Goal: Task Accomplishment & Management: Complete application form

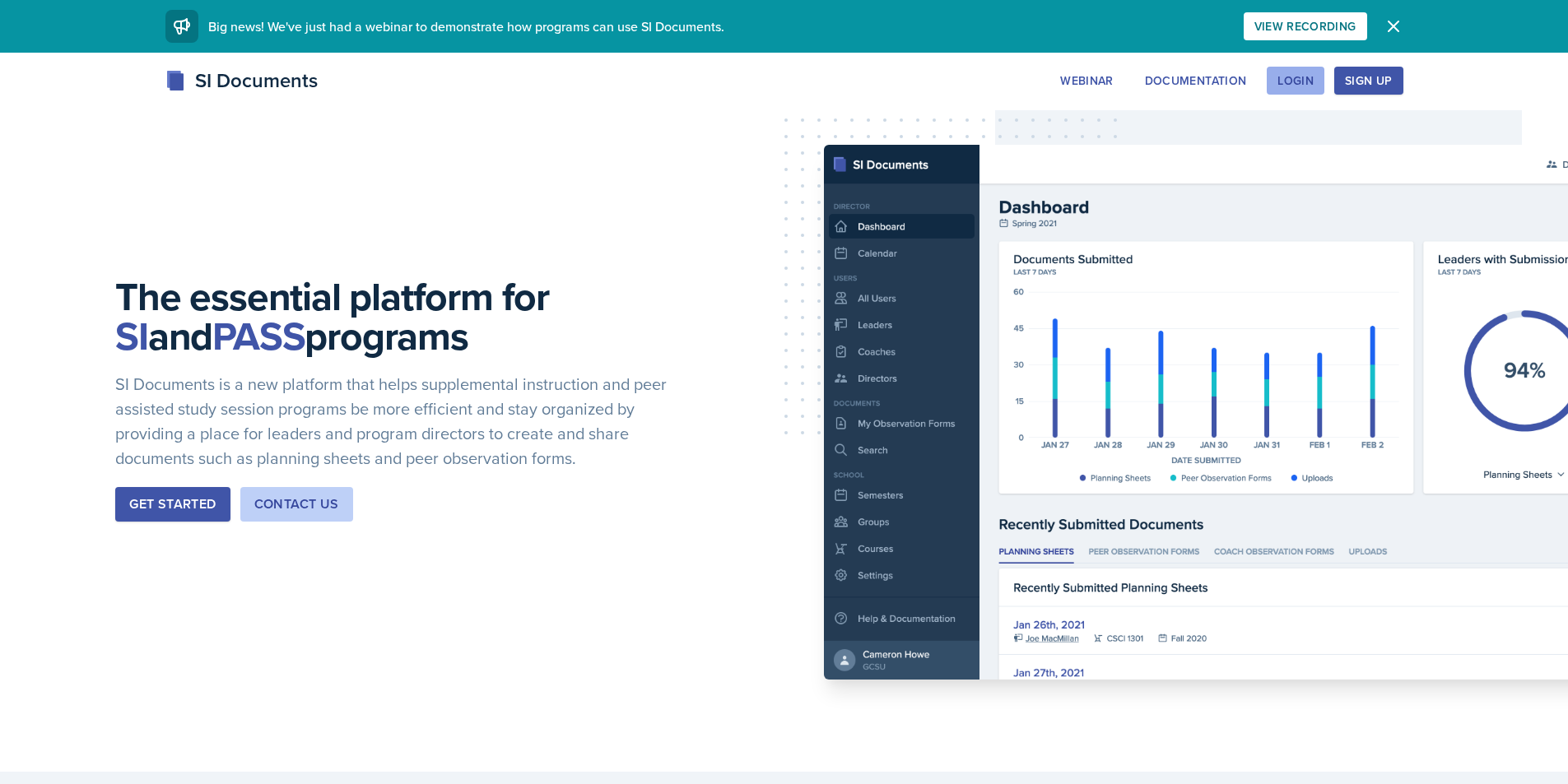
click at [1283, 84] on div "Login" at bounding box center [1296, 80] width 37 height 13
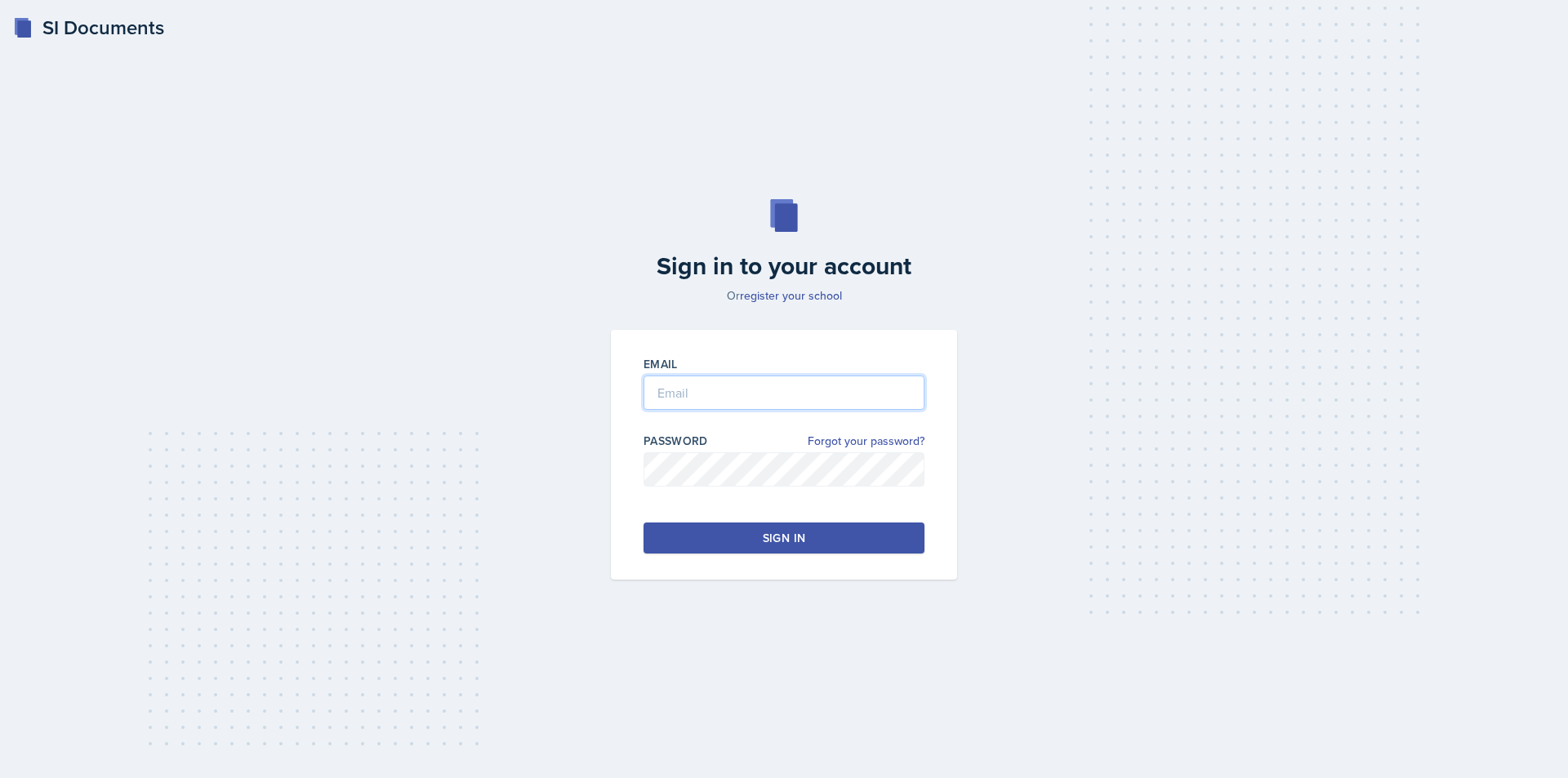
type input "[EMAIL_ADDRESS][DOMAIN_NAME]"
click at [702, 536] on button "Sign in" at bounding box center [784, 539] width 281 height 31
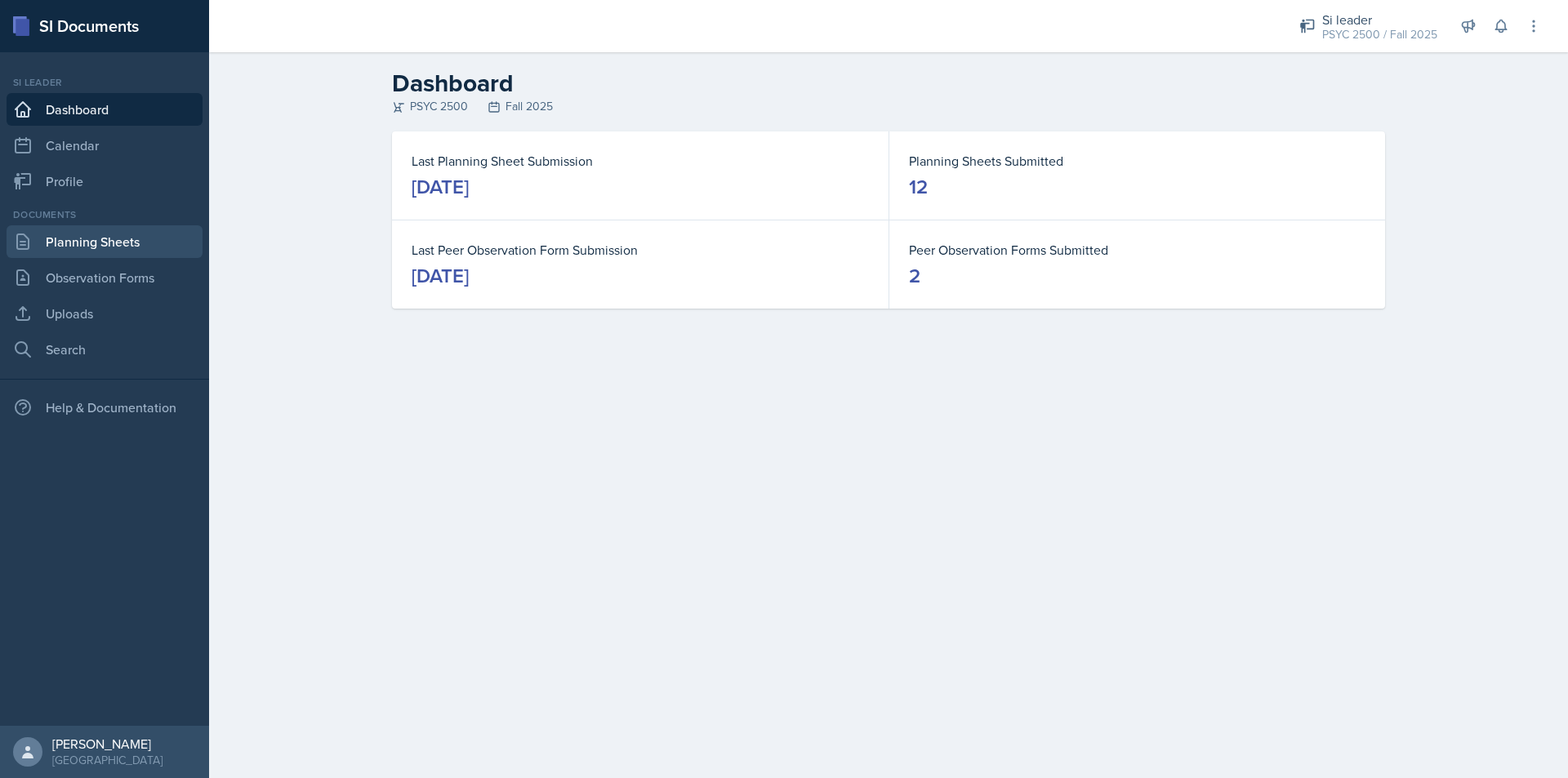
click at [97, 242] on link "Planning Sheets" at bounding box center [105, 241] width 196 height 32
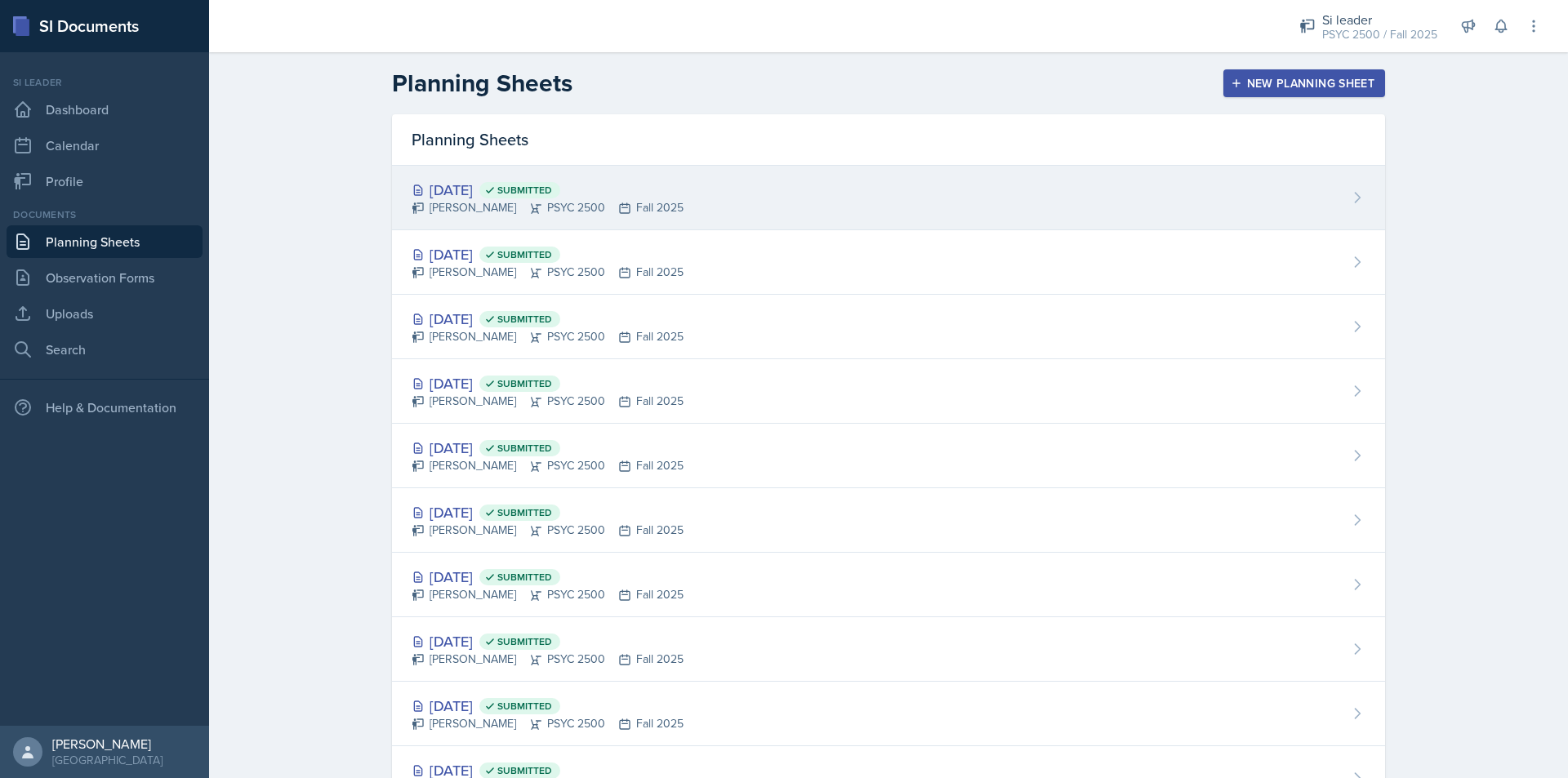
click at [742, 198] on div "[DATE] Submitted [PERSON_NAME] PSYC 2500 Fall 2025" at bounding box center [888, 198] width 993 height 65
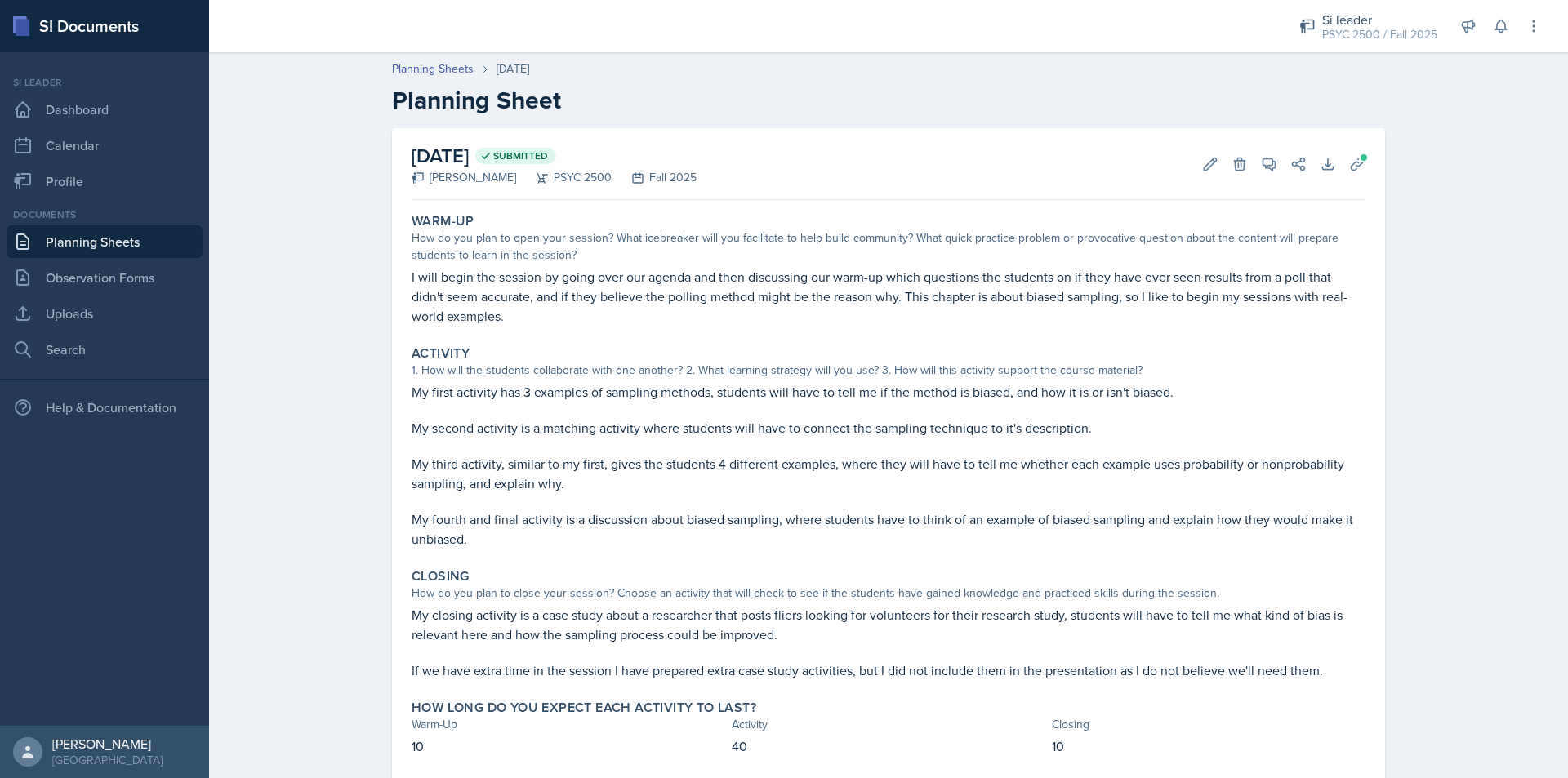
click at [98, 242] on link "Planning Sheets" at bounding box center [105, 241] width 196 height 32
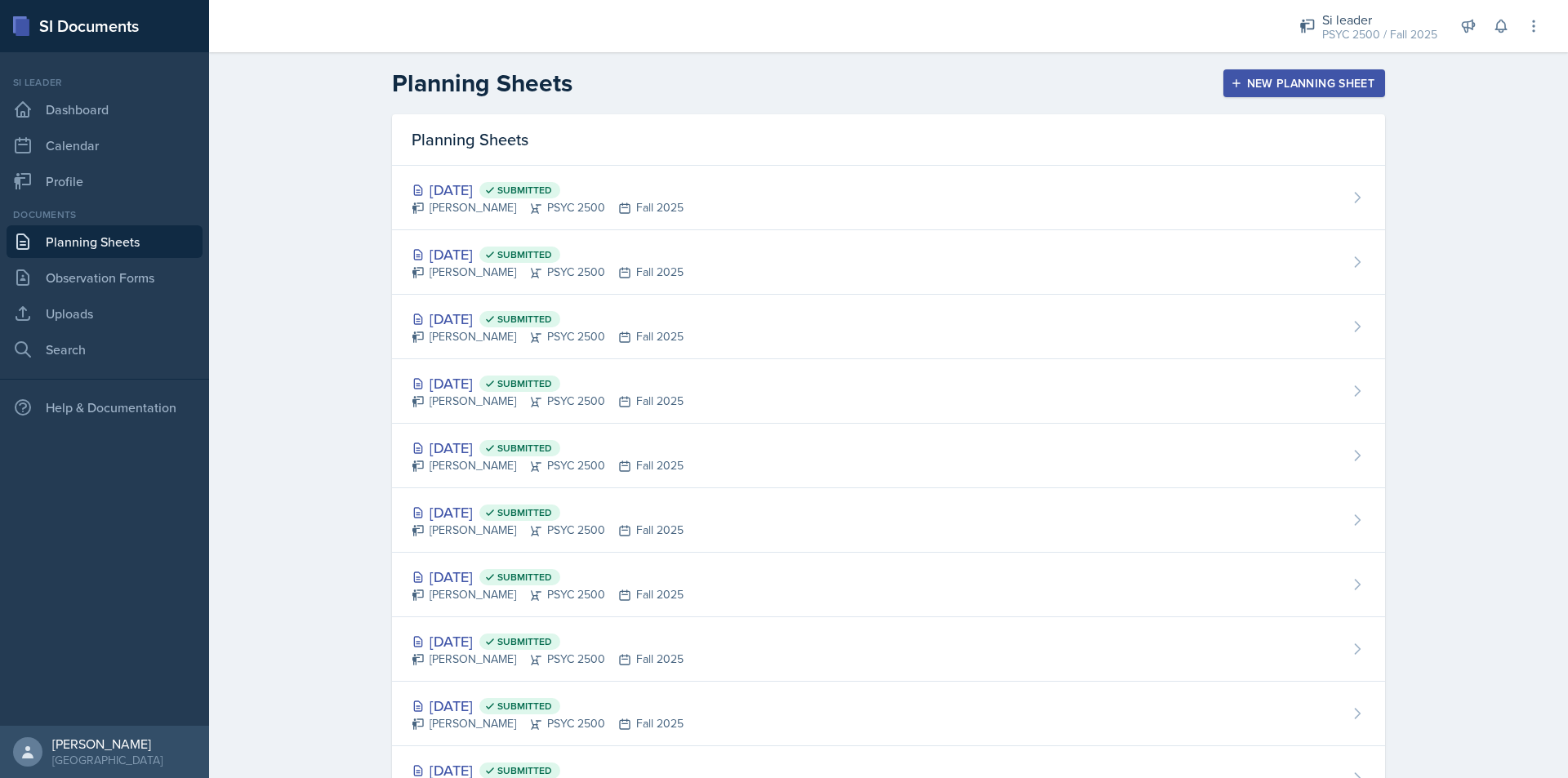
click at [1285, 85] on div "New Planning Sheet" at bounding box center [1304, 82] width 140 height 13
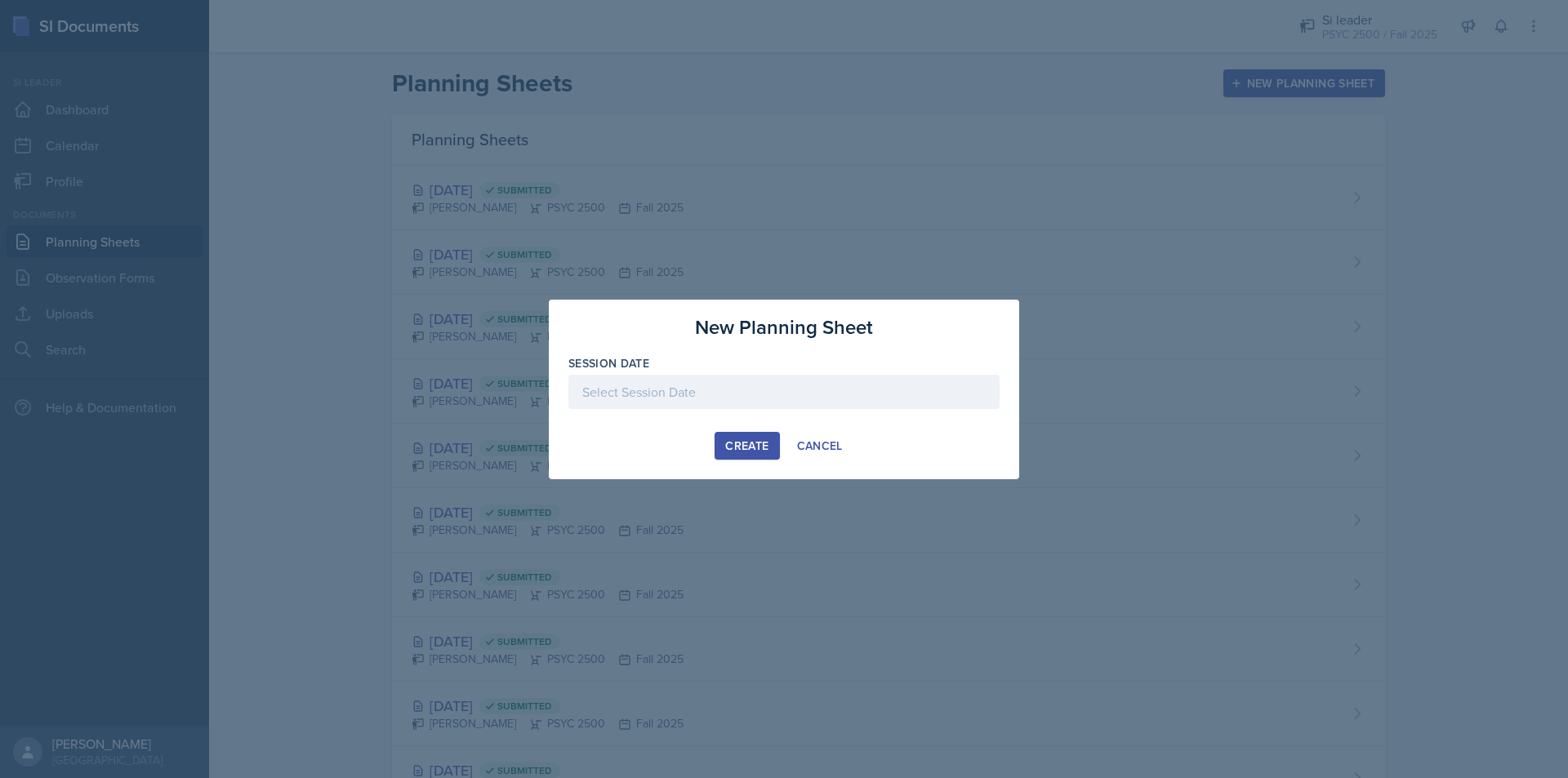
click at [691, 376] on div at bounding box center [783, 391] width 431 height 34
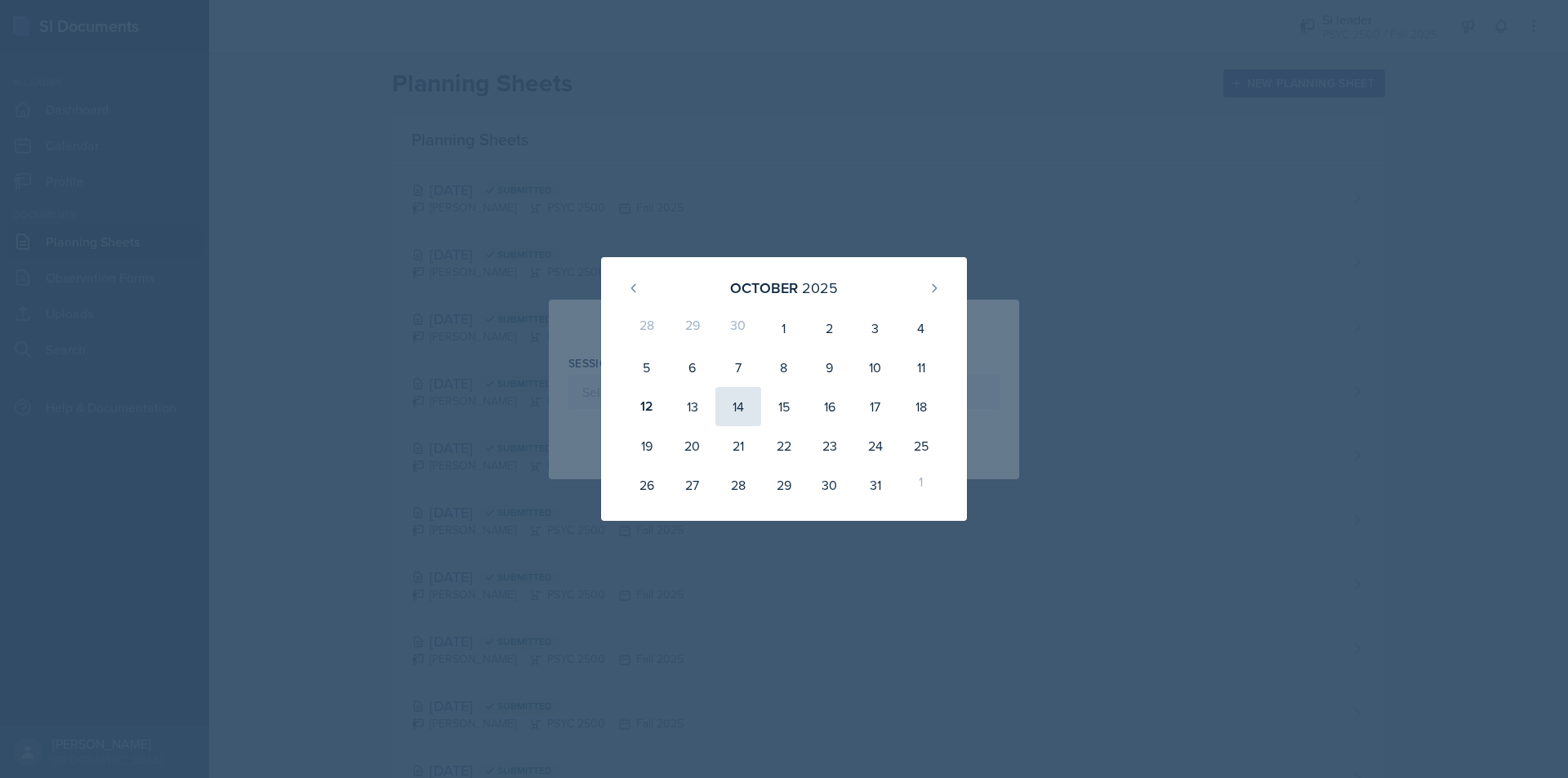
click at [731, 414] on div "14" at bounding box center [738, 407] width 46 height 39
type input "[DATE]"
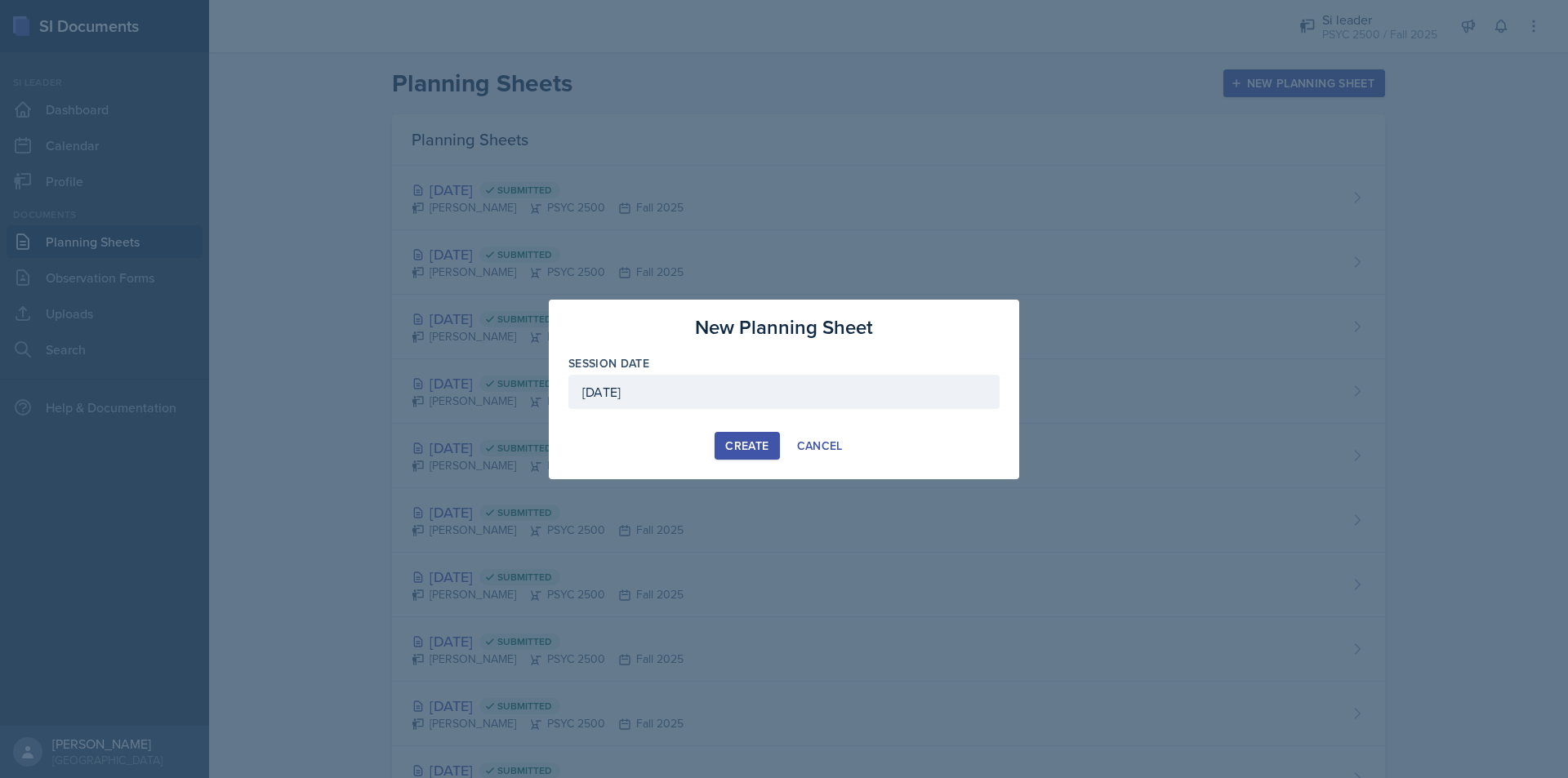
click at [748, 441] on div "Create" at bounding box center [747, 445] width 43 height 13
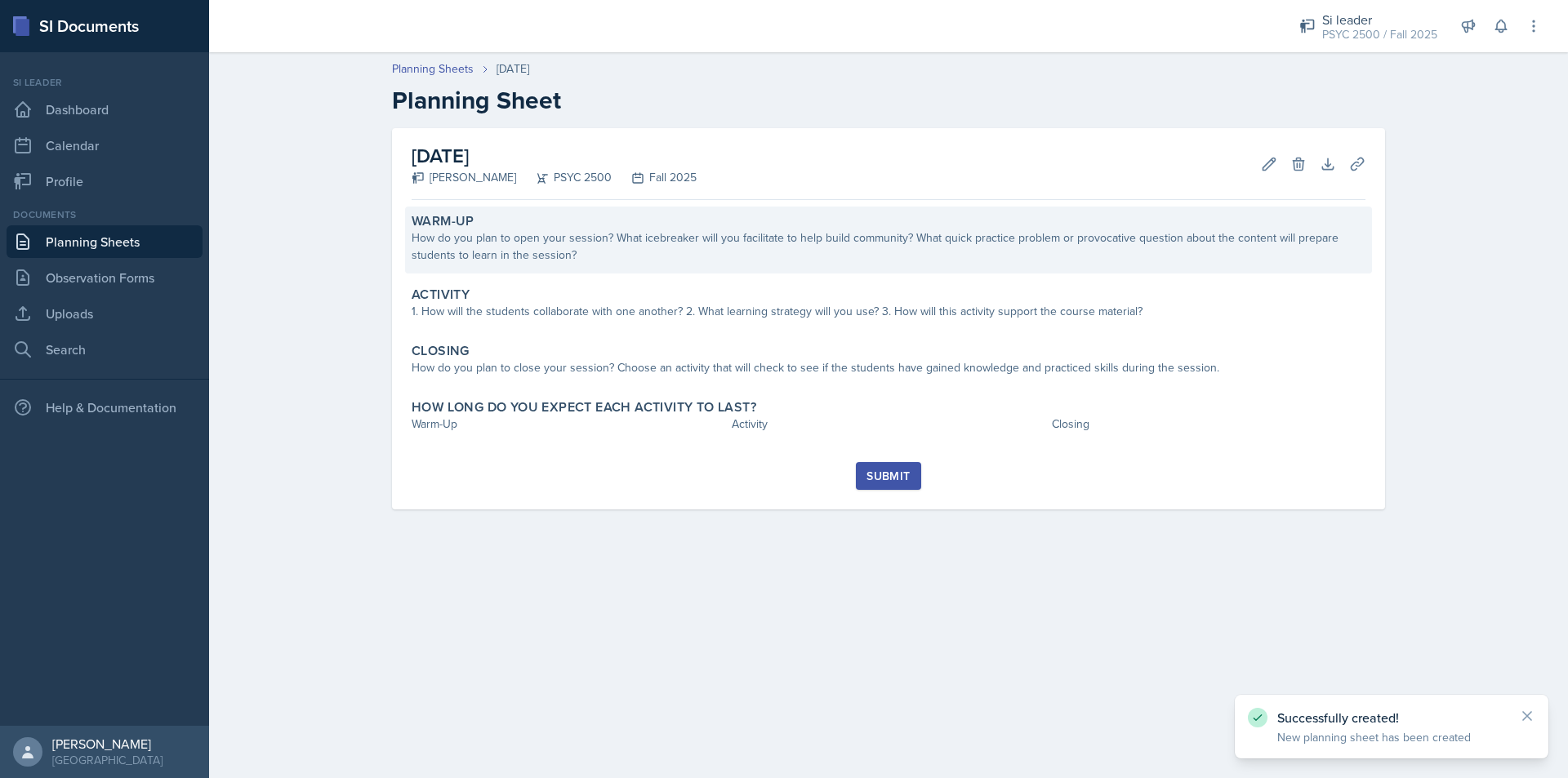
click at [534, 239] on div "How do you plan to open your session? What icebreaker will you facilitate to he…" at bounding box center [888, 246] width 954 height 34
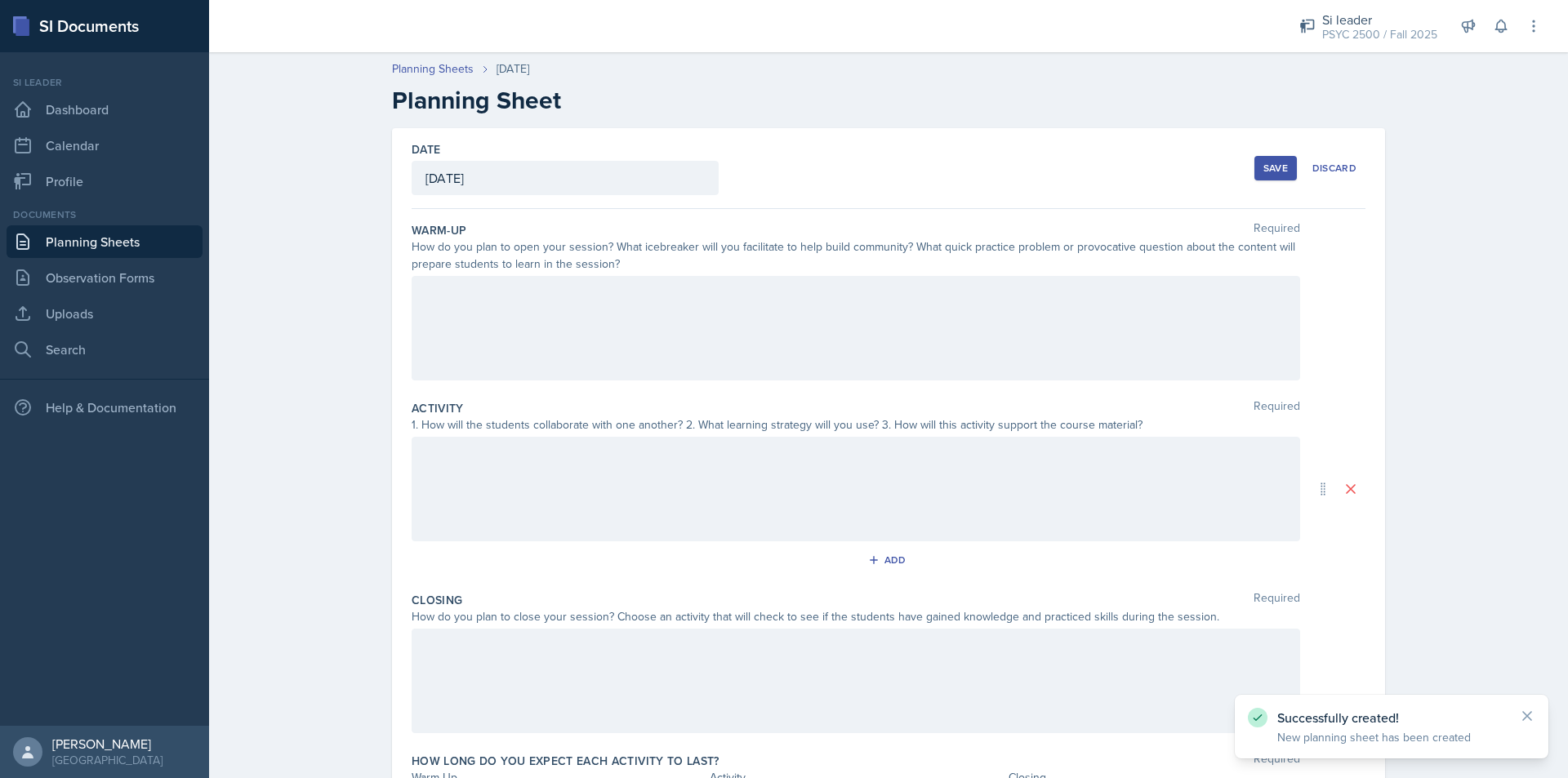
click at [514, 285] on div at bounding box center [856, 328] width 889 height 105
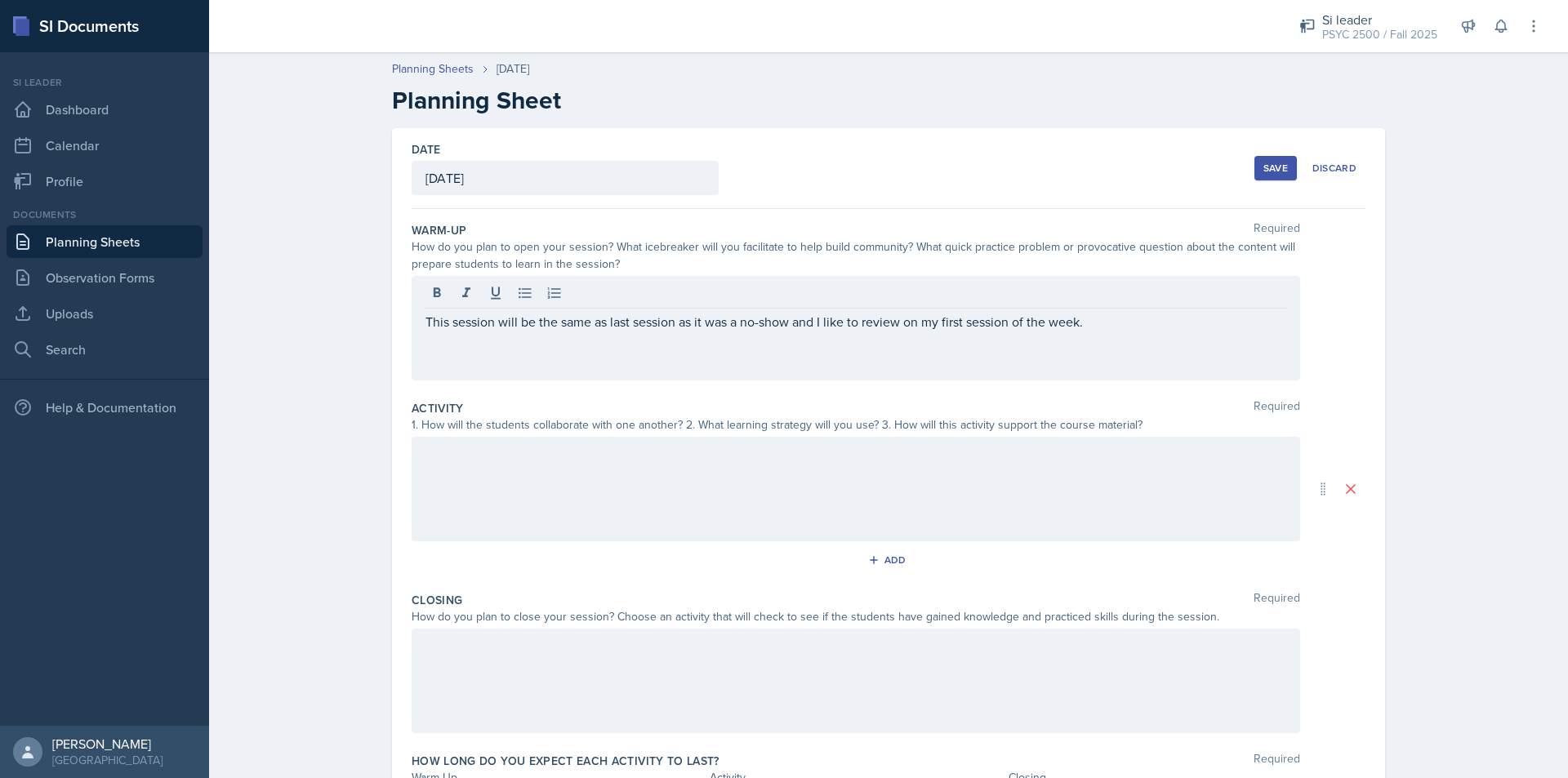
drag, startPoint x: 416, startPoint y: 357, endPoint x: 428, endPoint y: 360, distance: 12.4
click at [421, 358] on div "This session will be the same as last session as it was a no-show and I like to…" at bounding box center [856, 328] width 889 height 105
drag, startPoint x: 445, startPoint y: 358, endPoint x: 429, endPoint y: 353, distance: 16.8
click at [429, 353] on div "This session will be the same as last session as it was a no-show and I like to…" at bounding box center [856, 328] width 889 height 105
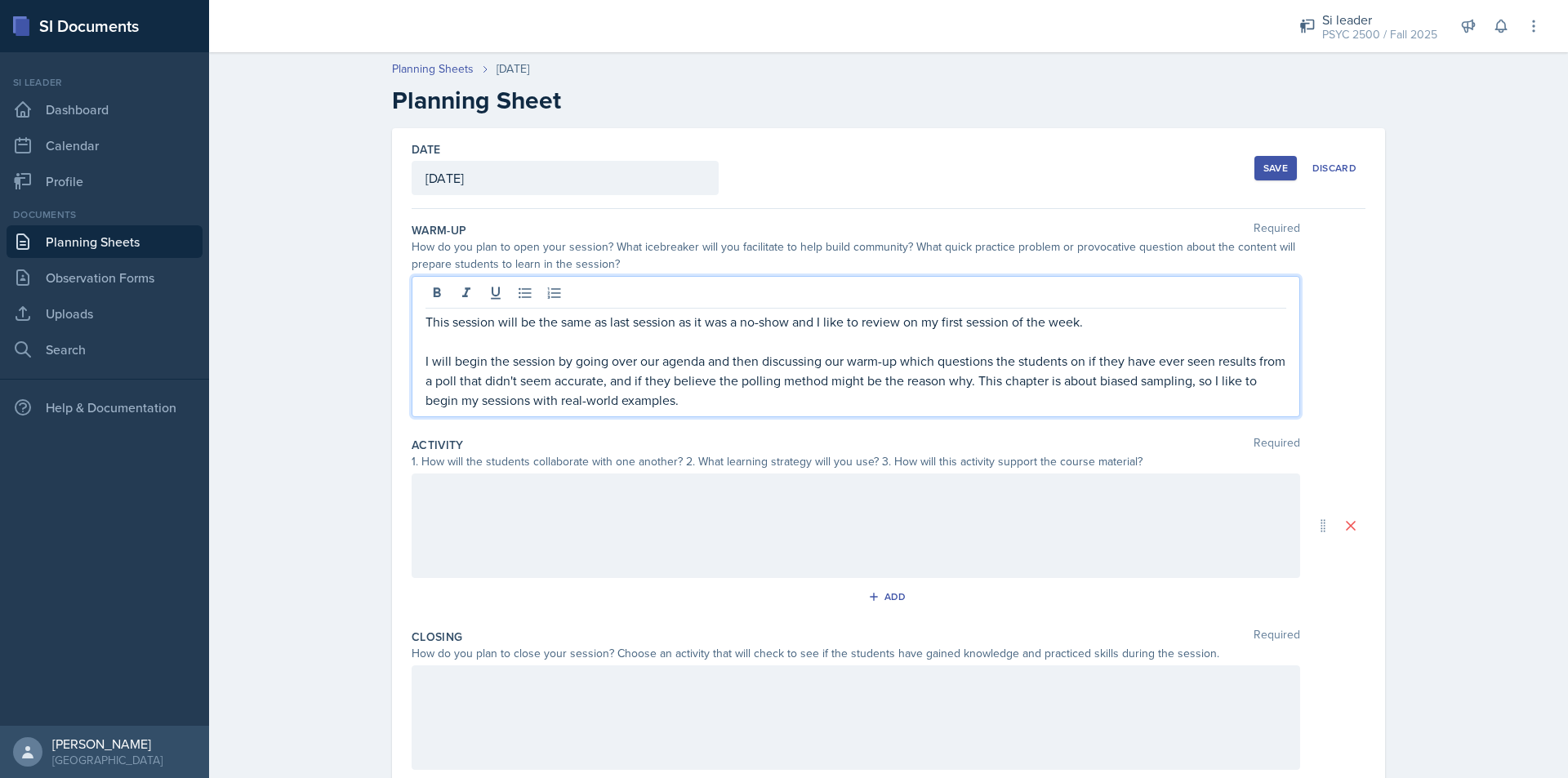
click at [855, 512] on div at bounding box center [856, 526] width 889 height 105
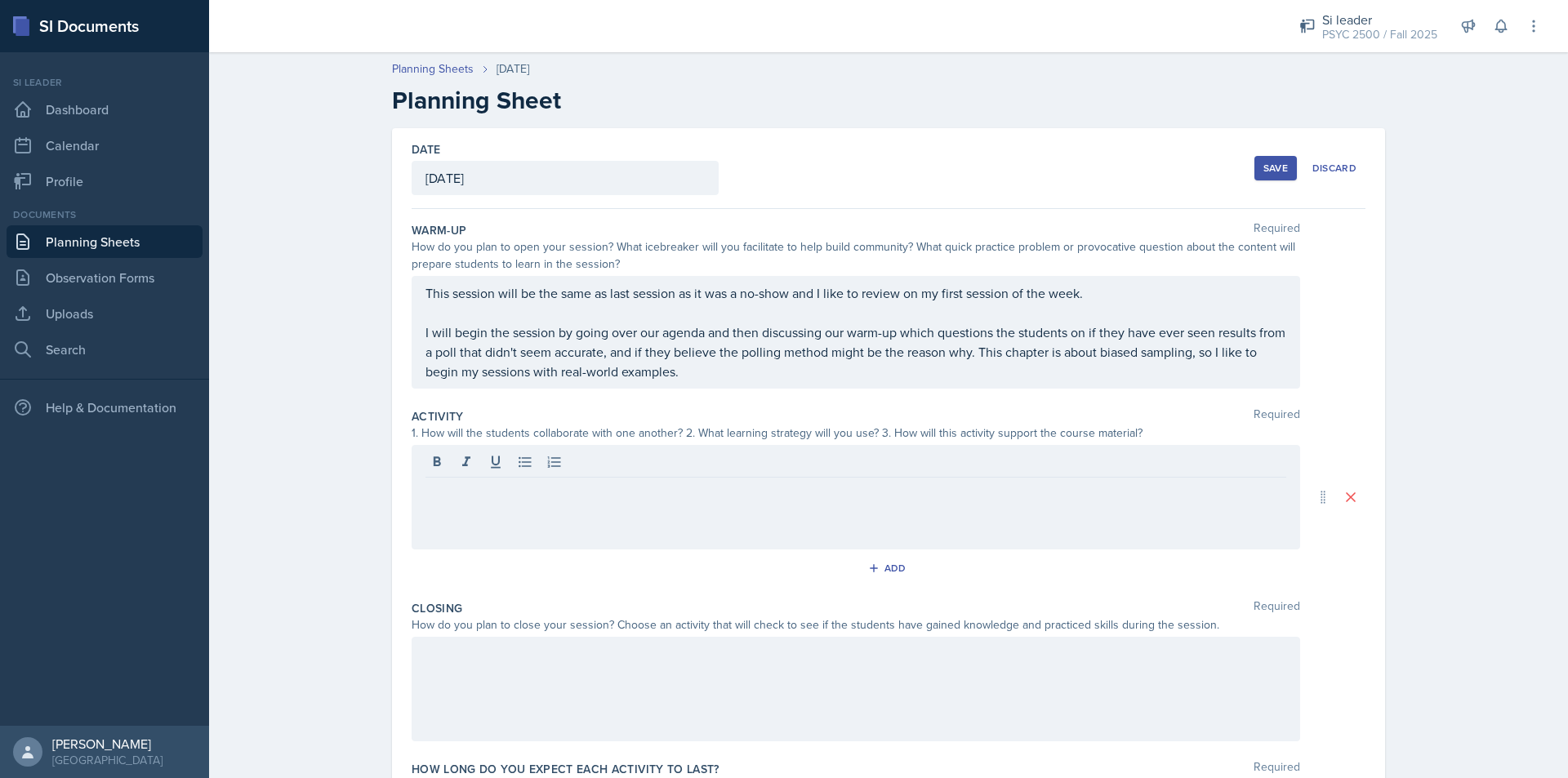
click at [523, 504] on div at bounding box center [856, 497] width 889 height 105
drag, startPoint x: 523, startPoint y: 504, endPoint x: 435, endPoint y: 499, distance: 88.1
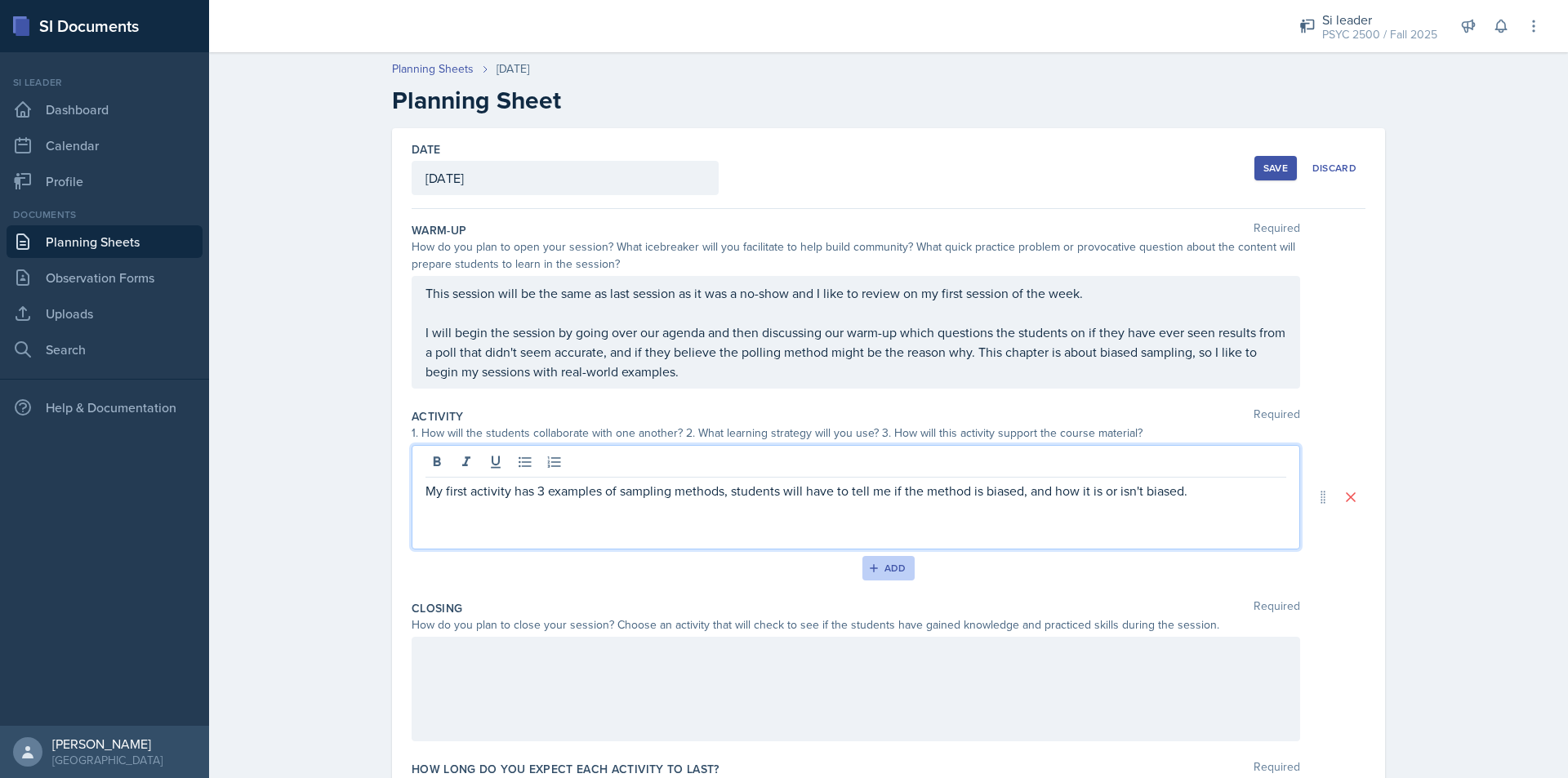
click at [879, 567] on div "Add" at bounding box center [889, 568] width 35 height 13
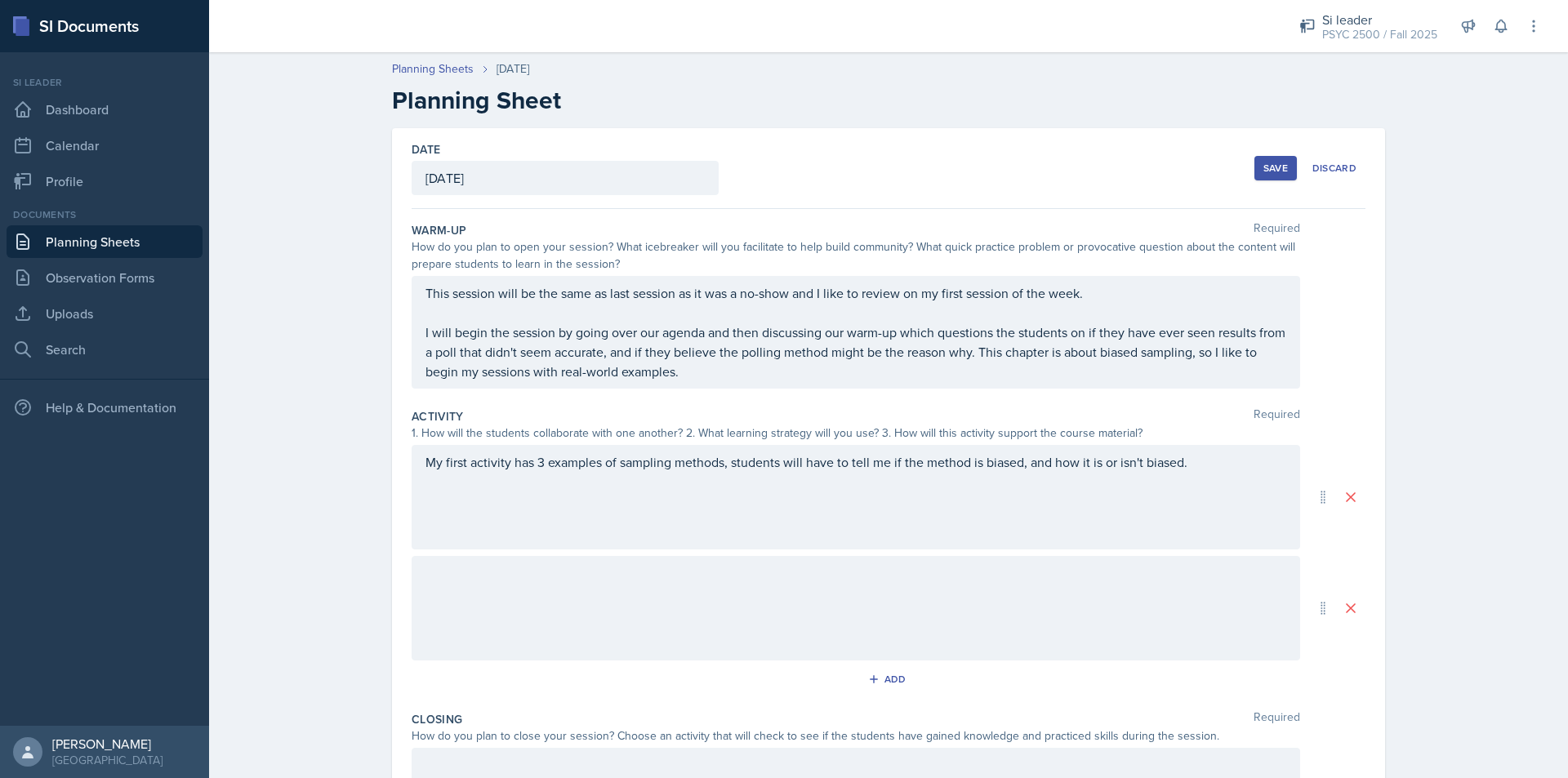
click at [534, 607] on div at bounding box center [856, 608] width 889 height 105
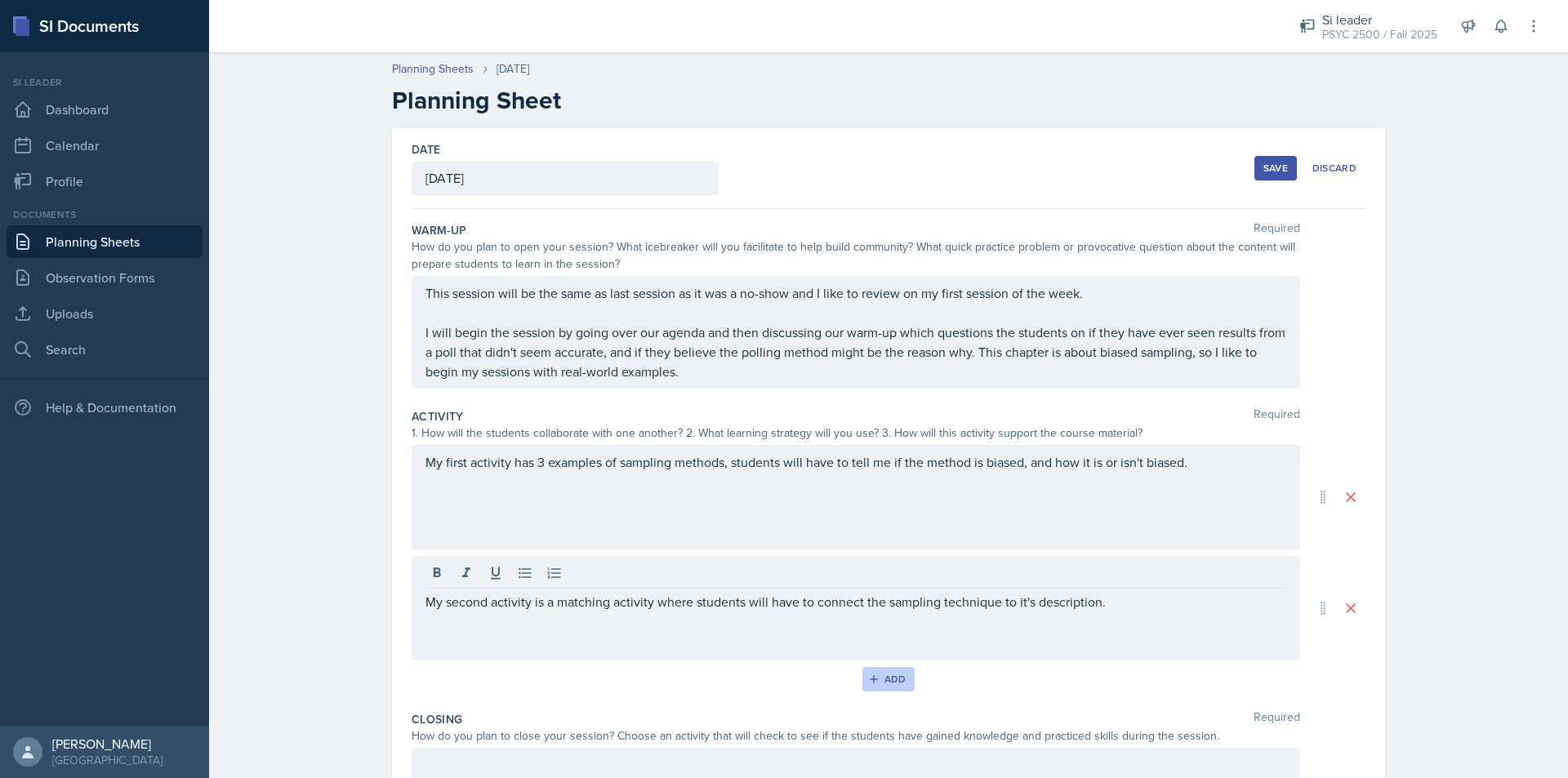
click at [898, 684] on div "Add" at bounding box center [889, 679] width 35 height 13
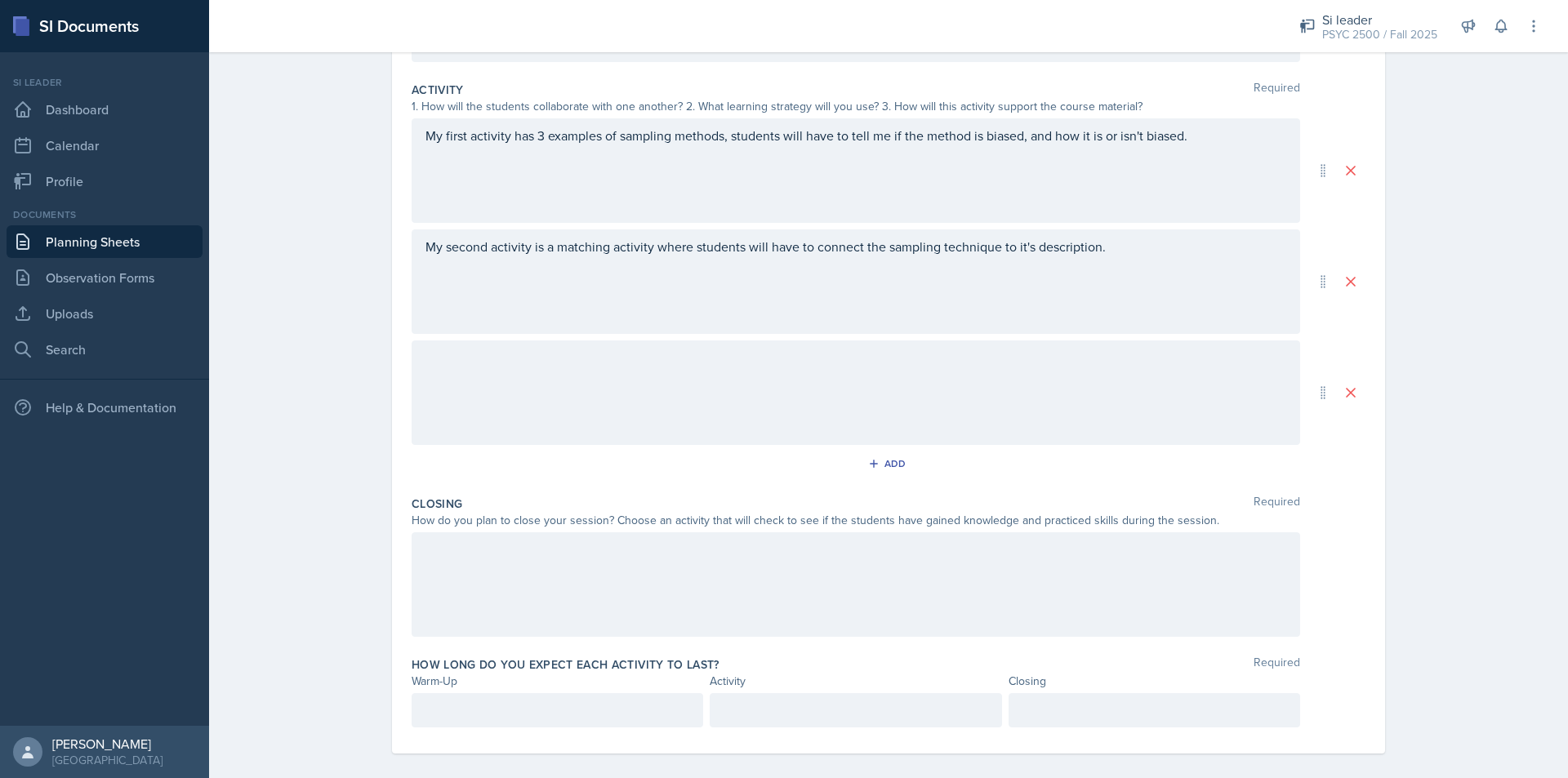
click at [450, 368] on div at bounding box center [856, 392] width 889 height 105
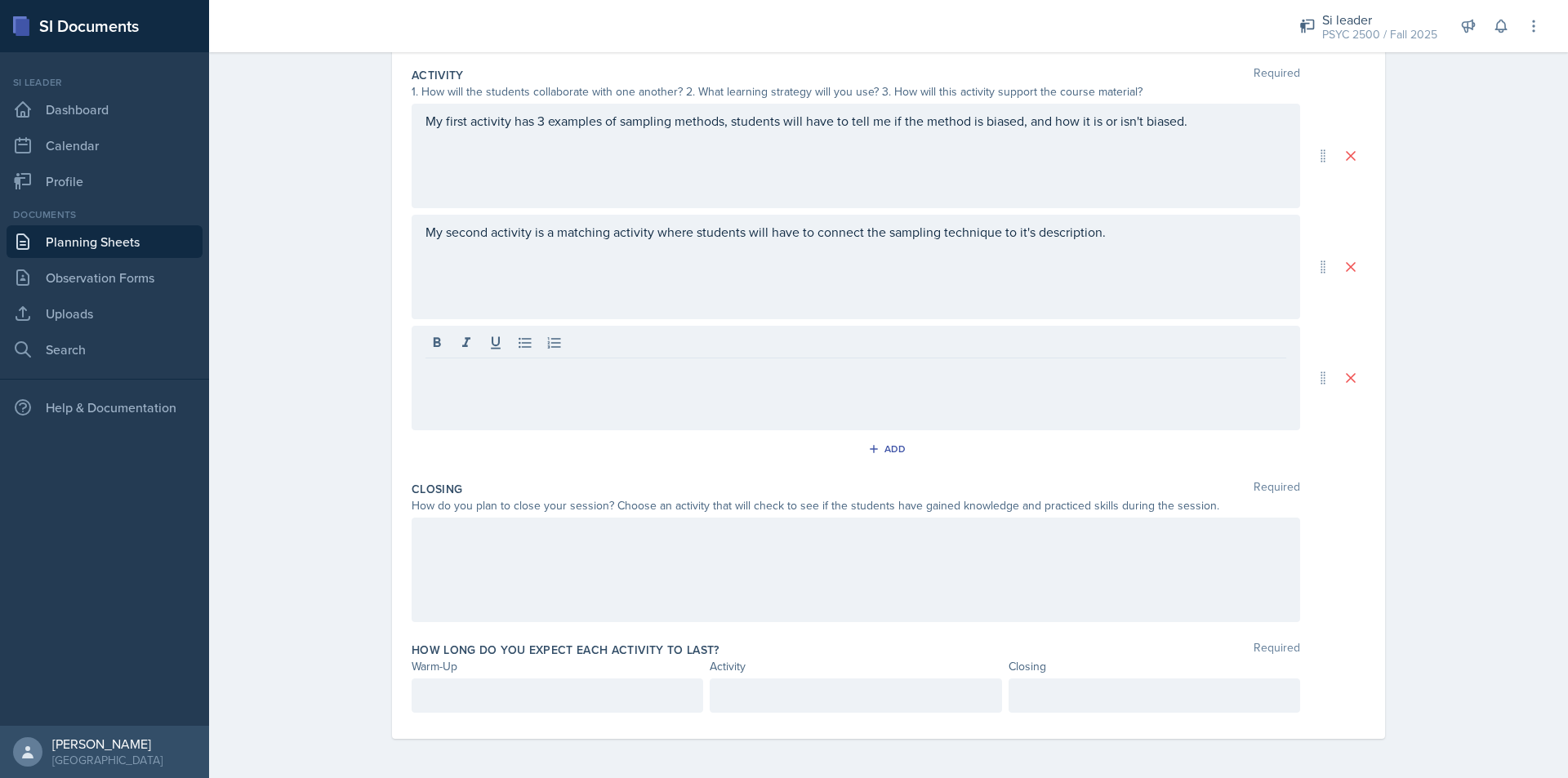
drag, startPoint x: 450, startPoint y: 368, endPoint x: 429, endPoint y: 390, distance: 30.4
drag, startPoint x: 429, startPoint y: 390, endPoint x: 519, endPoint y: 452, distance: 109.3
click at [519, 452] on div "Add" at bounding box center [888, 452] width 954 height 31
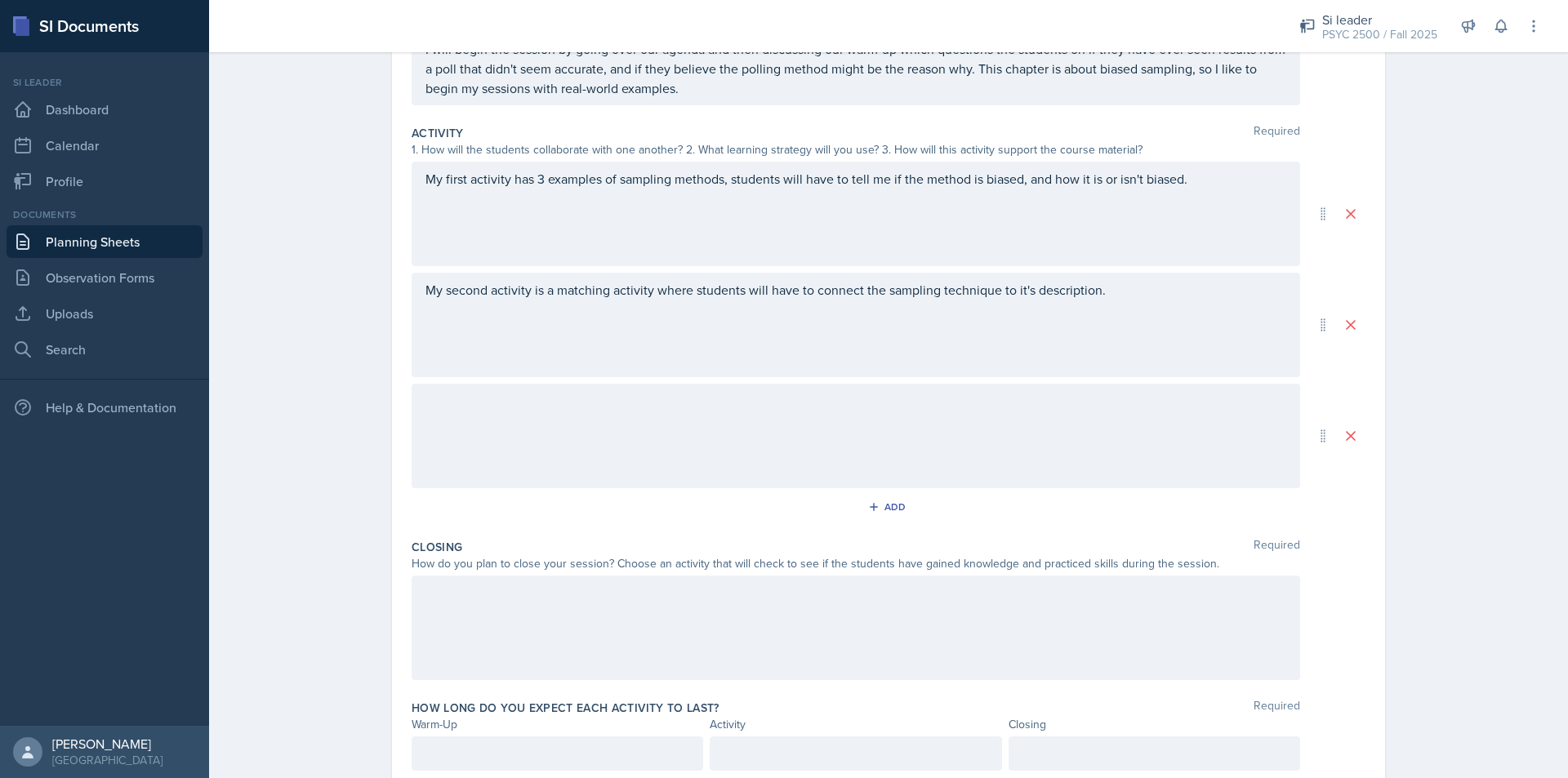
scroll to position [233, 0]
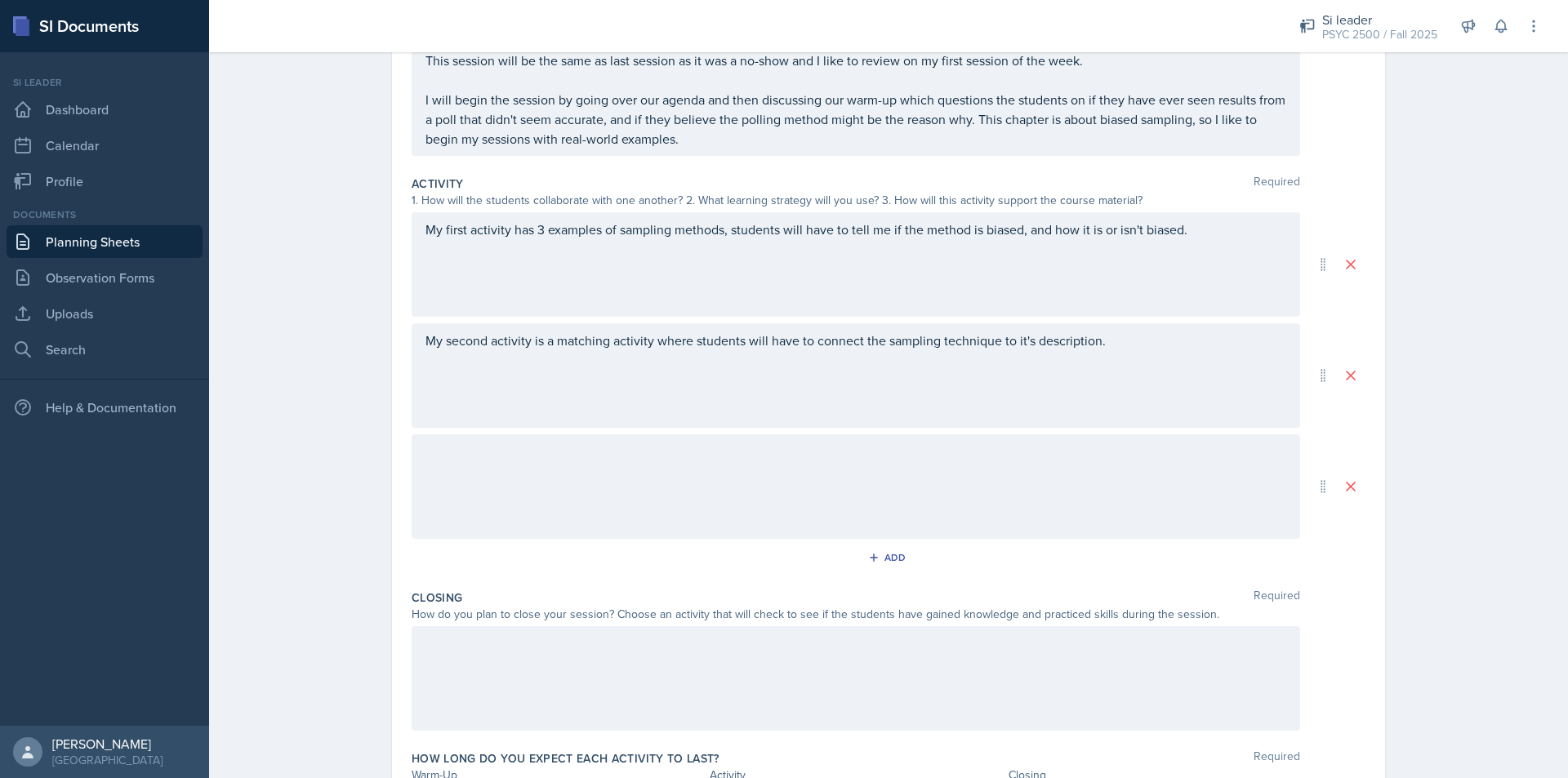
click at [472, 475] on div at bounding box center [856, 487] width 889 height 105
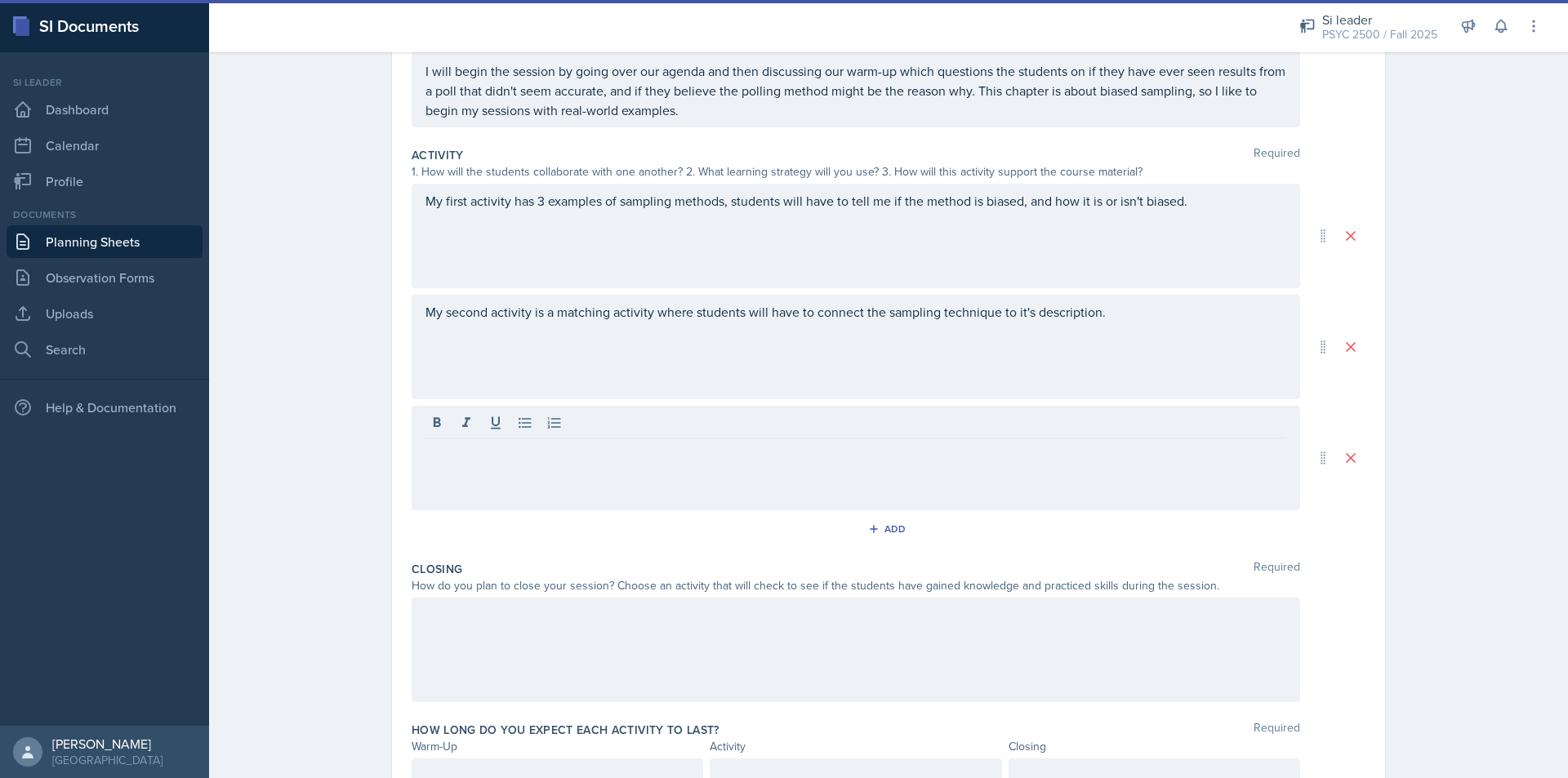
drag, startPoint x: 470, startPoint y: 475, endPoint x: 431, endPoint y: 450, distance: 46.3
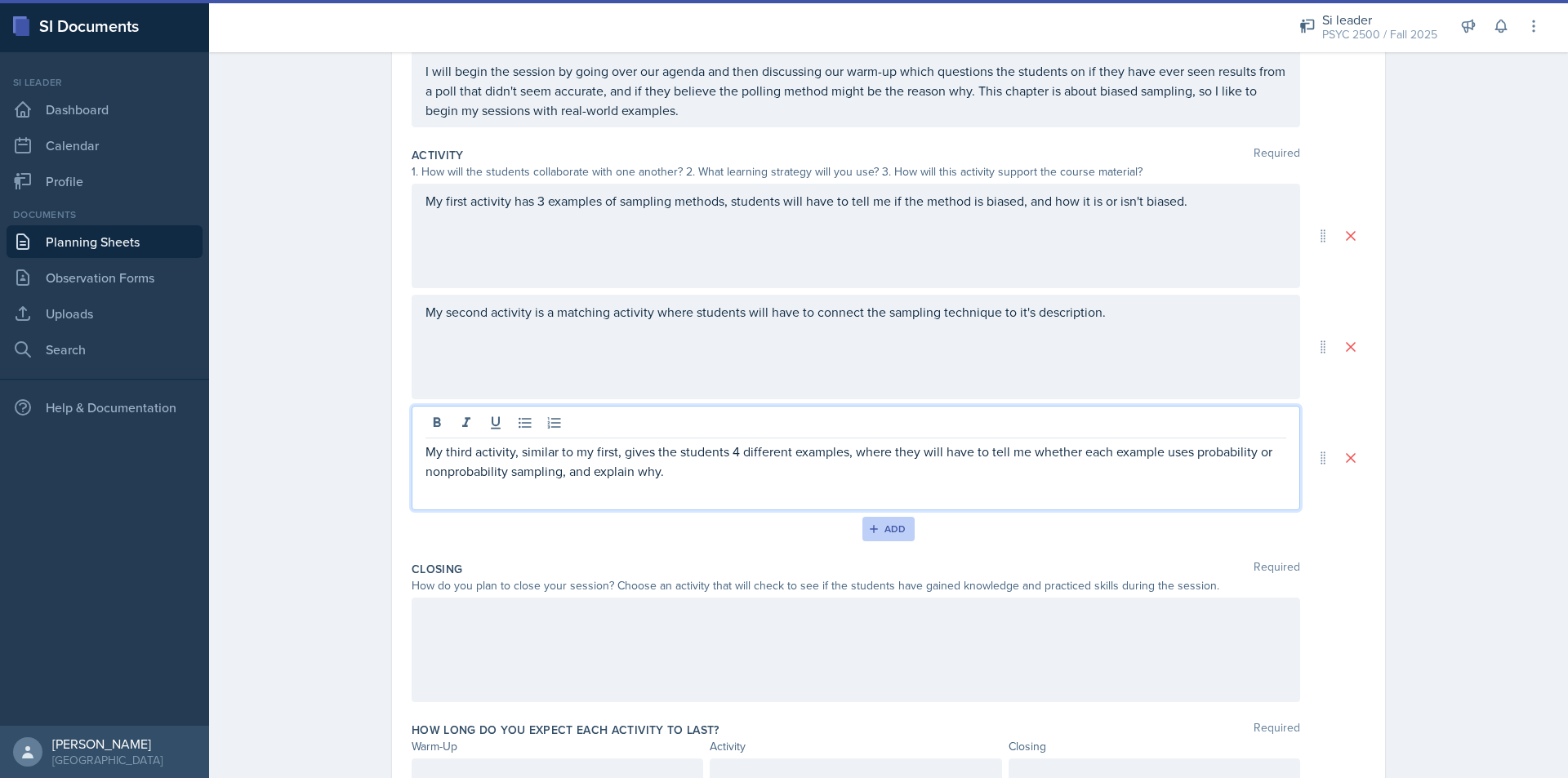
click at [884, 520] on button "Add" at bounding box center [889, 529] width 53 height 25
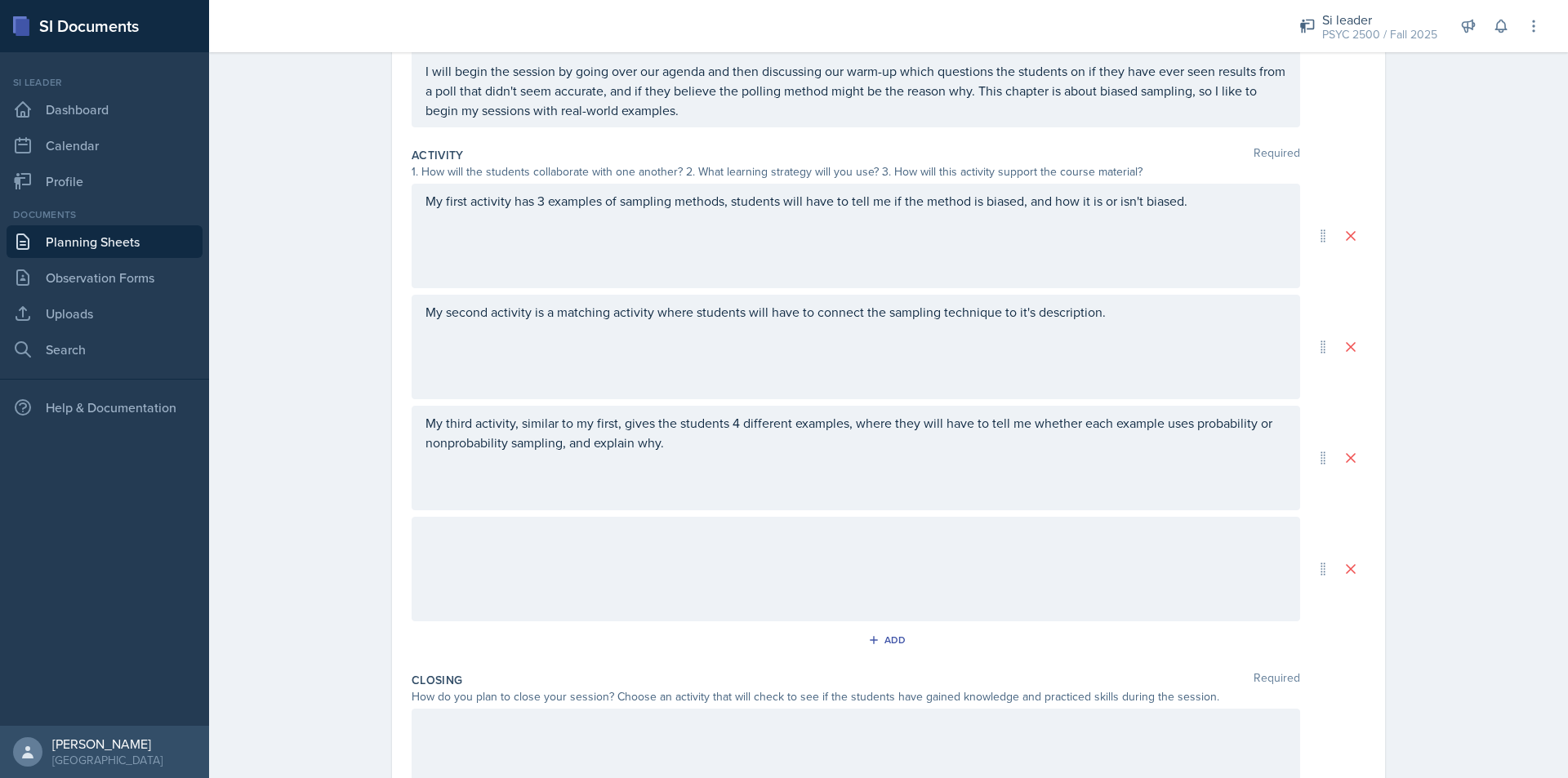
click at [667, 545] on div at bounding box center [856, 569] width 889 height 105
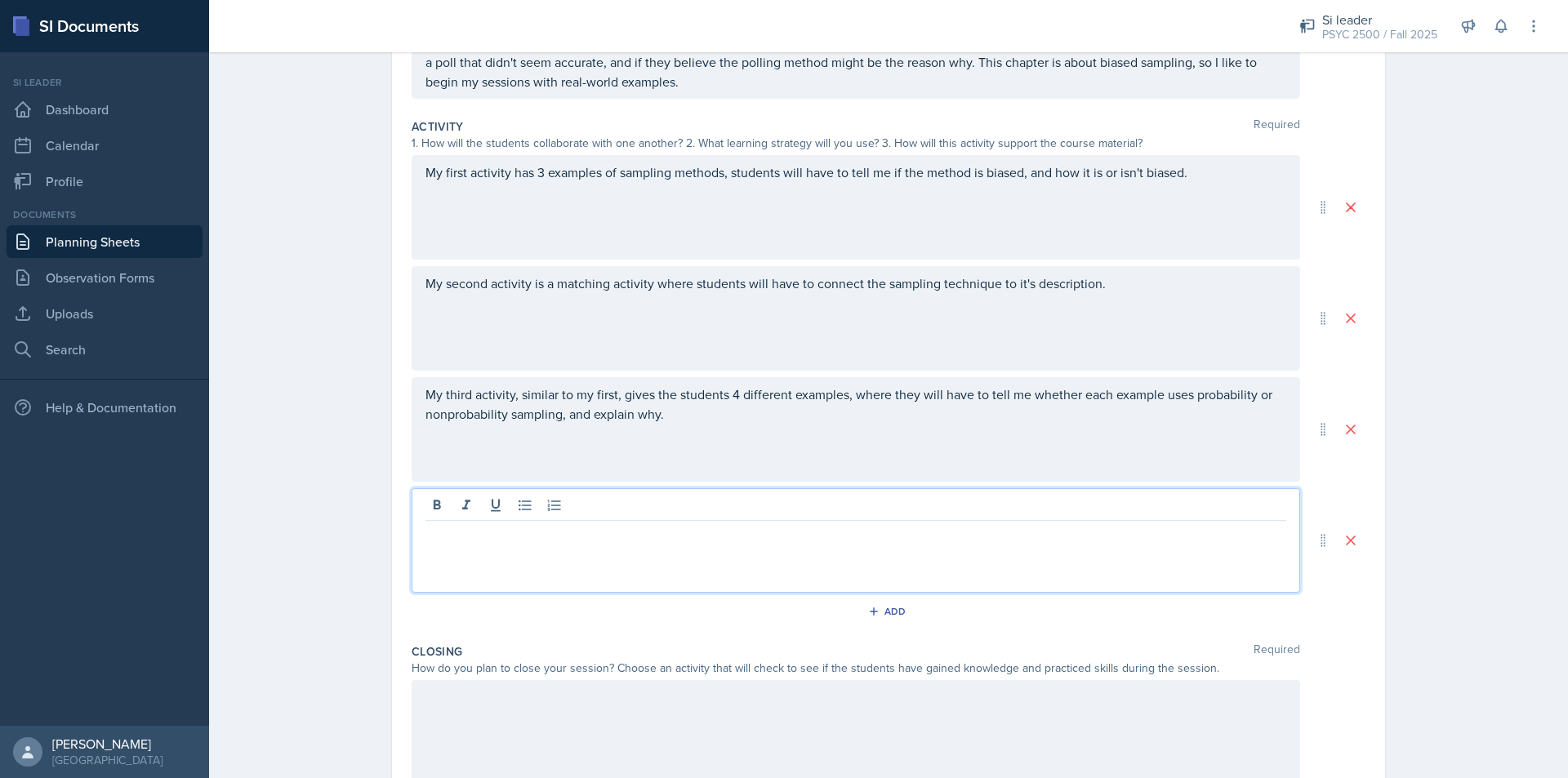
drag, startPoint x: 666, startPoint y: 545, endPoint x: 515, endPoint y: 538, distance: 151.2
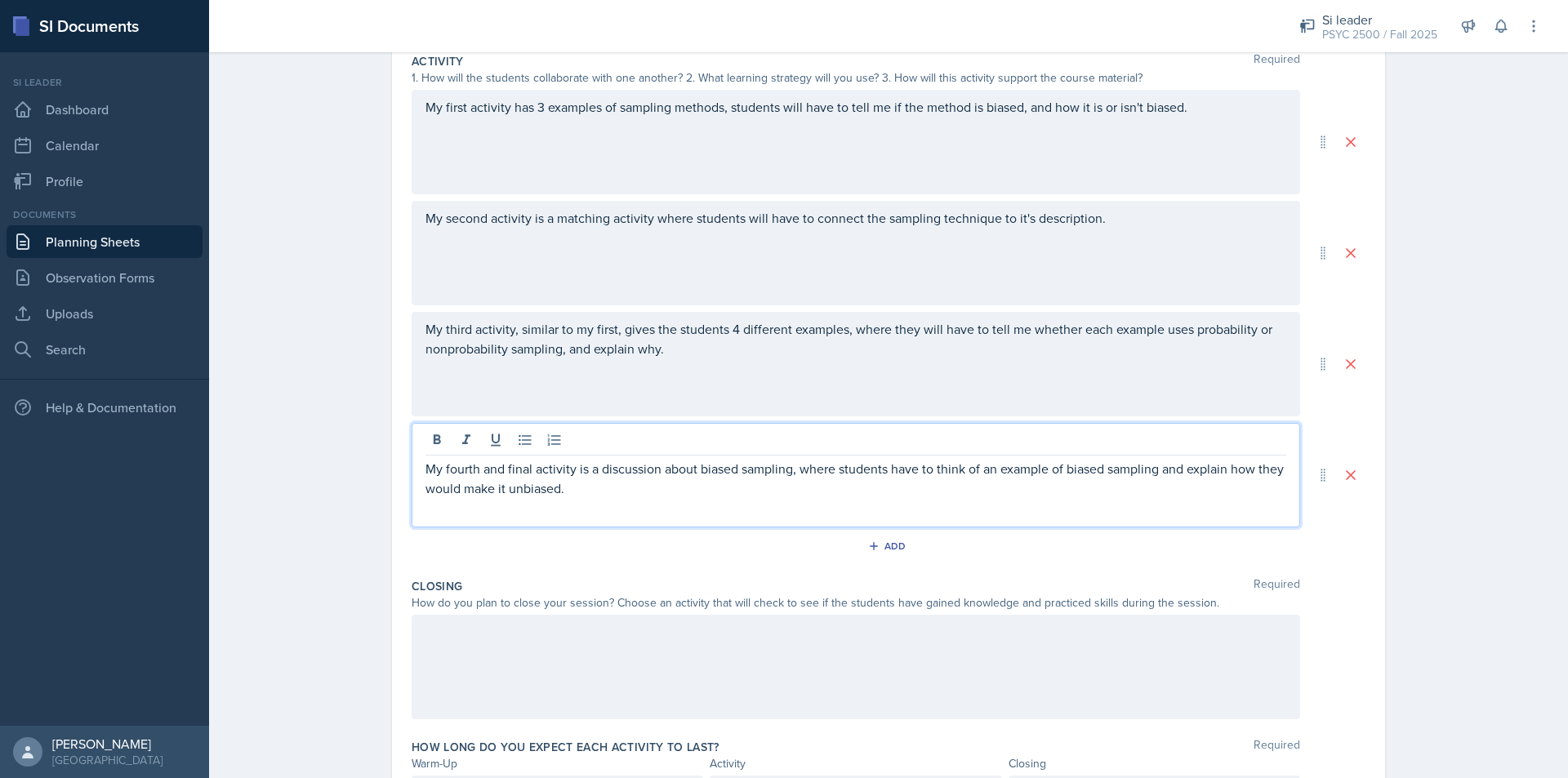
scroll to position [452, 0]
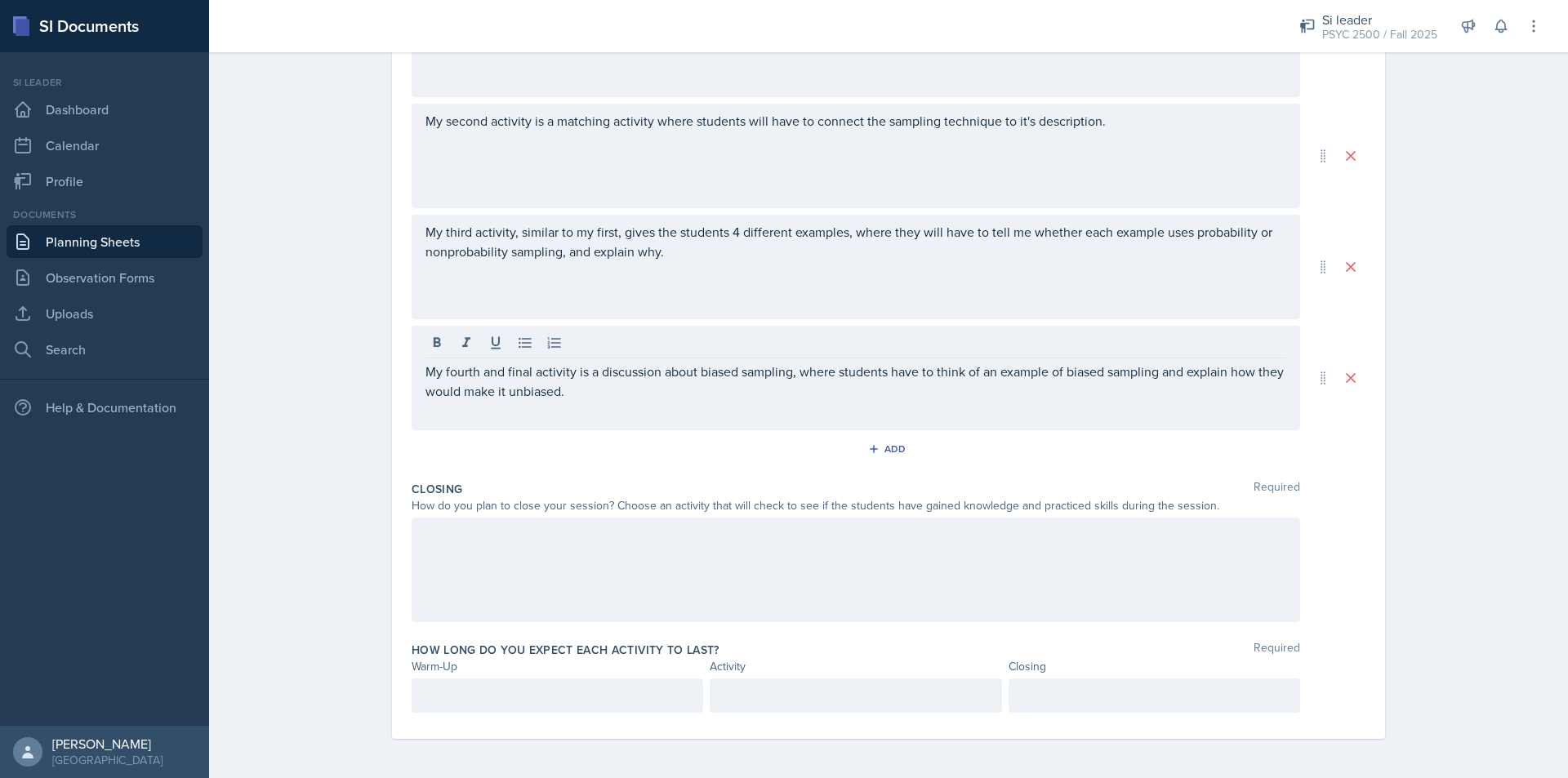
click at [559, 566] on div at bounding box center [856, 570] width 889 height 105
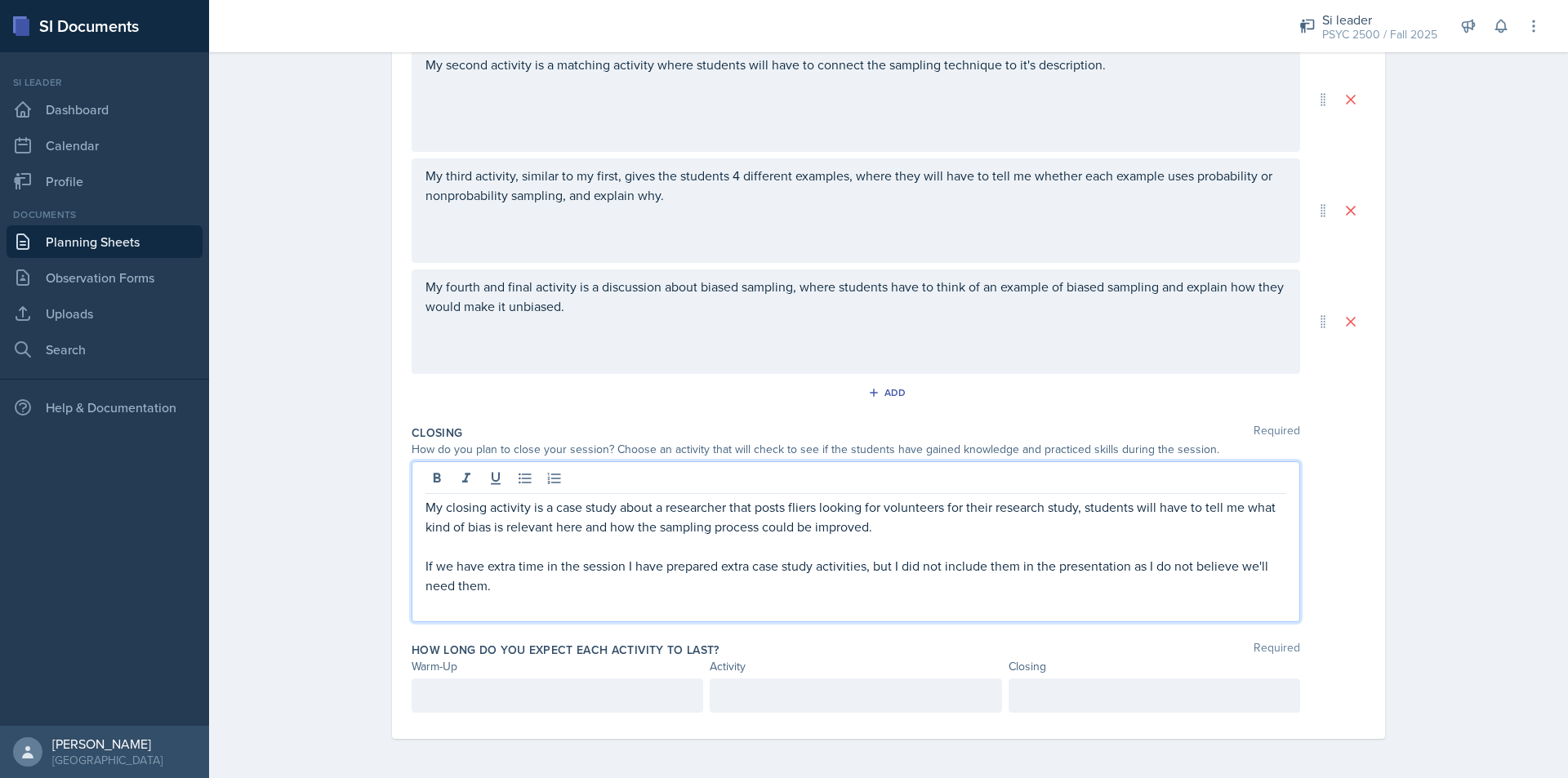
click at [483, 690] on p at bounding box center [557, 696] width 264 height 20
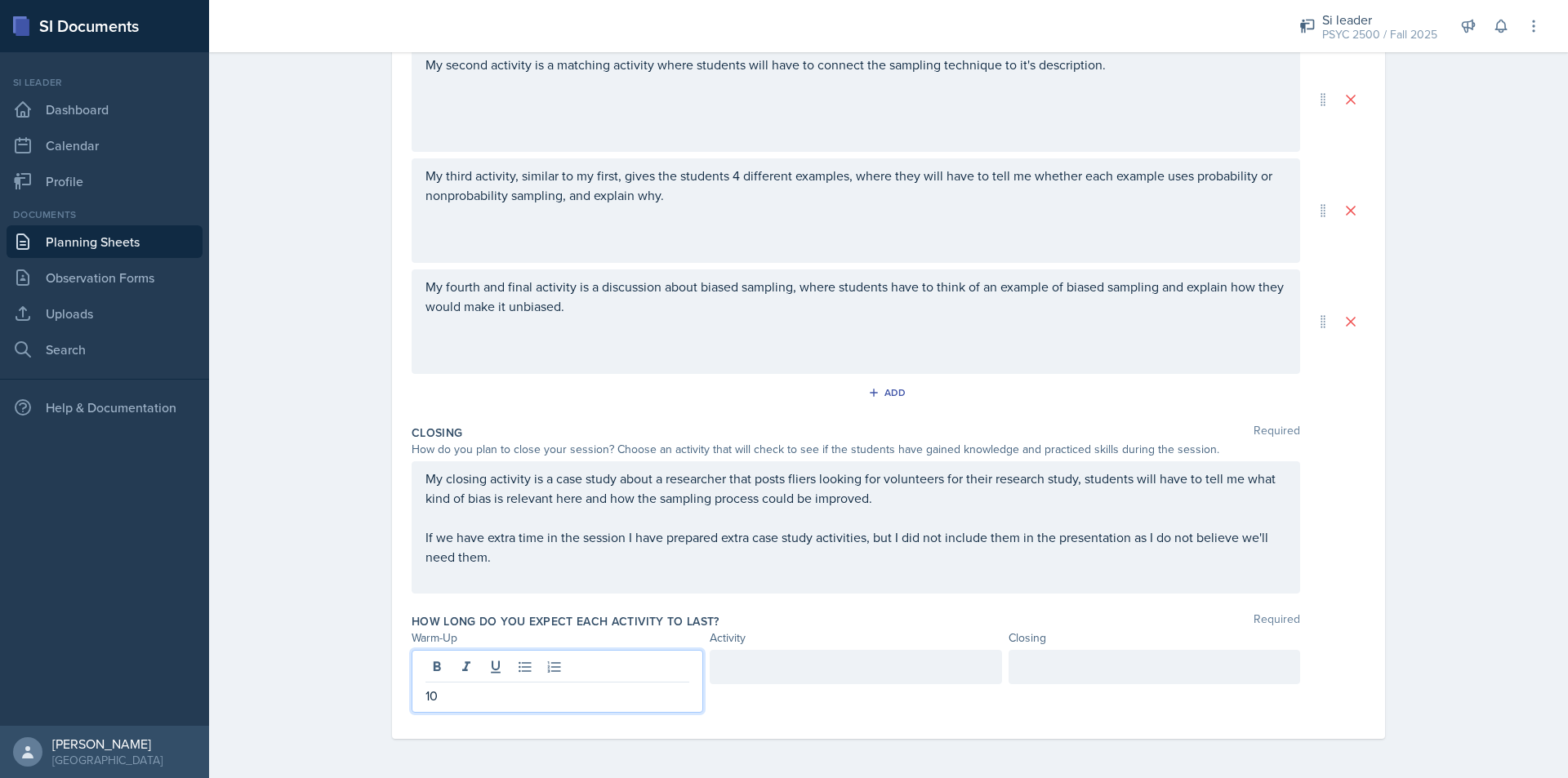
click at [819, 669] on div at bounding box center [855, 666] width 291 height 34
click at [1070, 661] on div at bounding box center [1154, 681] width 291 height 63
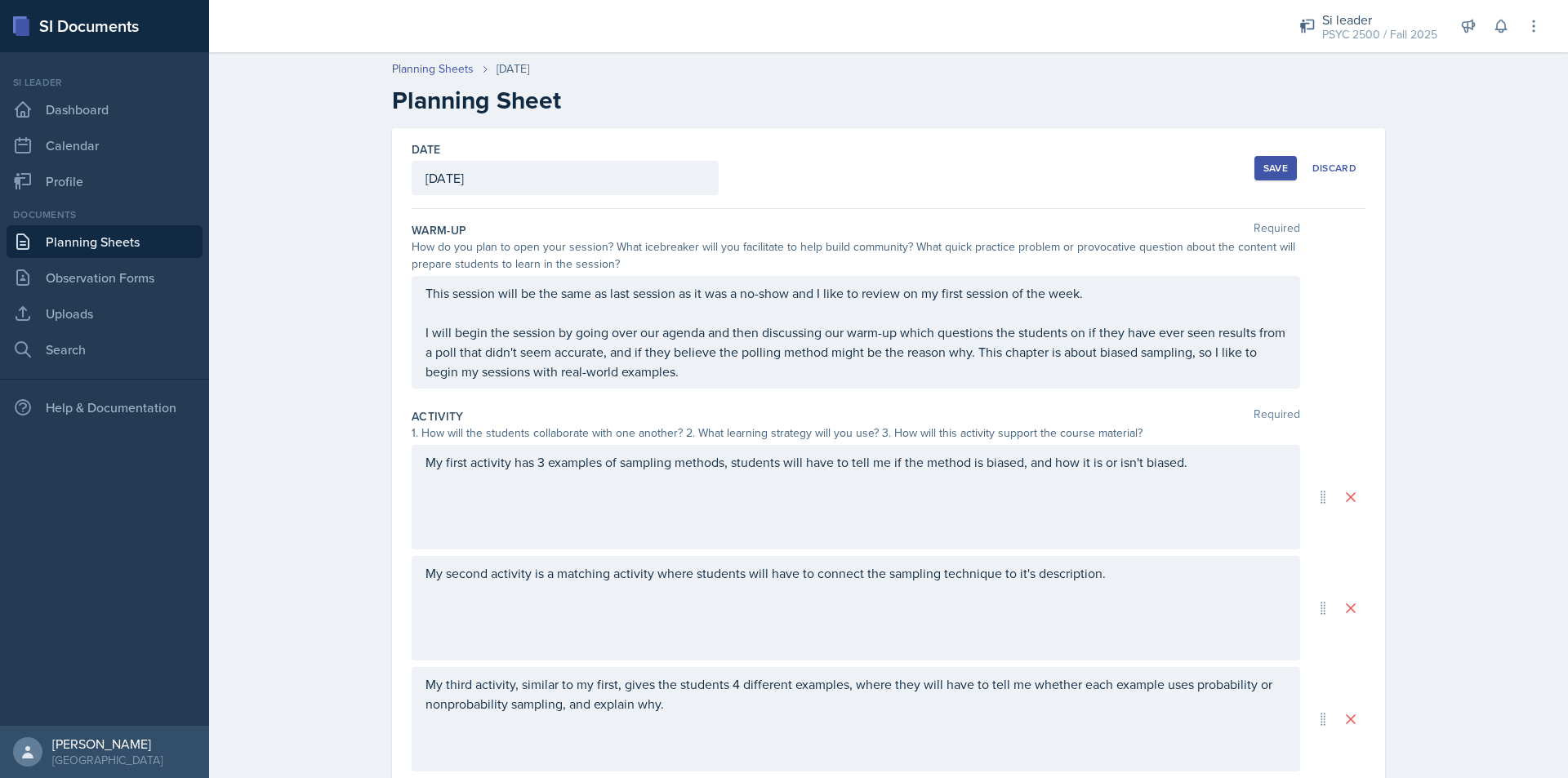
click at [1270, 173] on div "Save" at bounding box center [1276, 168] width 25 height 13
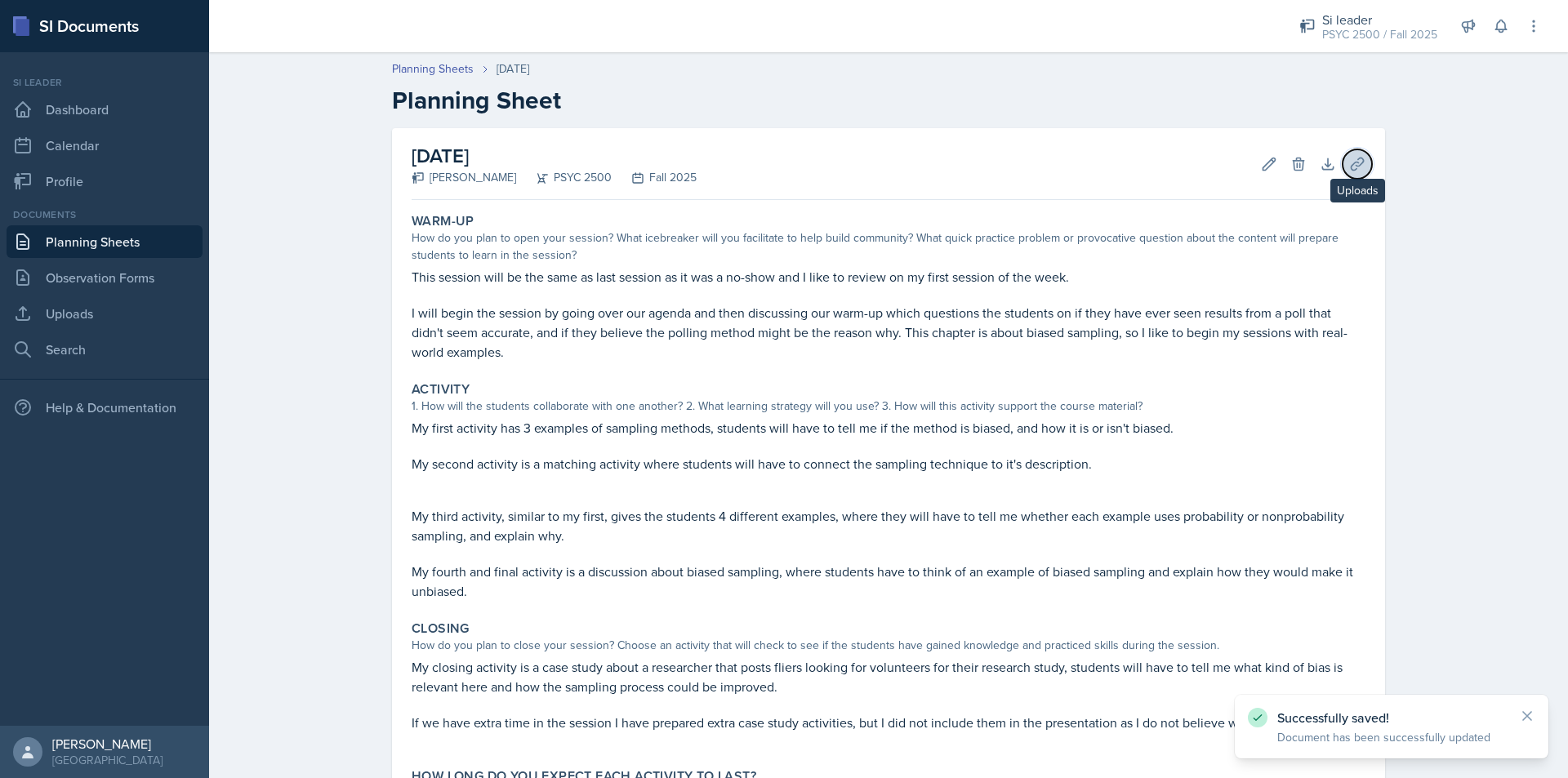
click at [1349, 159] on icon at bounding box center [1357, 164] width 17 height 17
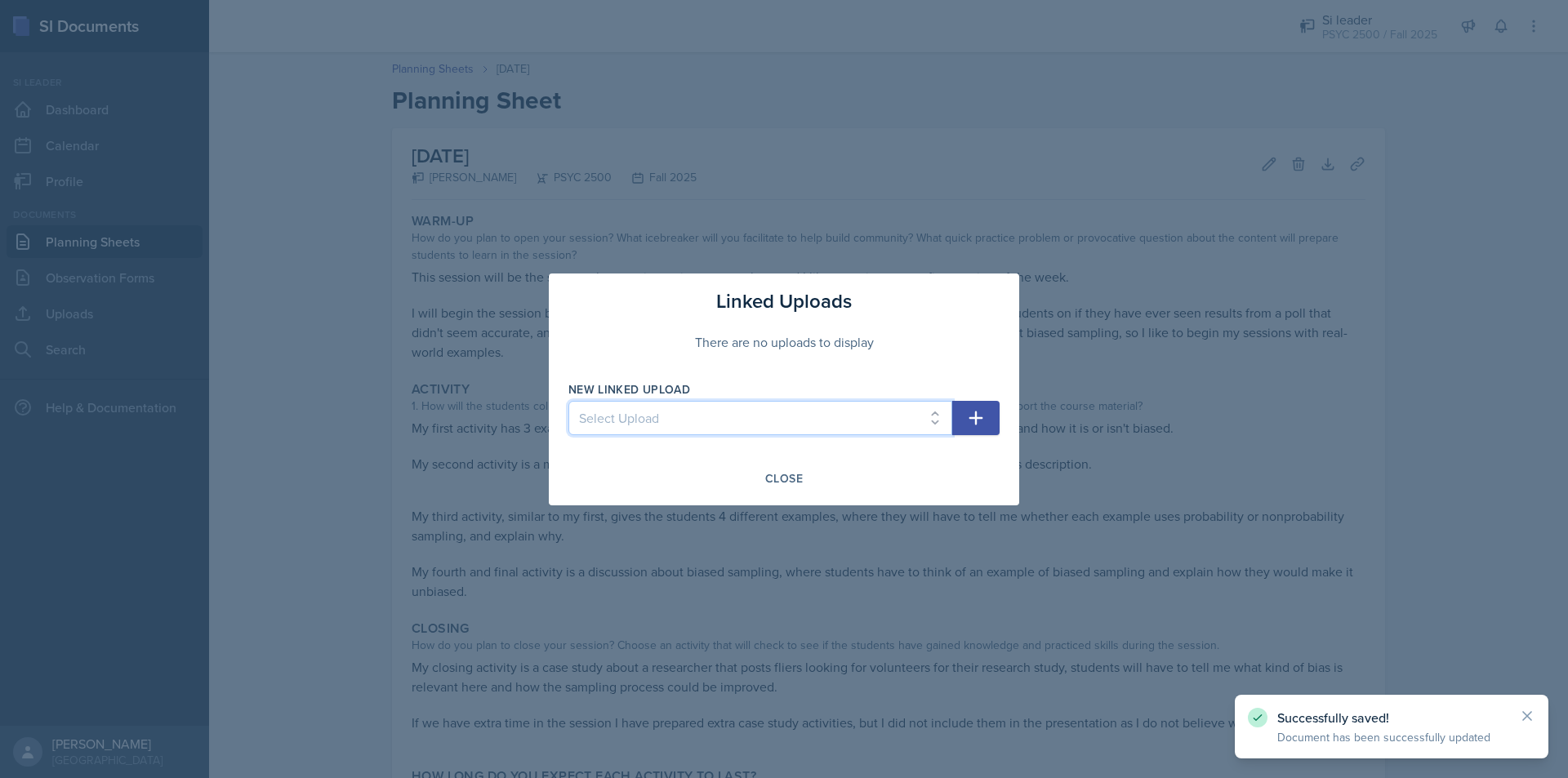
click at [748, 417] on select "Select Upload Chapter 2 08/26 + 09/02 Chapter 3 09/05 + 09/09 Chapter 4 09/12 C…" at bounding box center [759, 418] width 384 height 34
select select "1da1090f-e89f-4ce0-8696-9e266507a65d"
click at [568, 401] on select "Select Upload Chapter 2 08/26 + 09/02 Chapter 3 09/05 + 09/09 Chapter 4 09/12 C…" at bounding box center [759, 418] width 384 height 34
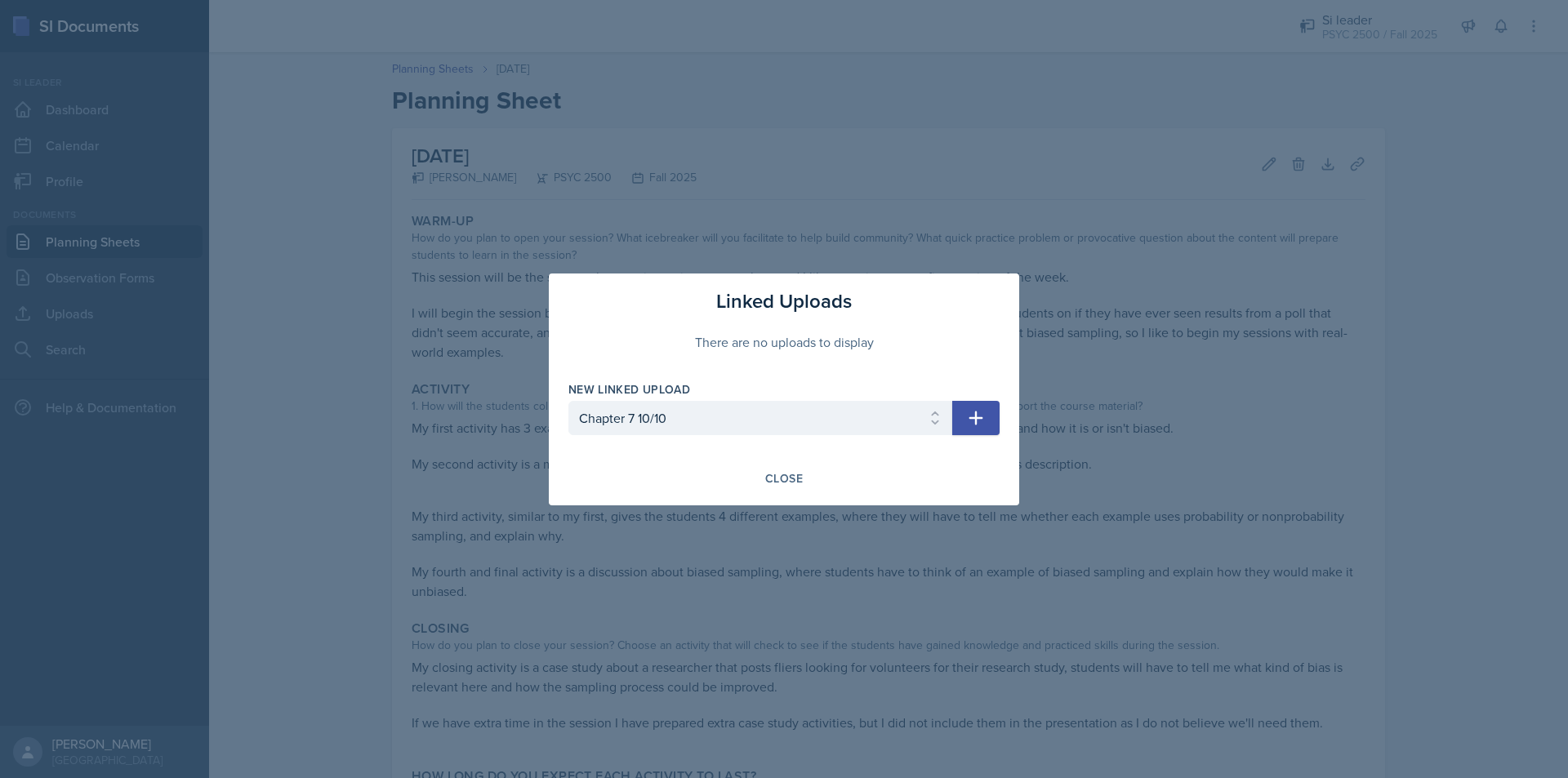
click at [986, 421] on button "button" at bounding box center [975, 418] width 47 height 34
select select
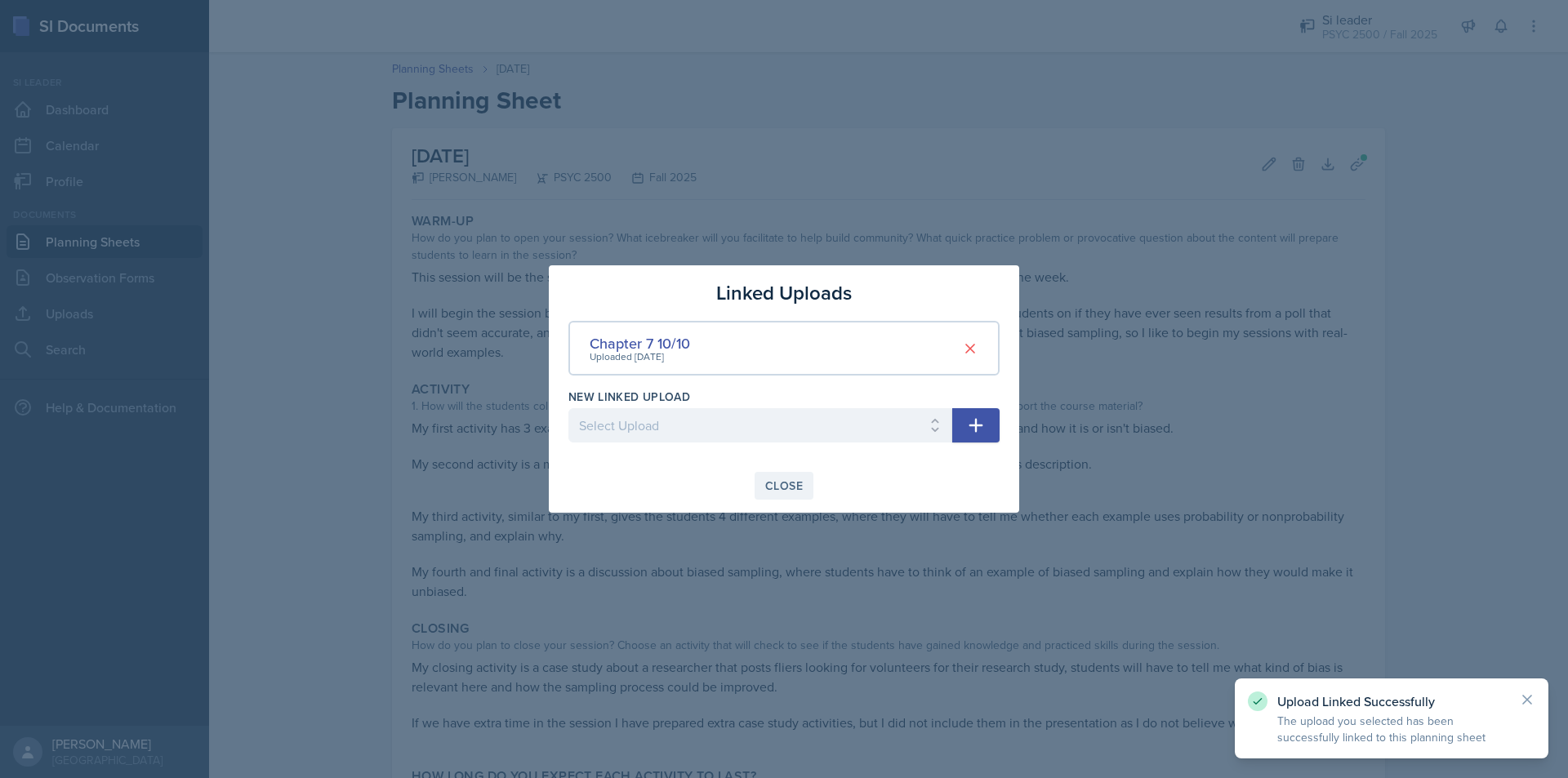
click at [795, 480] on div "Close" at bounding box center [784, 486] width 37 height 13
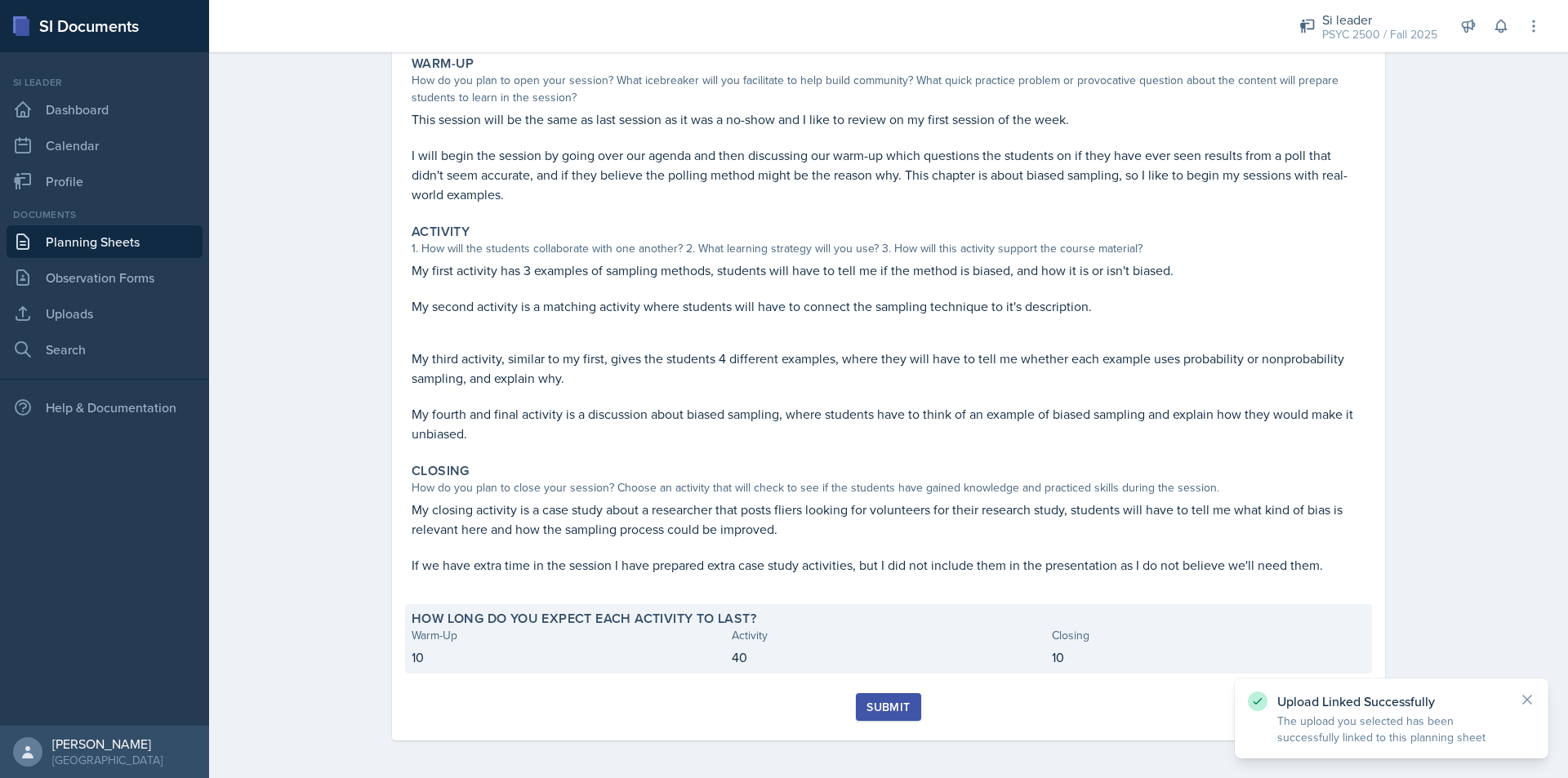
scroll to position [159, 0]
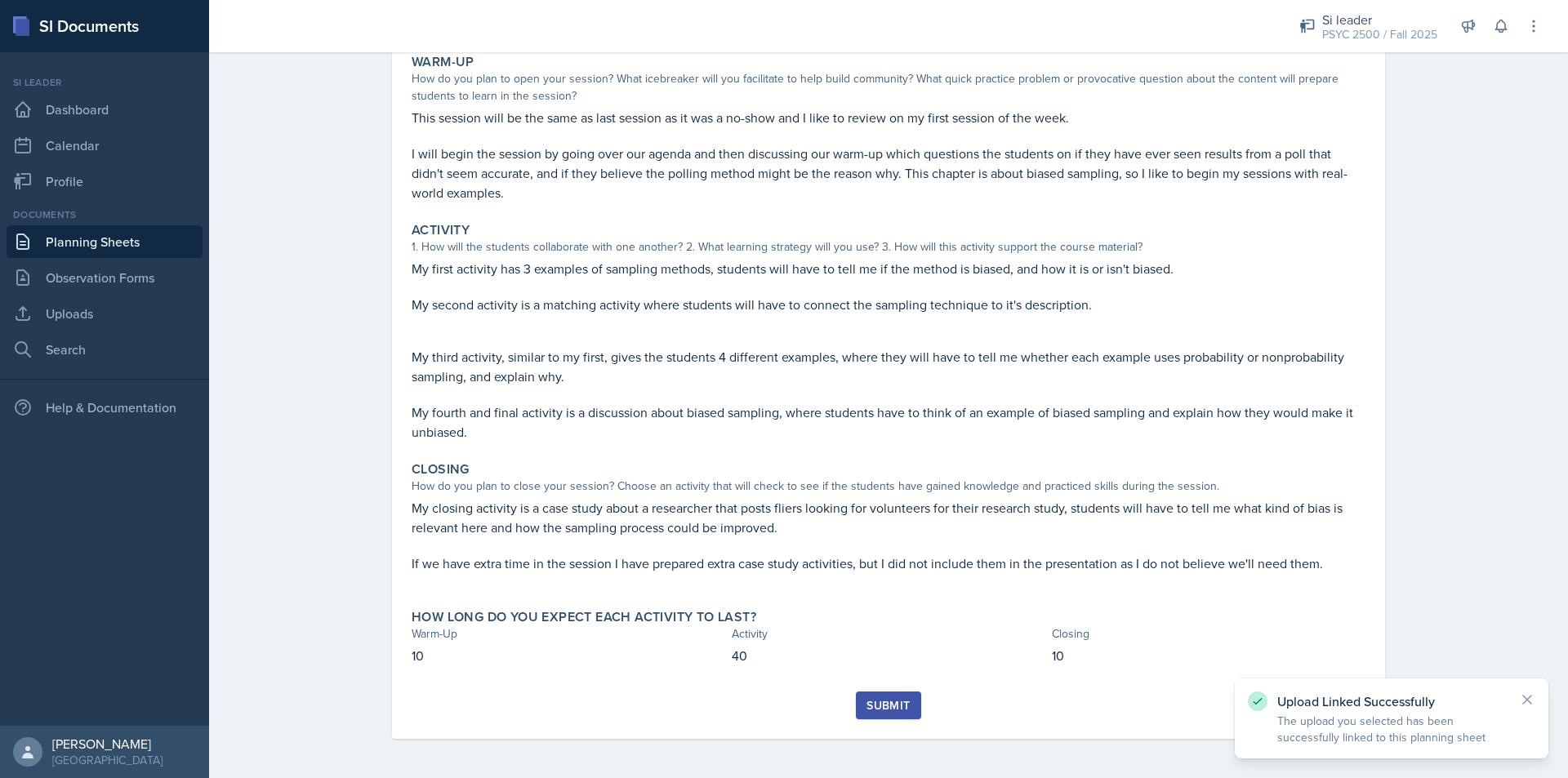
click at [866, 700] on div "Submit" at bounding box center [888, 704] width 43 height 13
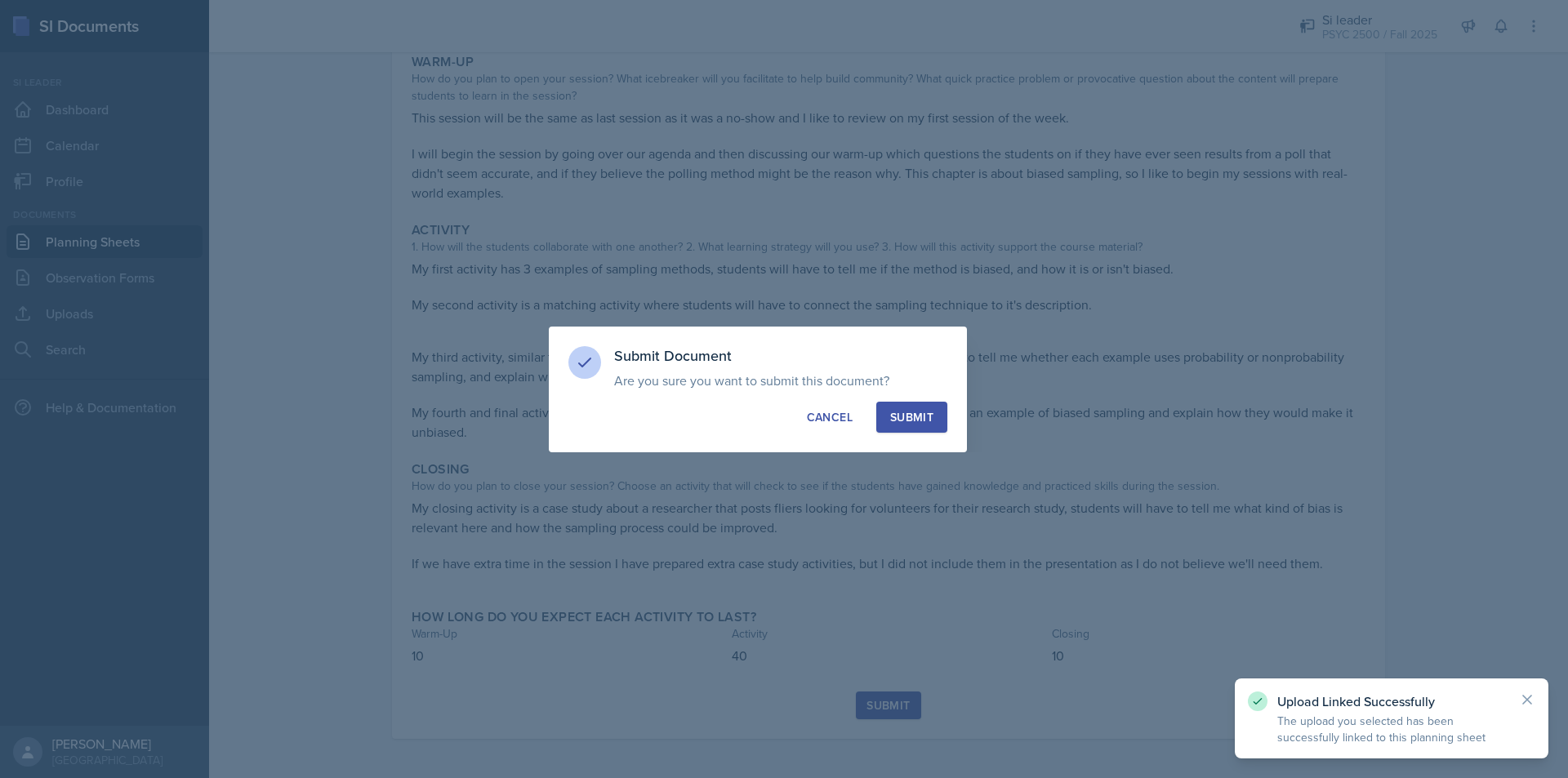
click at [920, 415] on div "Submit" at bounding box center [912, 417] width 43 height 17
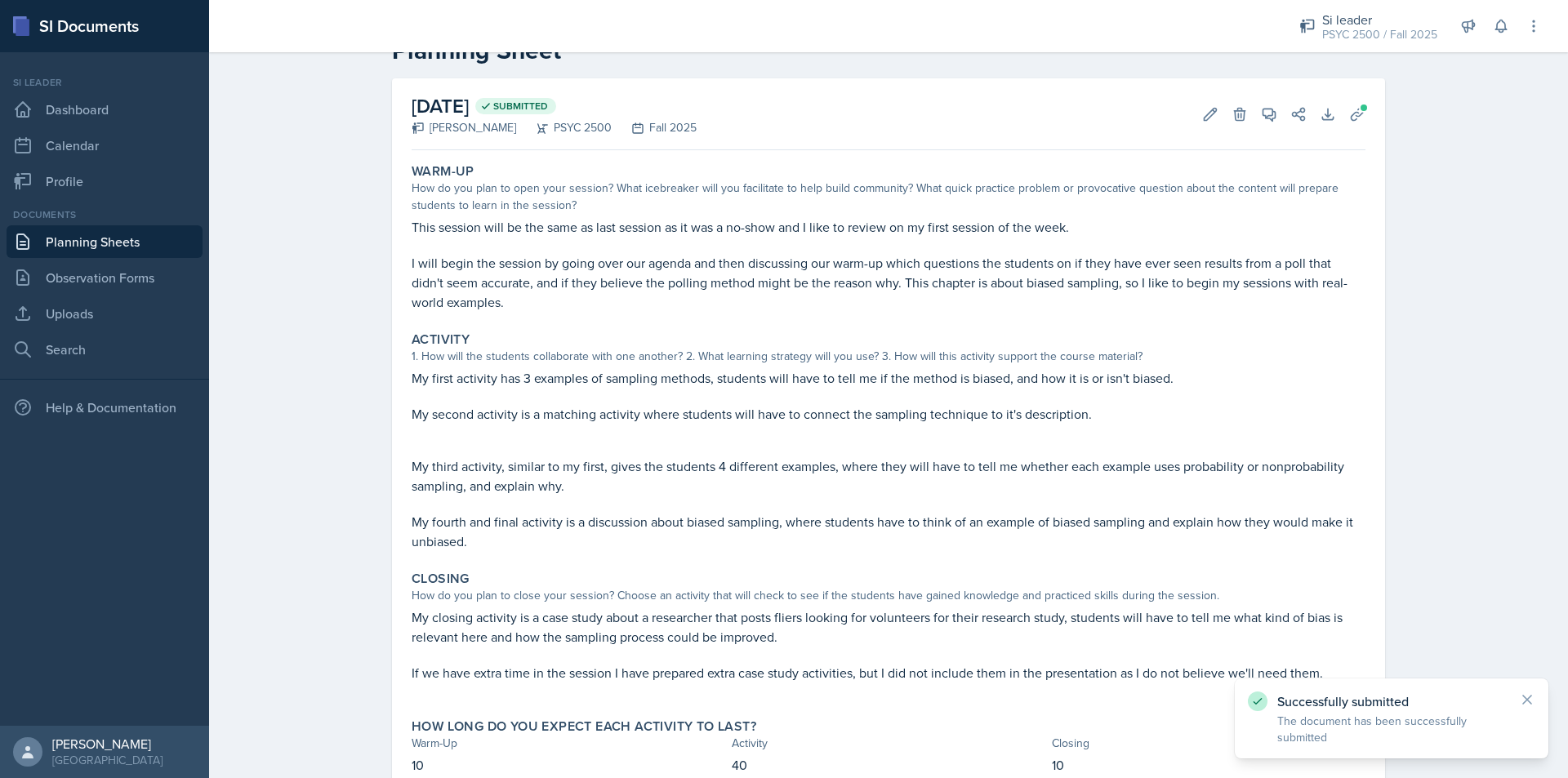
scroll to position [0, 0]
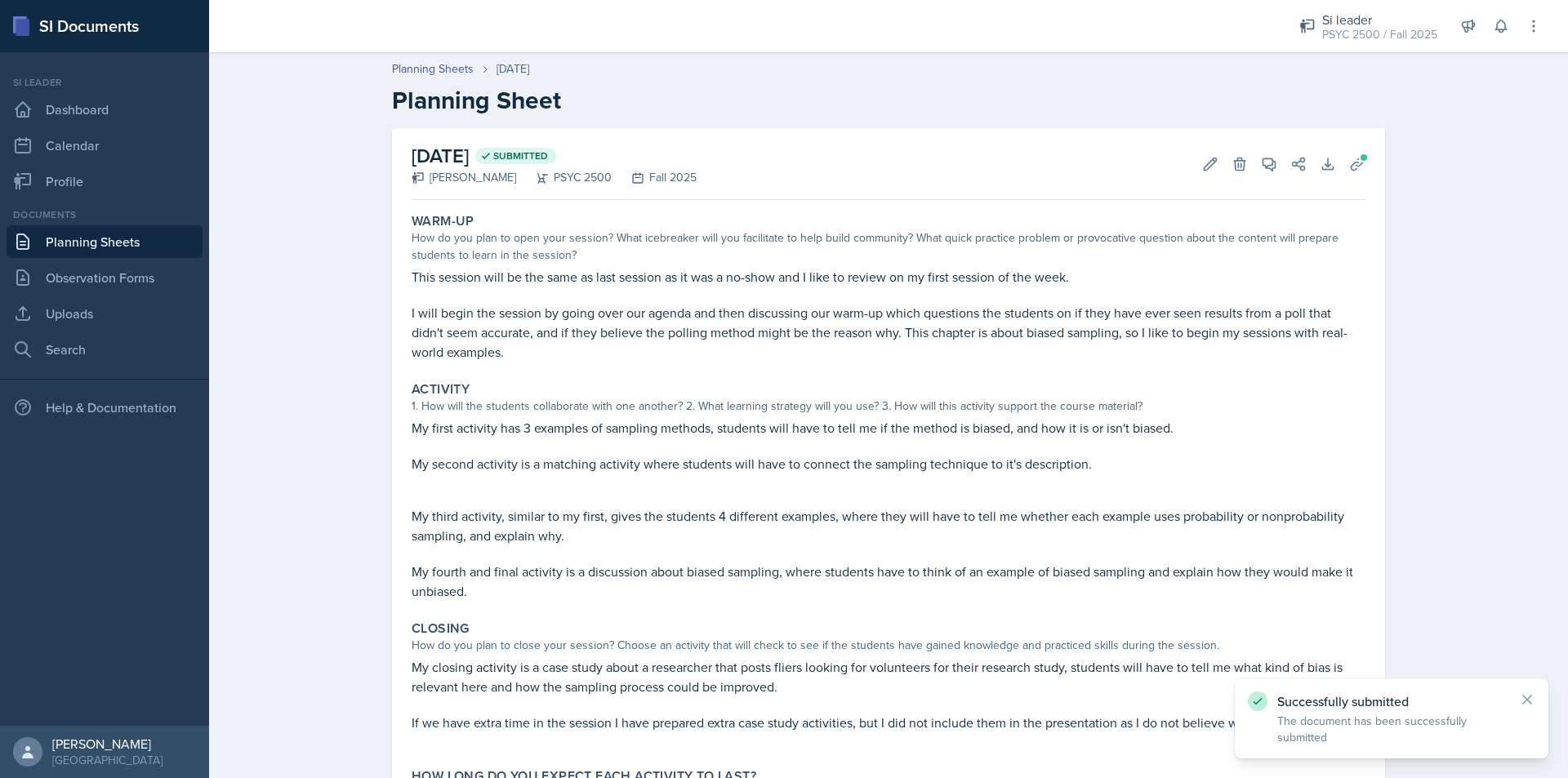
click at [95, 238] on link "Planning Sheets" at bounding box center [105, 241] width 196 height 32
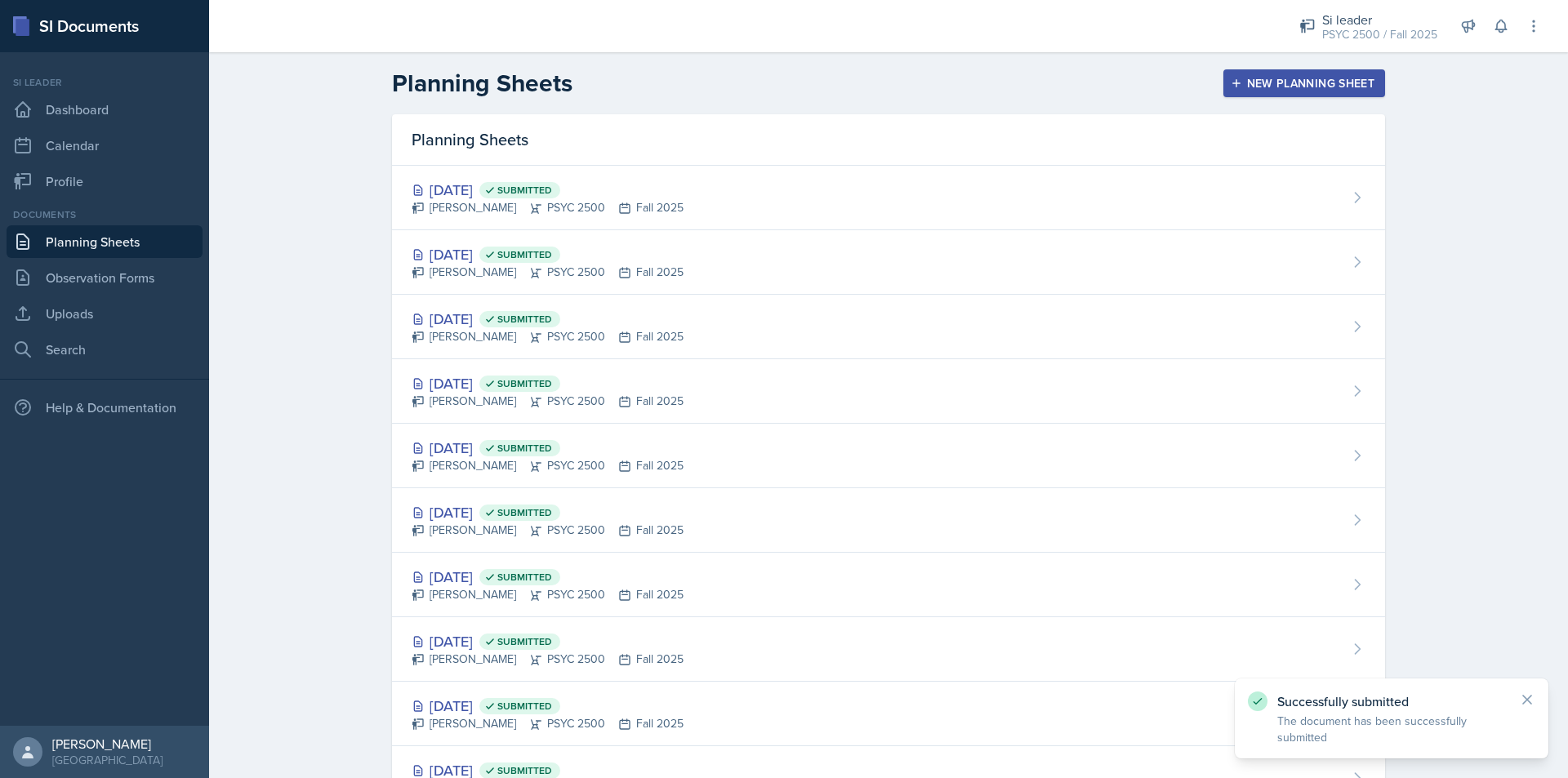
click at [1245, 77] on div "New Planning Sheet" at bounding box center [1304, 82] width 140 height 13
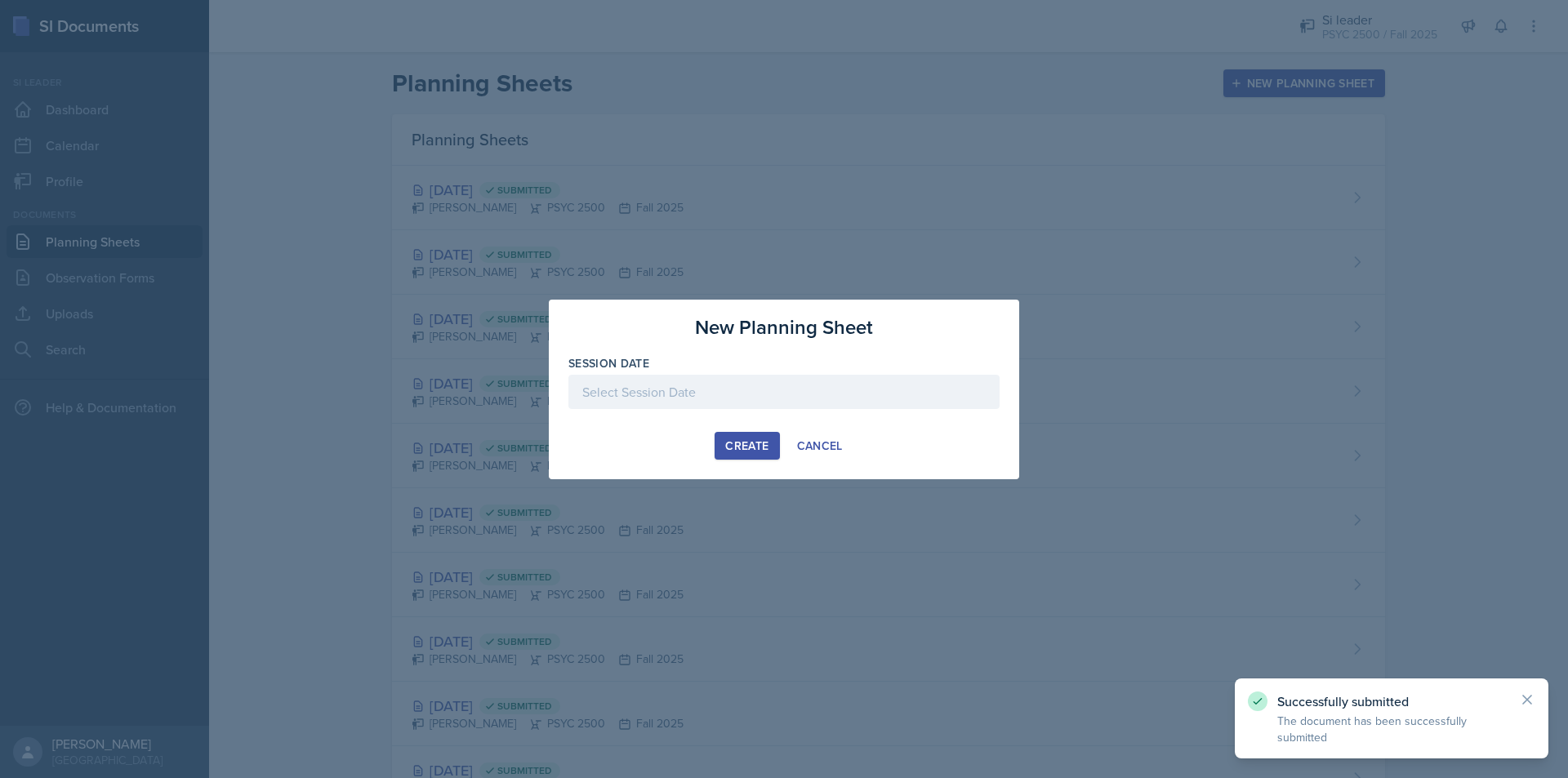
click at [725, 404] on div at bounding box center [783, 391] width 431 height 34
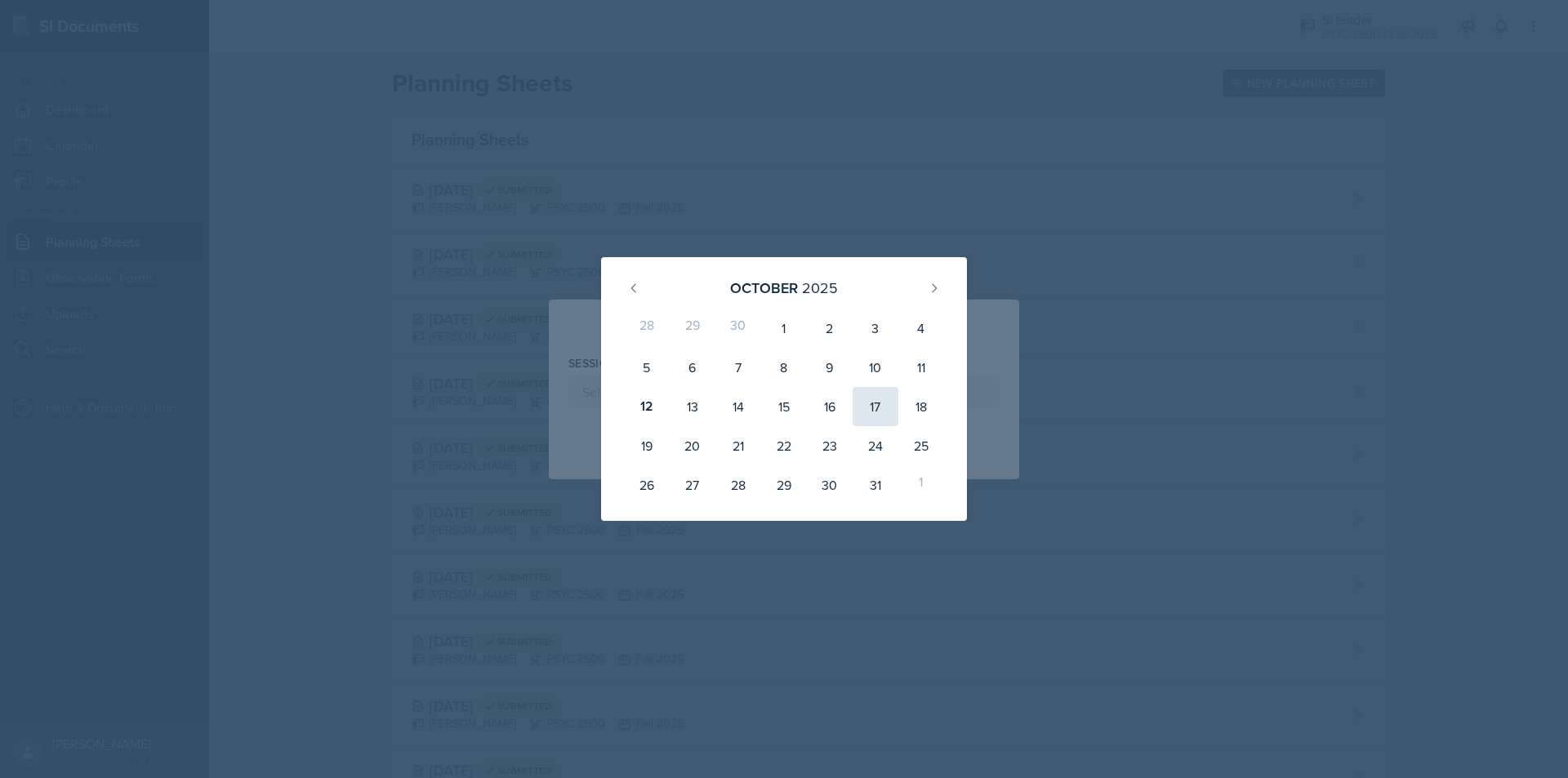
click at [874, 408] on div "17" at bounding box center [875, 407] width 46 height 39
type input "[DATE]"
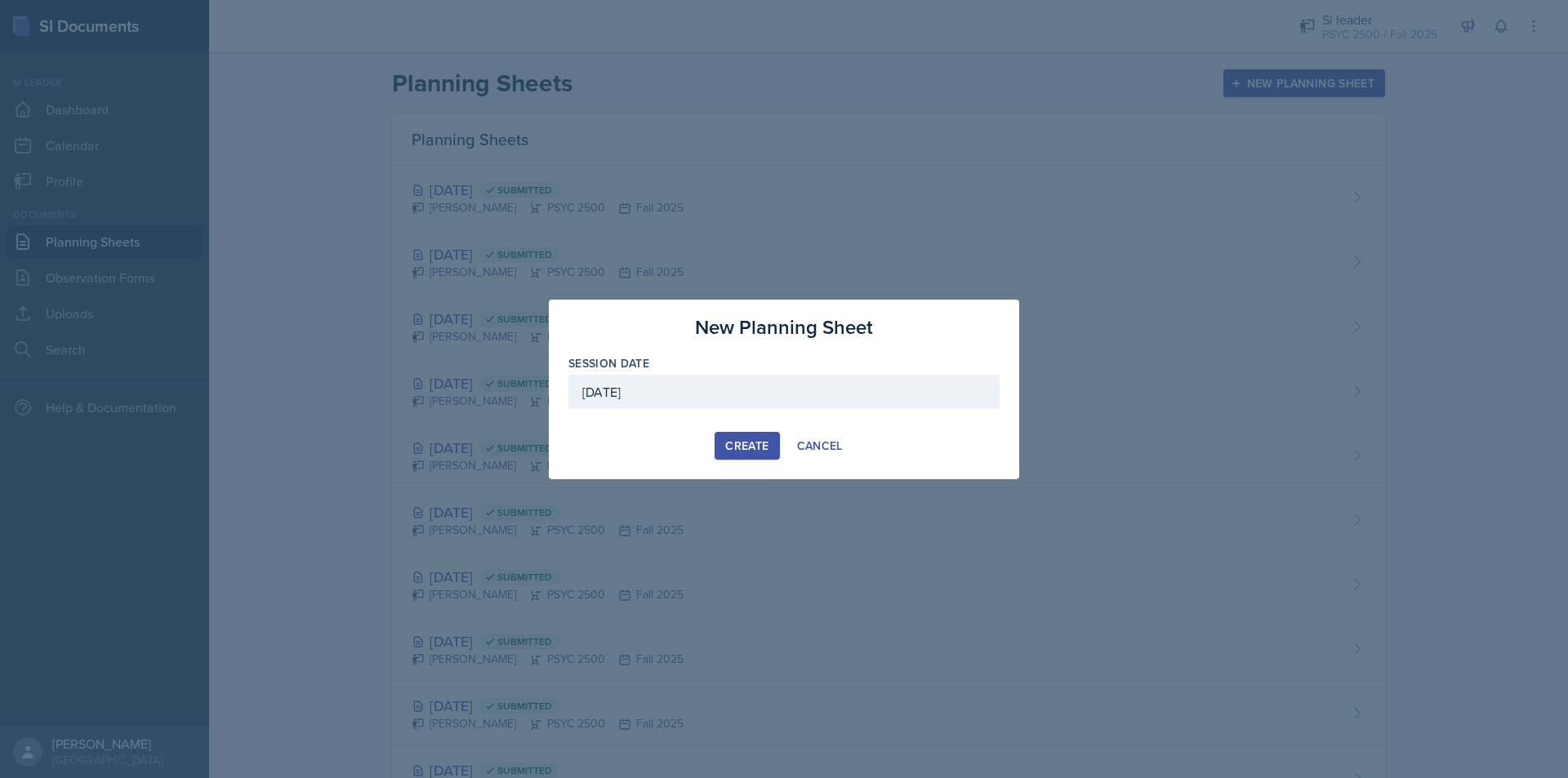
click at [757, 445] on div "Create" at bounding box center [747, 445] width 43 height 13
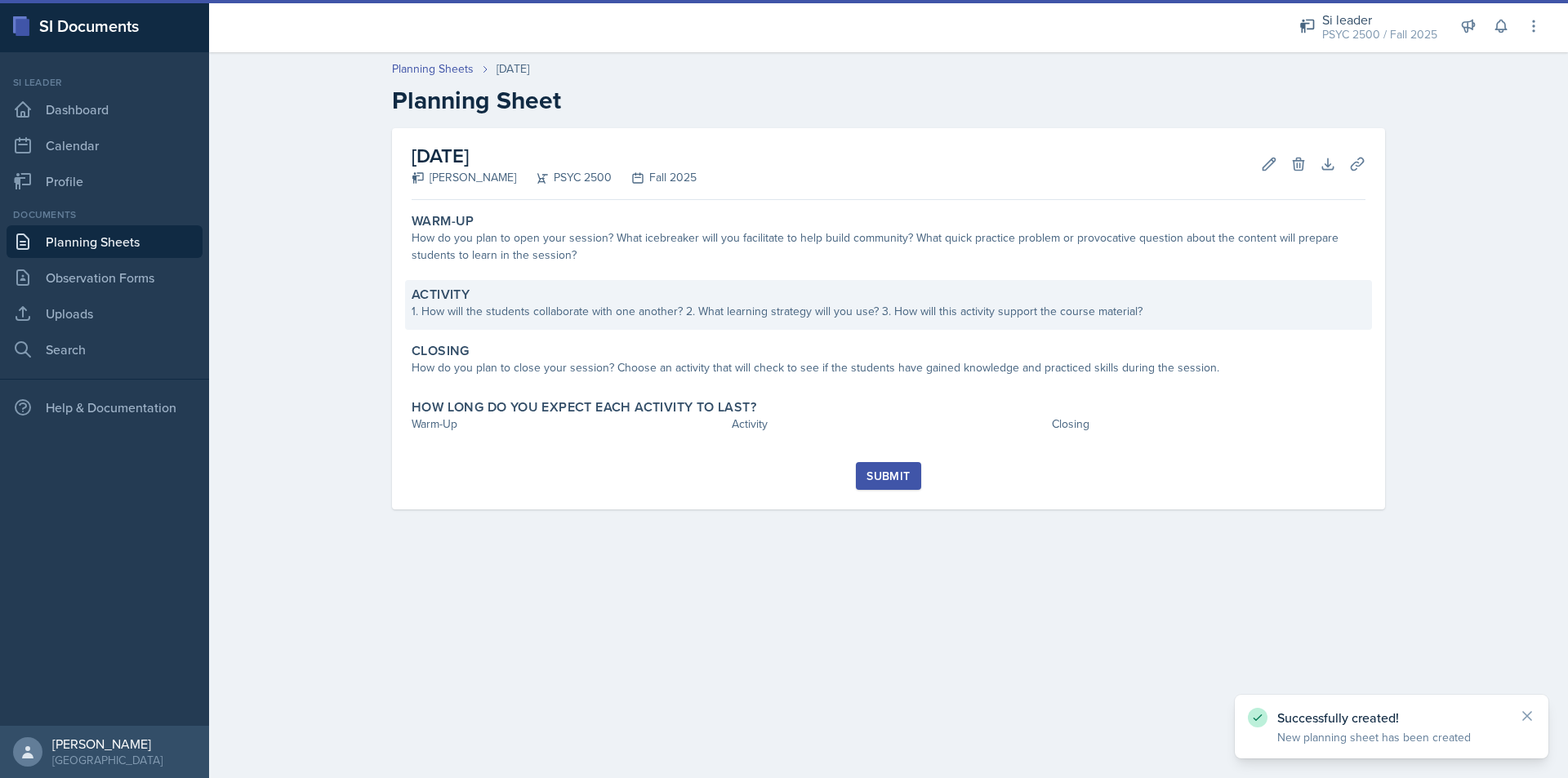
click at [1038, 315] on div "1. How will the students collaborate with one another? 2. What learning strateg…" at bounding box center [888, 311] width 954 height 17
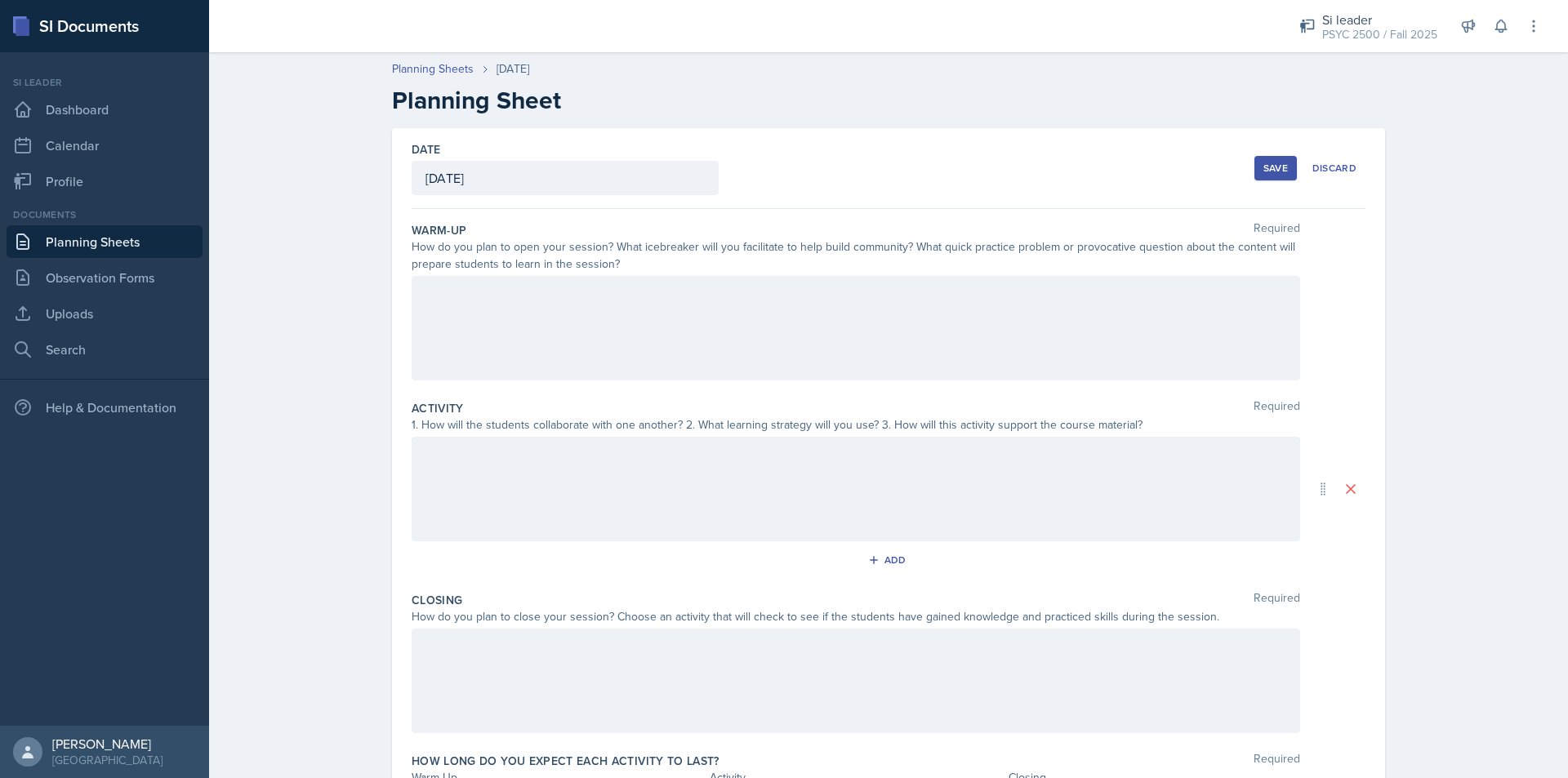
click at [698, 307] on div at bounding box center [856, 328] width 889 height 105
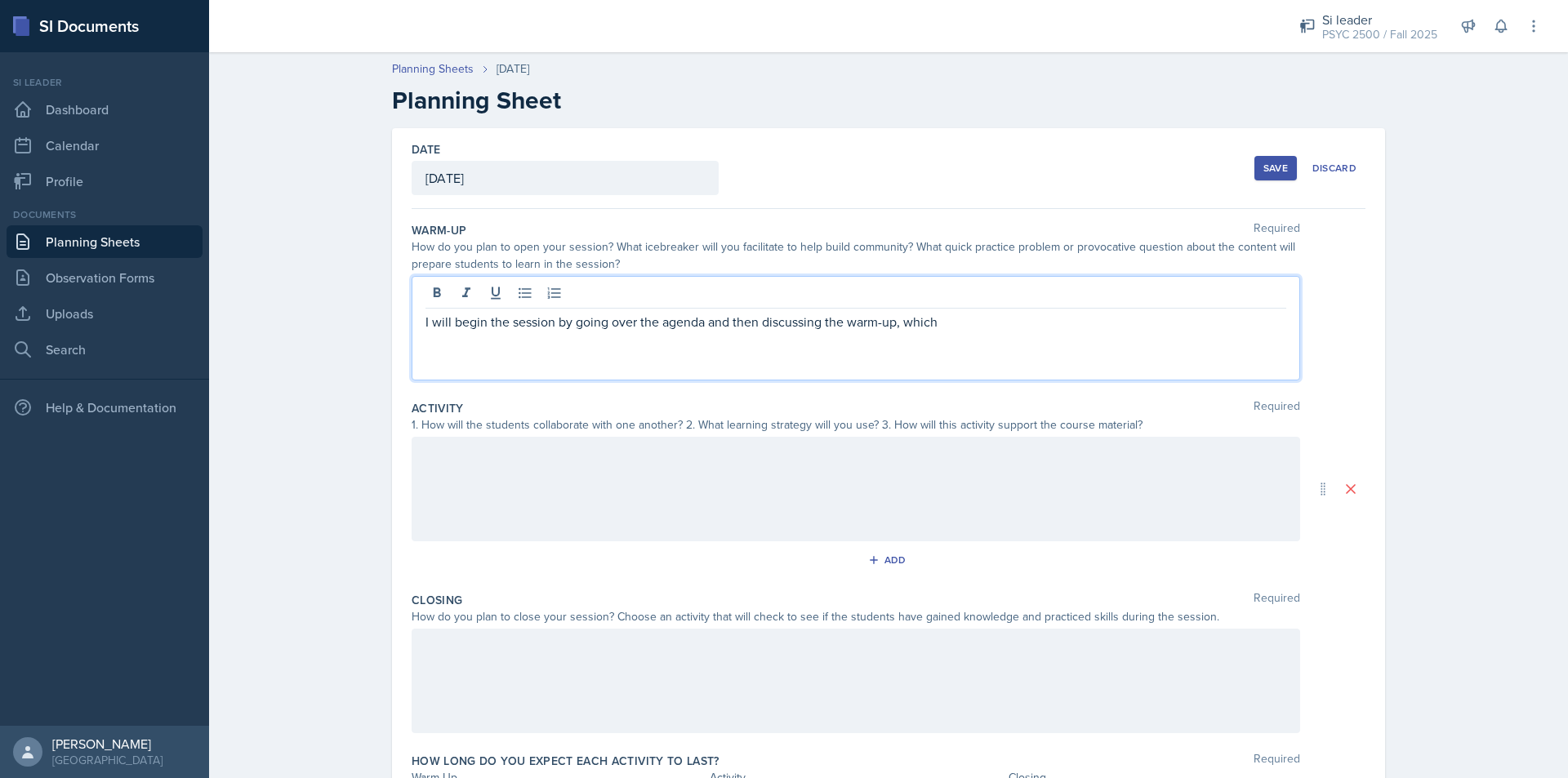
click at [1114, 327] on p "I will begin the session by going over the agenda and then discussing the warm-…" at bounding box center [856, 322] width 861 height 20
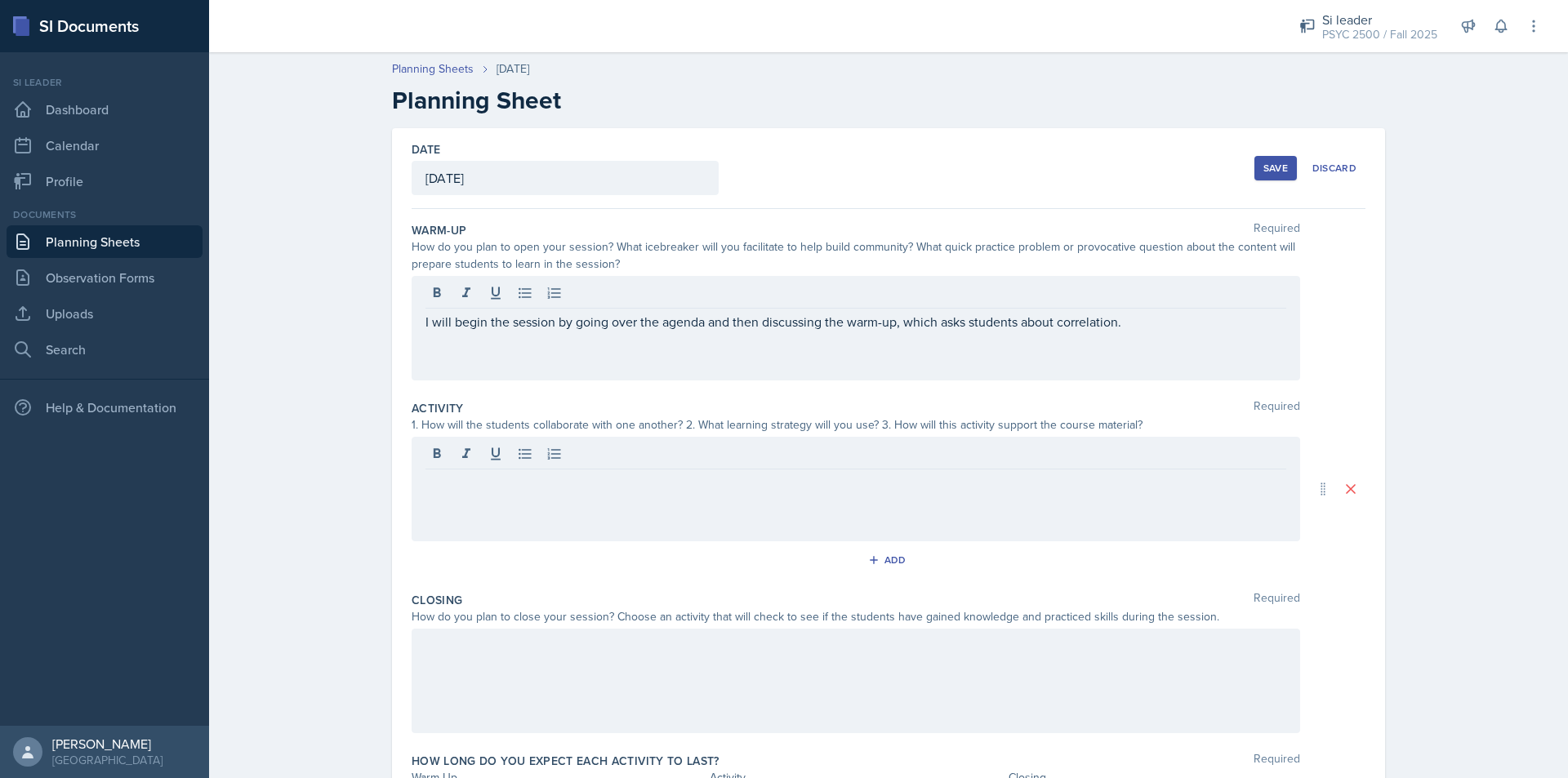
click at [1186, 318] on p "I will begin the session by going over the agenda and then discussing the warm-…" at bounding box center [856, 322] width 861 height 20
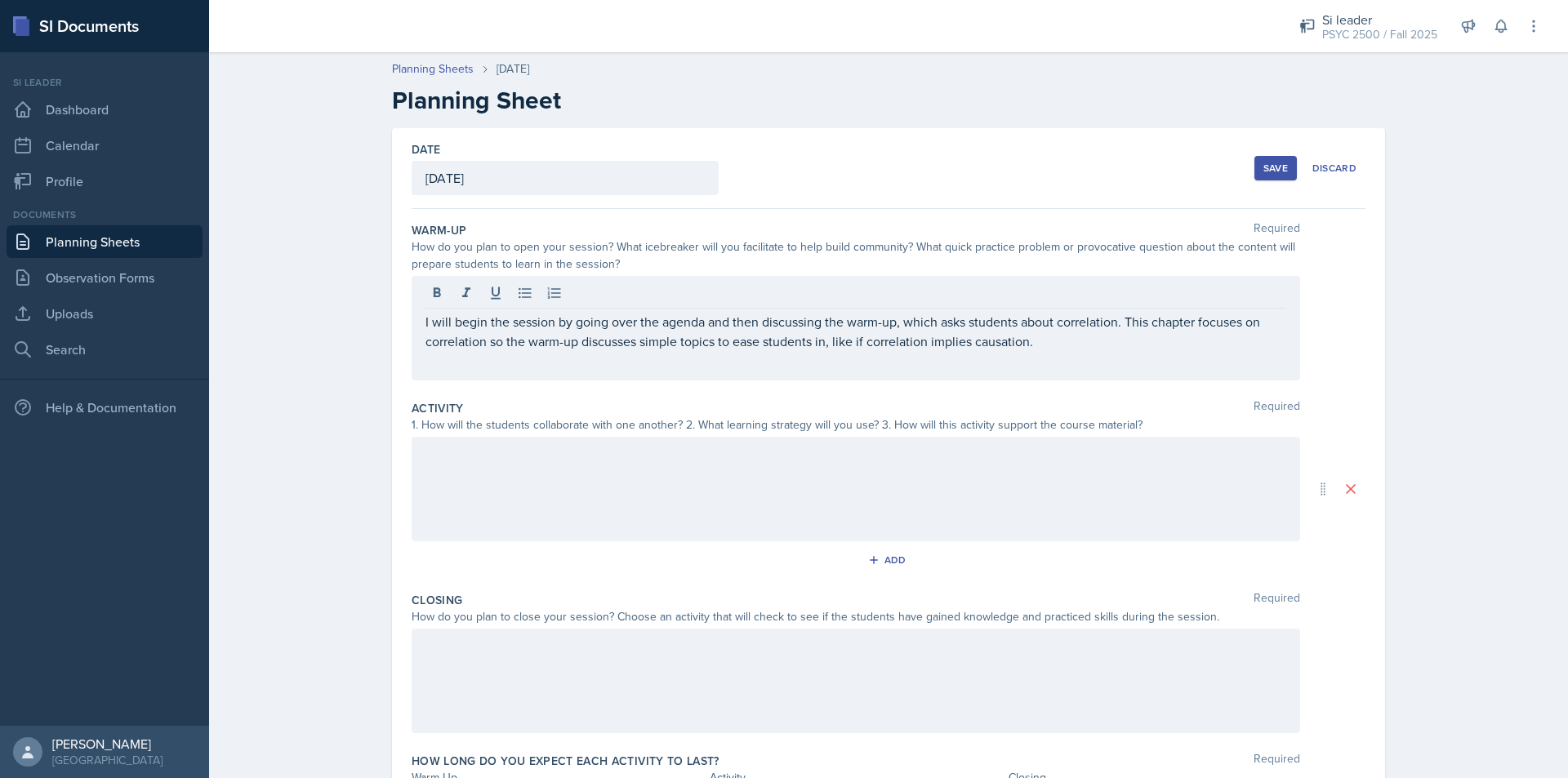
click at [516, 469] on div at bounding box center [856, 489] width 889 height 105
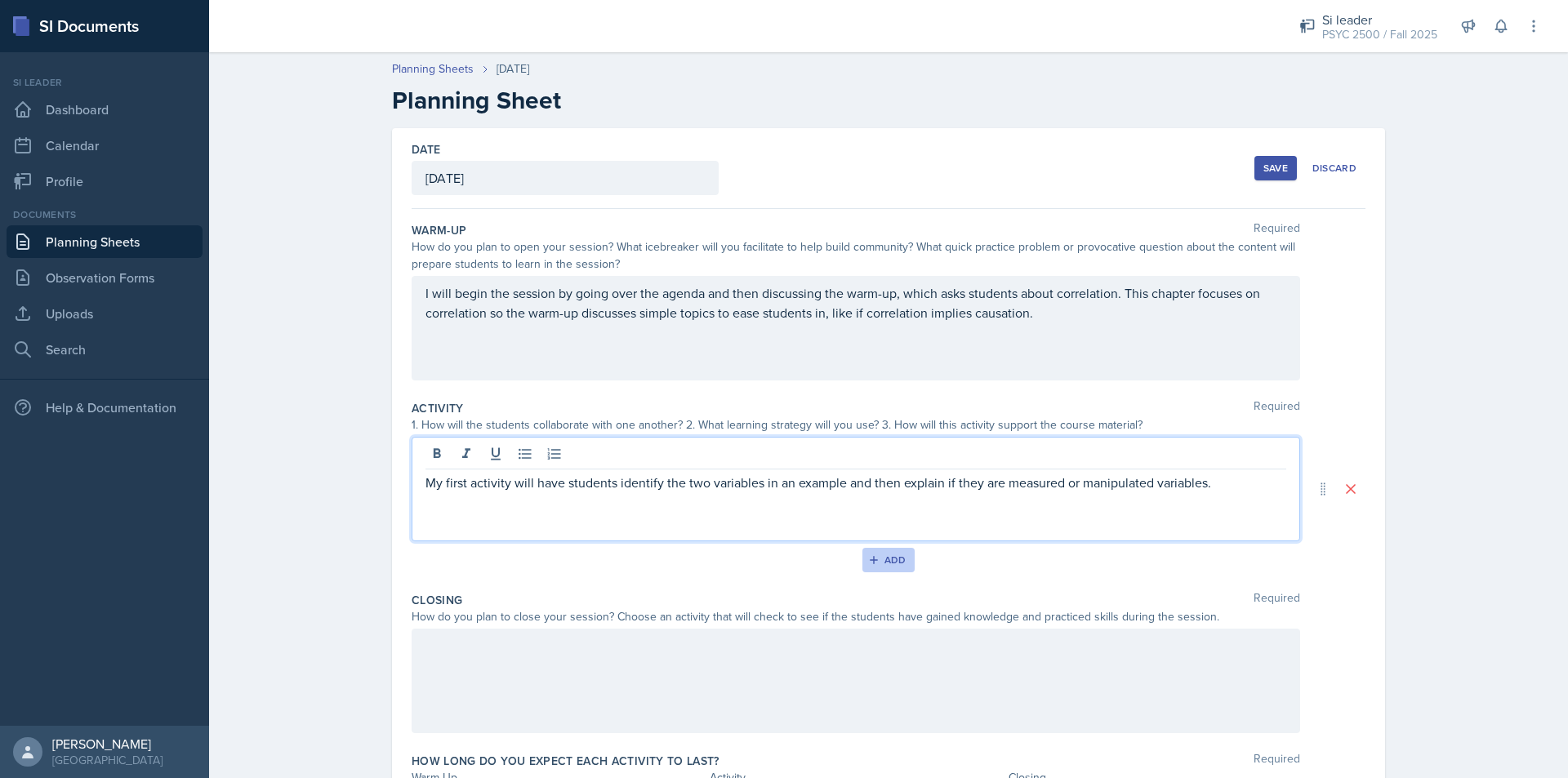
click at [899, 559] on div "Add" at bounding box center [889, 559] width 35 height 13
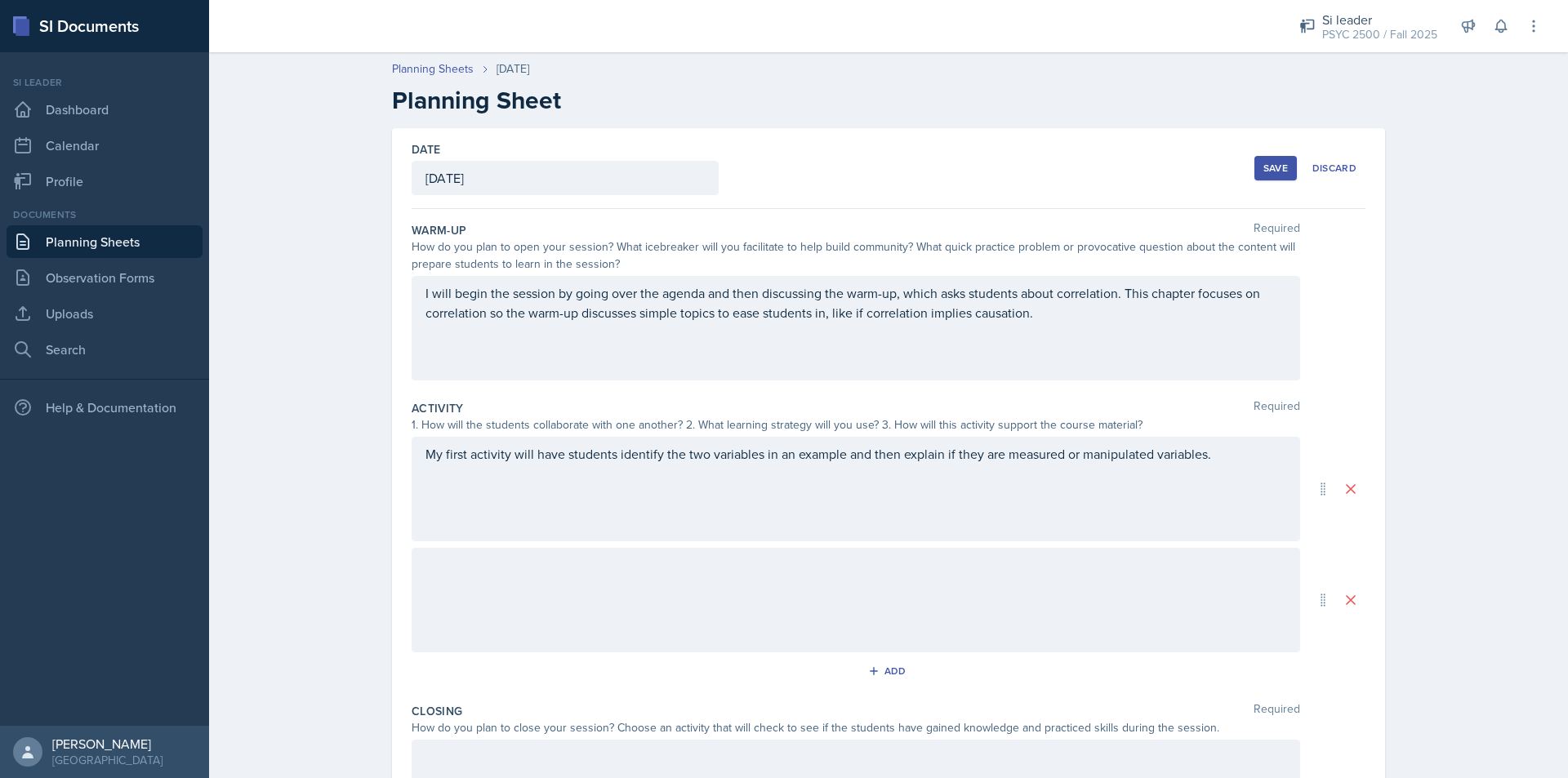
click at [449, 593] on div at bounding box center [856, 599] width 889 height 105
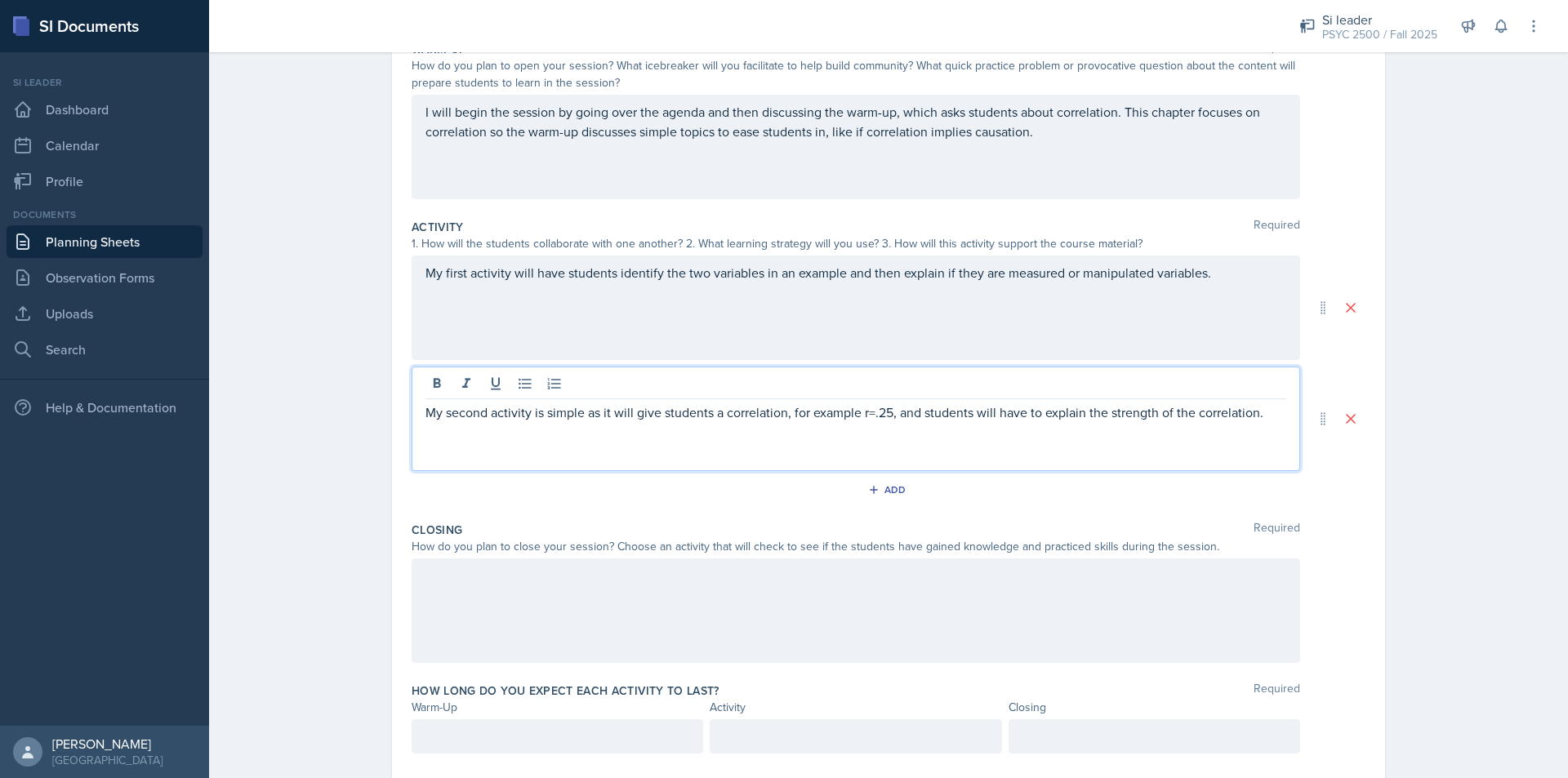
scroll to position [218, 0]
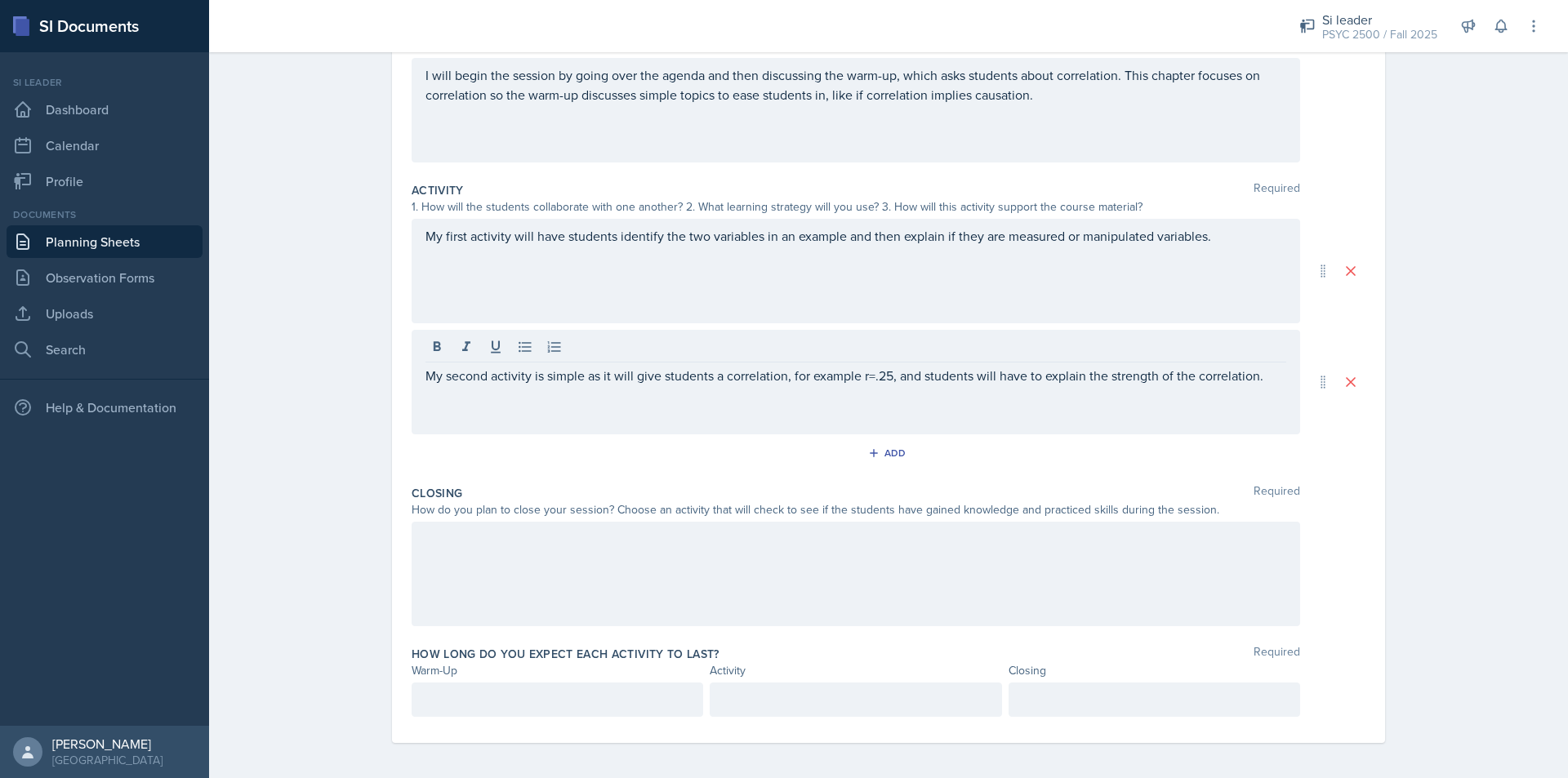
click at [883, 441] on div "Activity Required 1. How will the students collaborate with one another? 2. Wha…" at bounding box center [888, 327] width 954 height 303
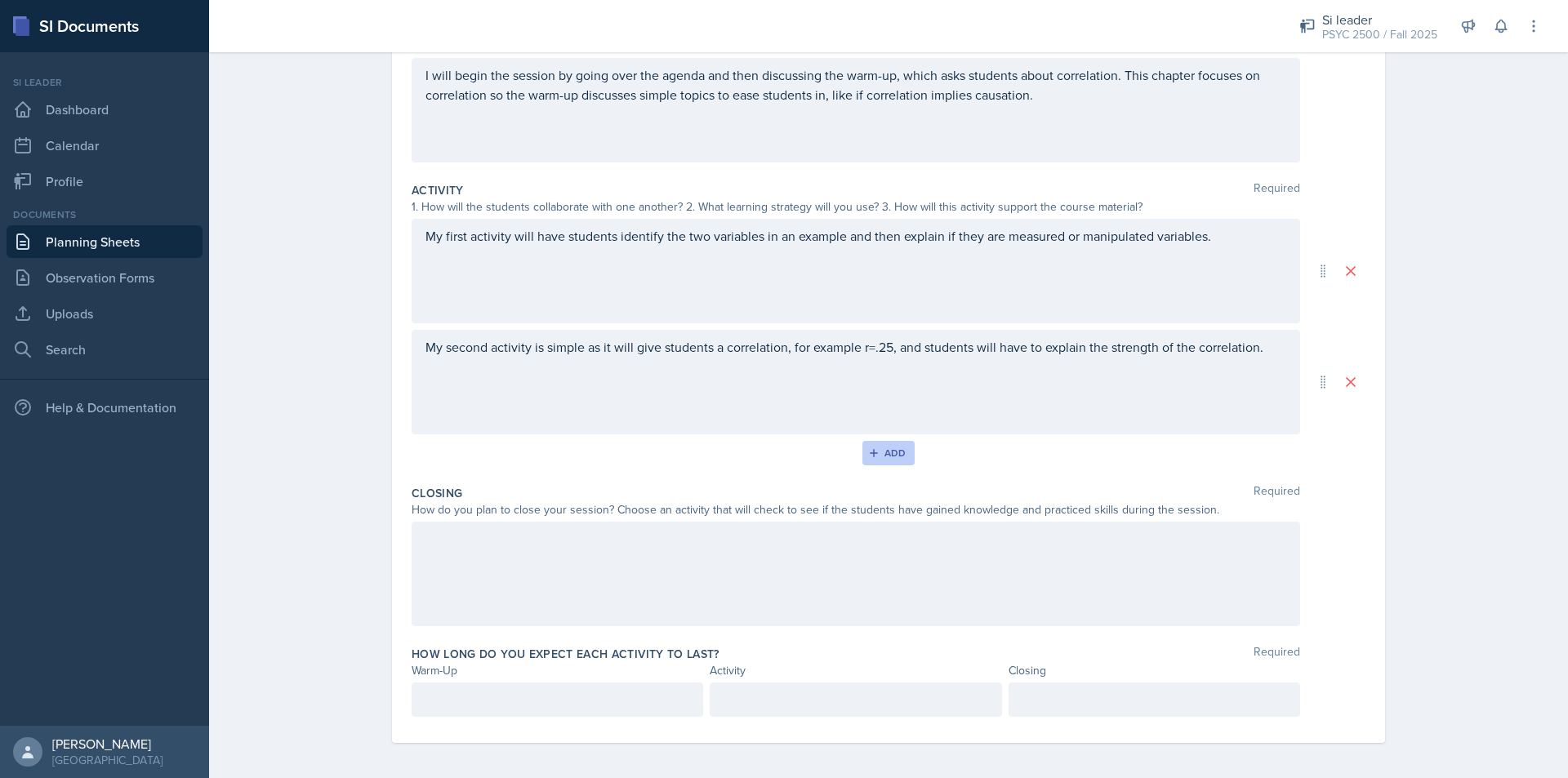
click at [891, 452] on div "Add" at bounding box center [889, 452] width 35 height 13
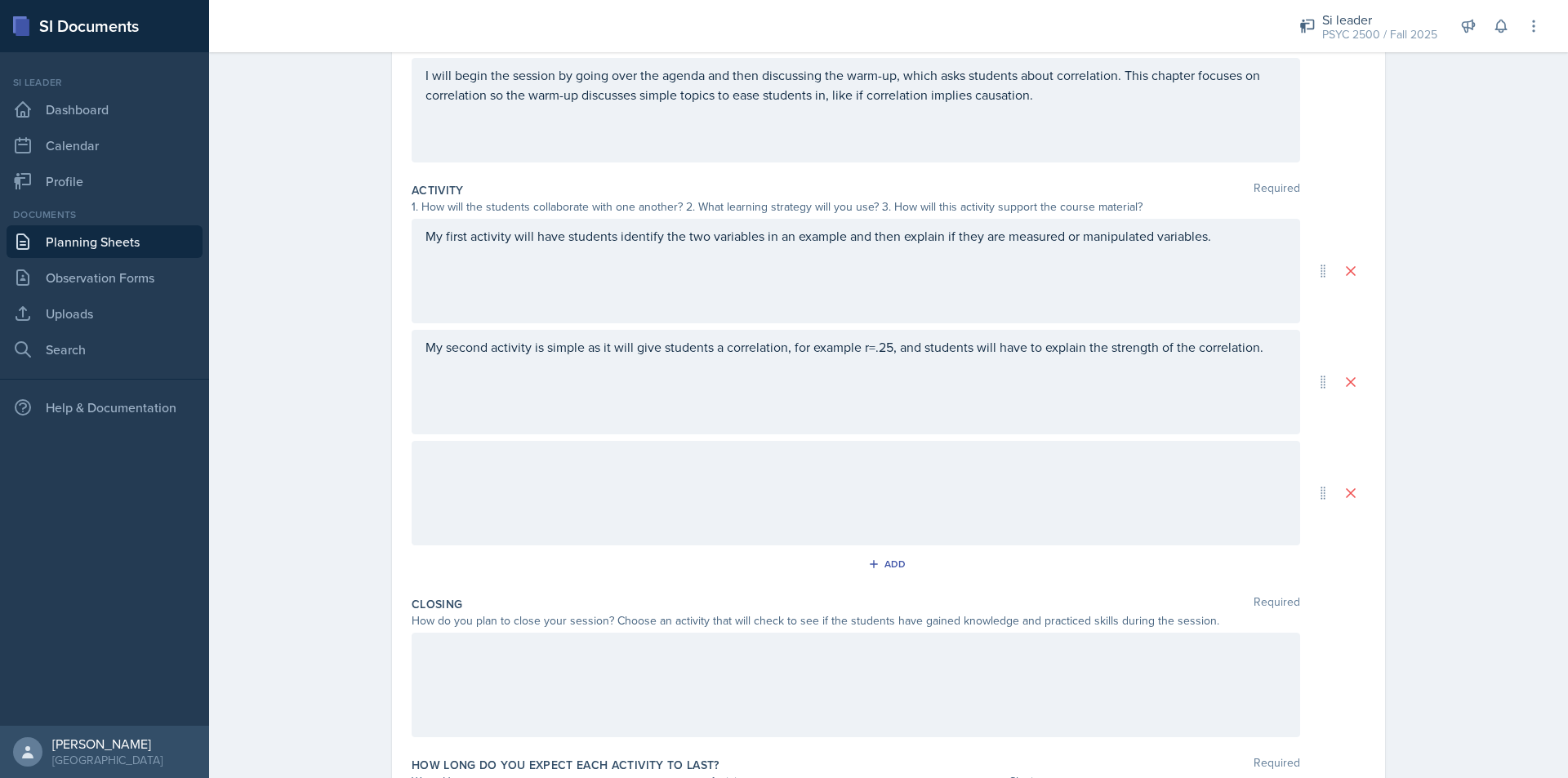
click at [642, 506] on div at bounding box center [856, 493] width 889 height 105
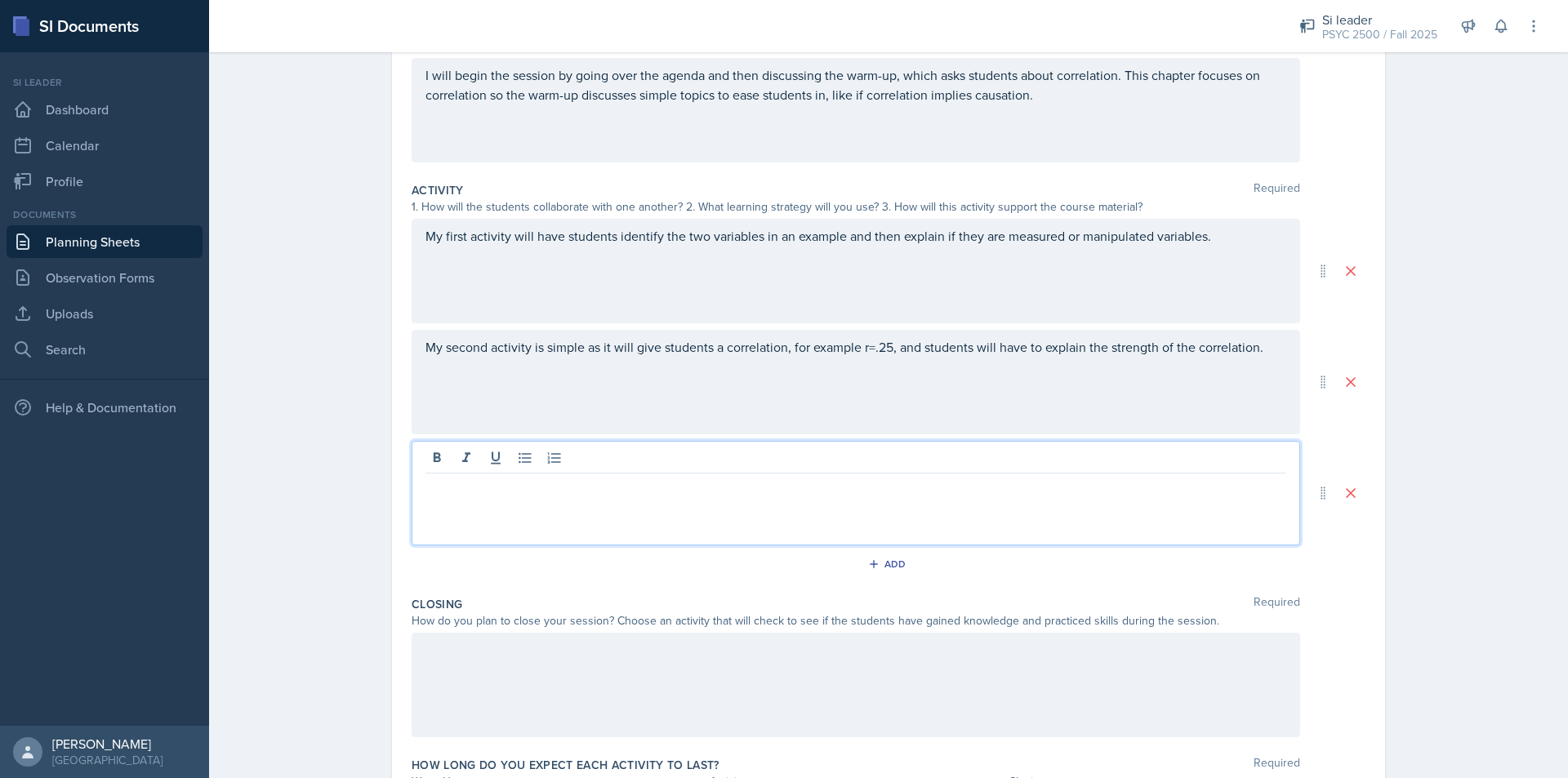
scroll to position [246, 0]
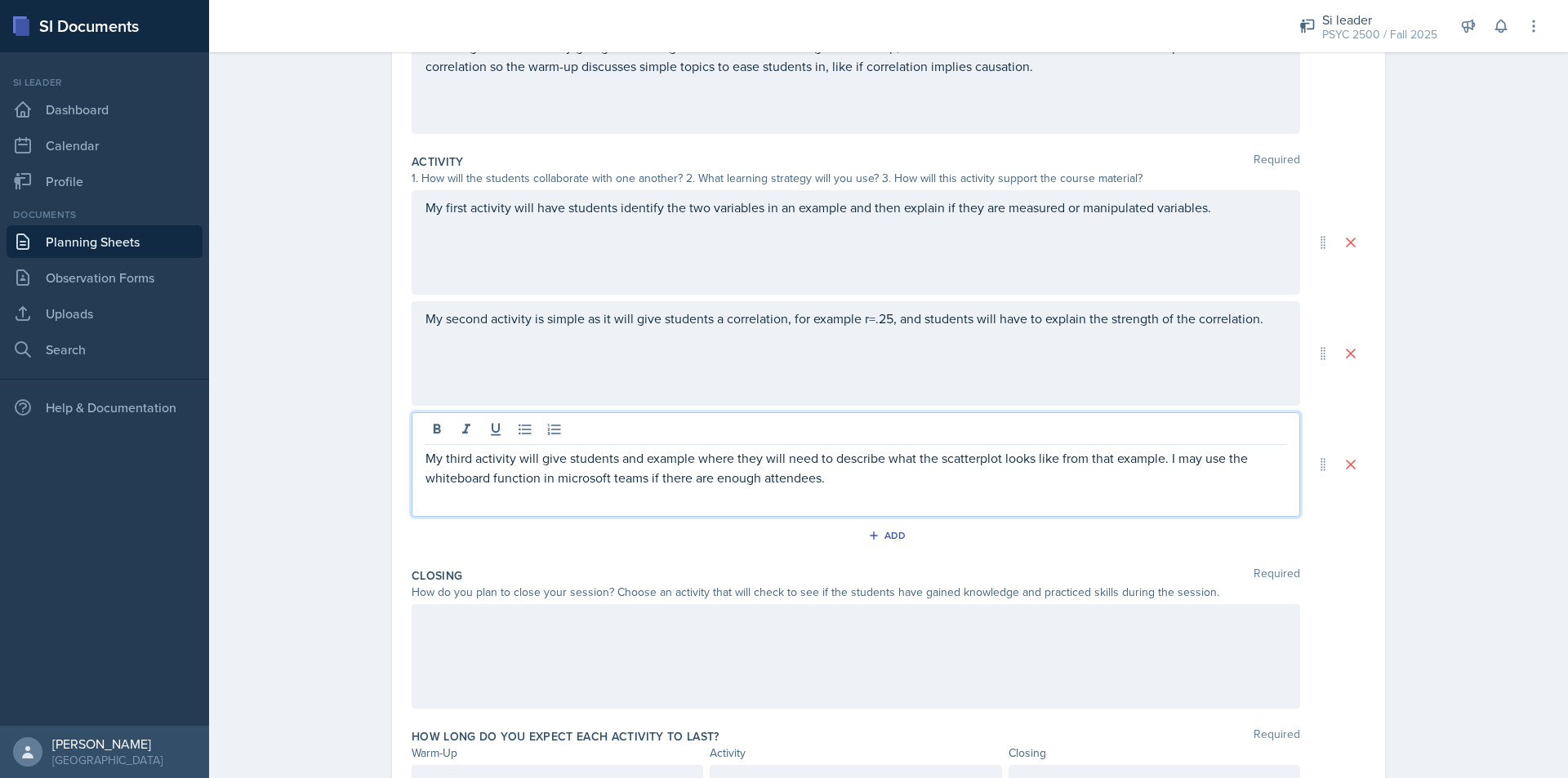
click at [597, 475] on p "My third activity will give students and example where they will need to descri…" at bounding box center [856, 468] width 861 height 39
click at [567, 480] on p "My third activity will give students and example where they will need to descri…" at bounding box center [856, 468] width 861 height 39
click at [592, 477] on p "My third activity will give students and example where they will need to descri…" at bounding box center [856, 468] width 861 height 39
drag, startPoint x: 578, startPoint y: 490, endPoint x: 559, endPoint y: 470, distance: 27.6
drag, startPoint x: 559, startPoint y: 470, endPoint x: 592, endPoint y: 484, distance: 35.8
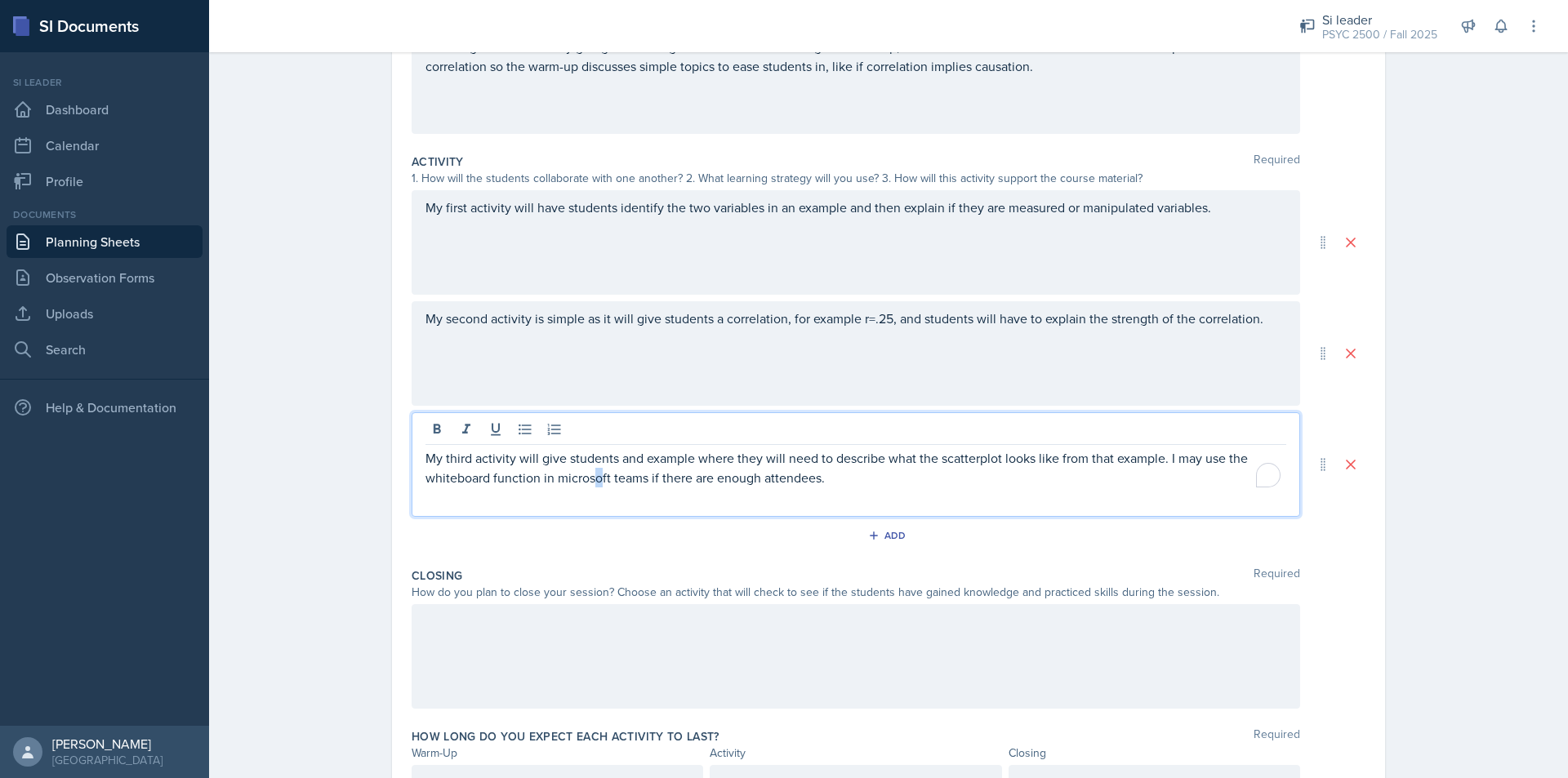
click at [592, 484] on p "My third activity will give students and example where they will need to descri…" at bounding box center [856, 468] width 861 height 39
click at [556, 475] on p "My third activity will give students and example where they will need to descri…" at bounding box center [856, 468] width 861 height 39
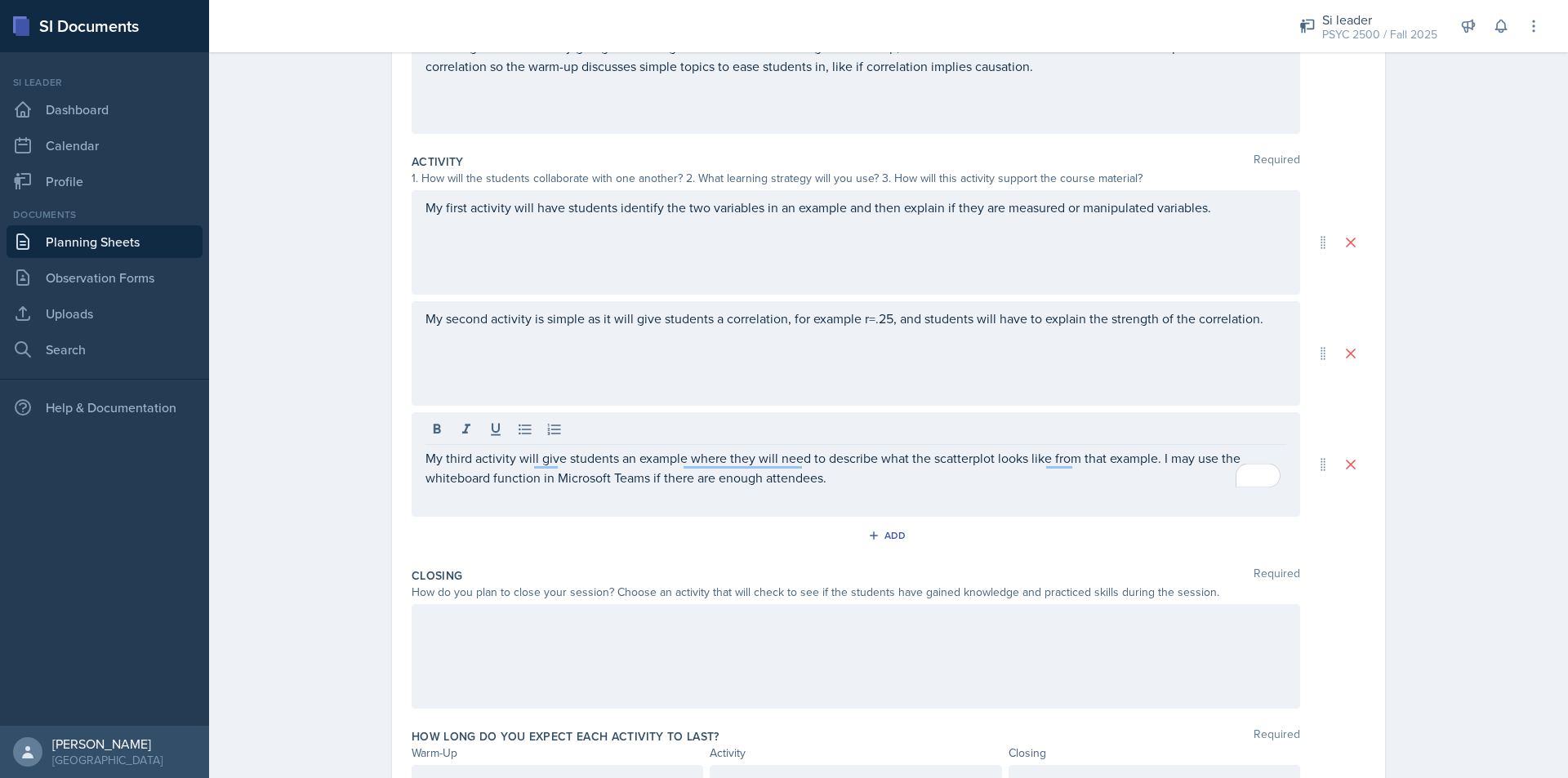
click at [850, 491] on div "My third activity will give students an example where they will need to describ…" at bounding box center [856, 464] width 889 height 105
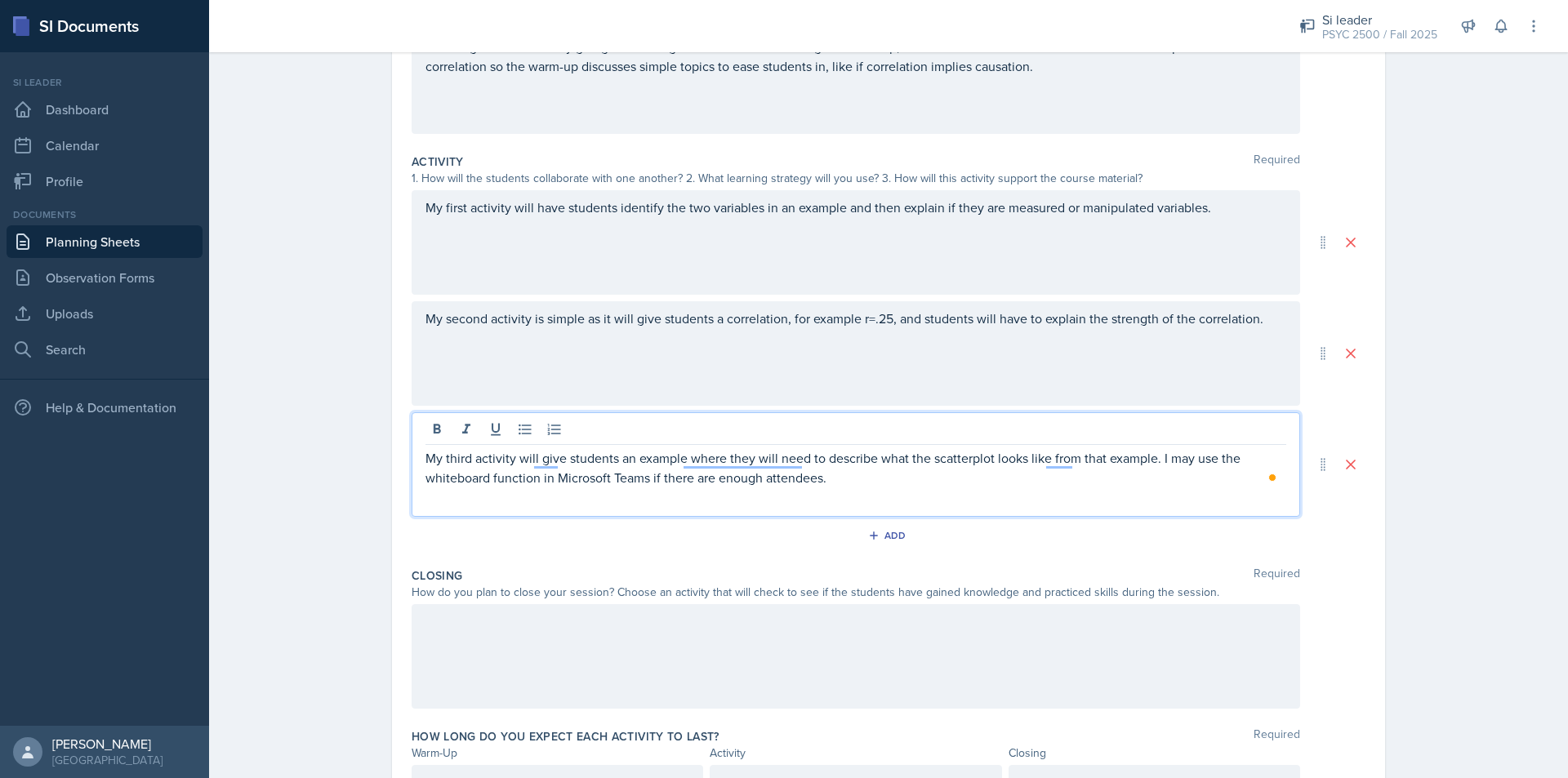
click at [882, 474] on p "My third activity will give students an example where they will need to describ…" at bounding box center [856, 468] width 861 height 39
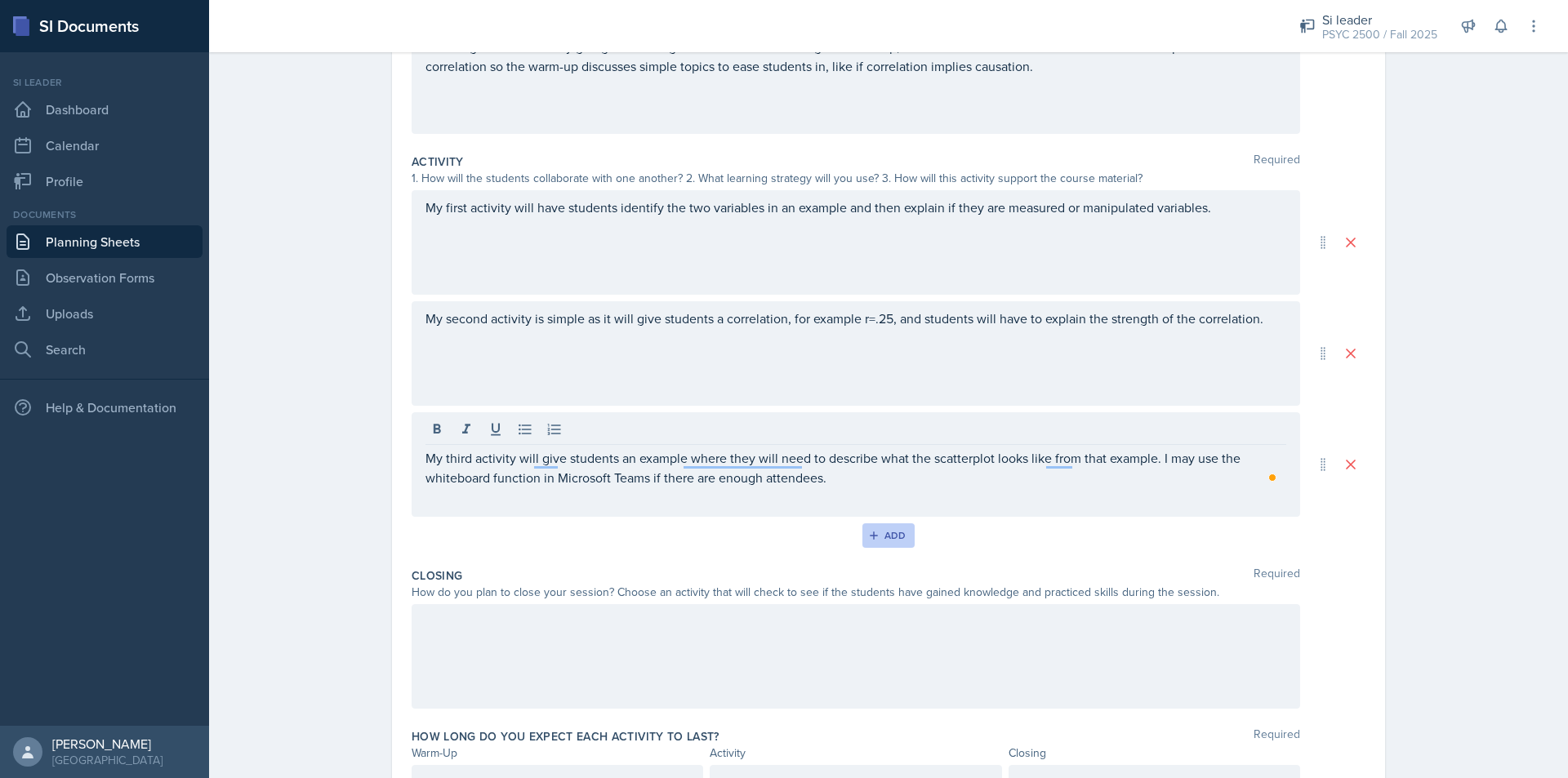
click at [870, 537] on icon "button" at bounding box center [874, 536] width 12 height 12
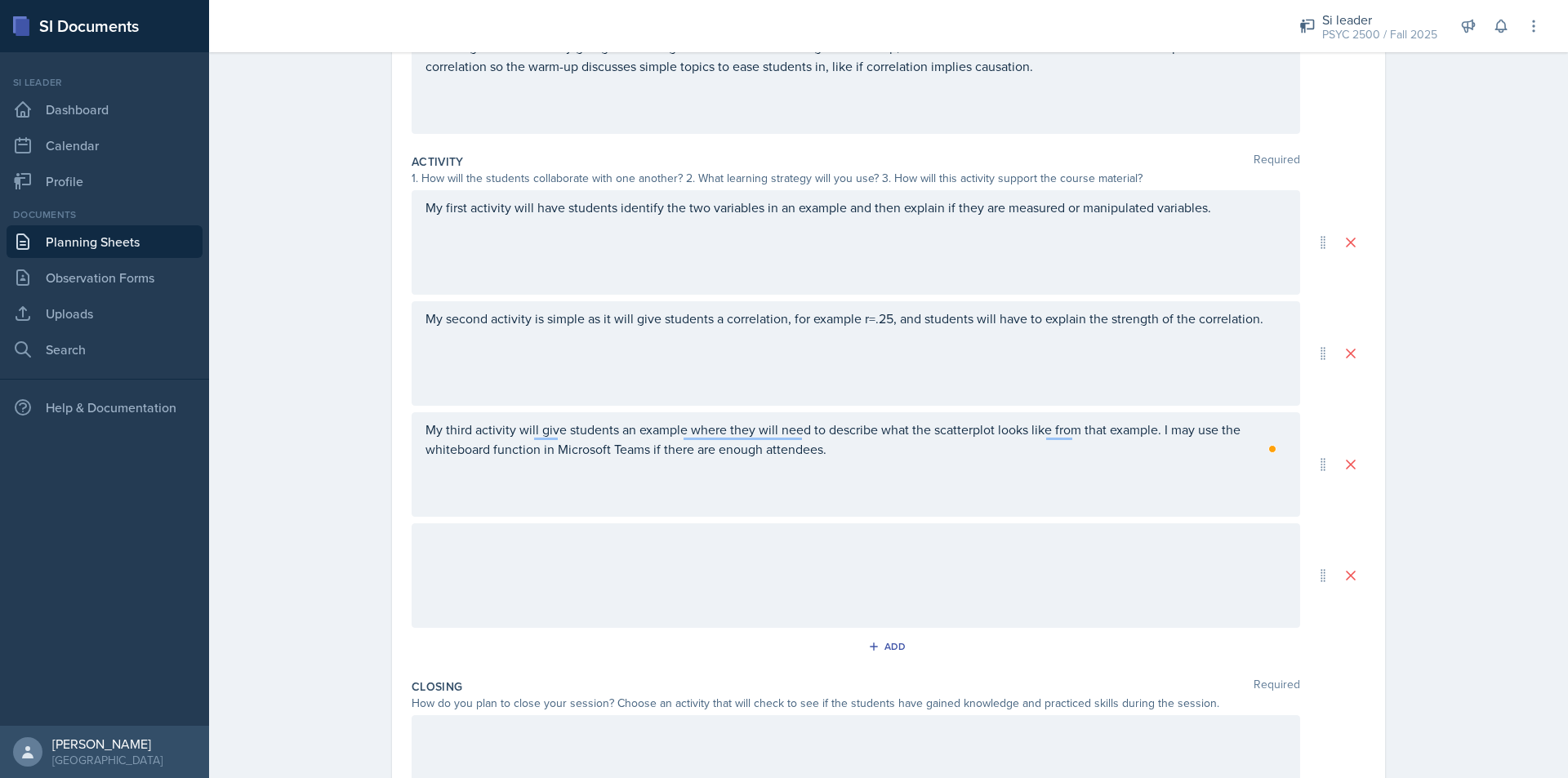
click at [691, 548] on div at bounding box center [856, 575] width 889 height 105
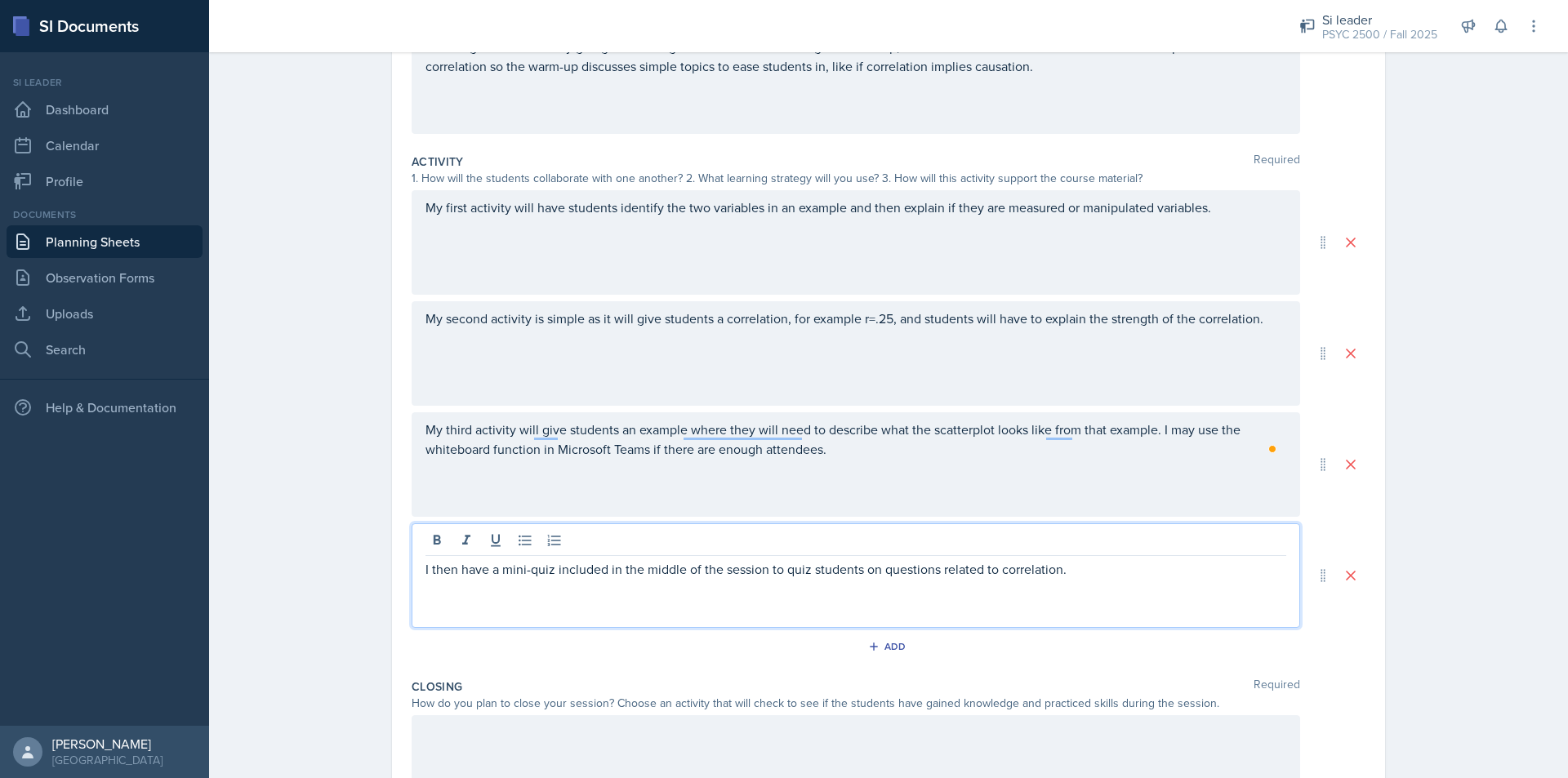
scroll to position [444, 0]
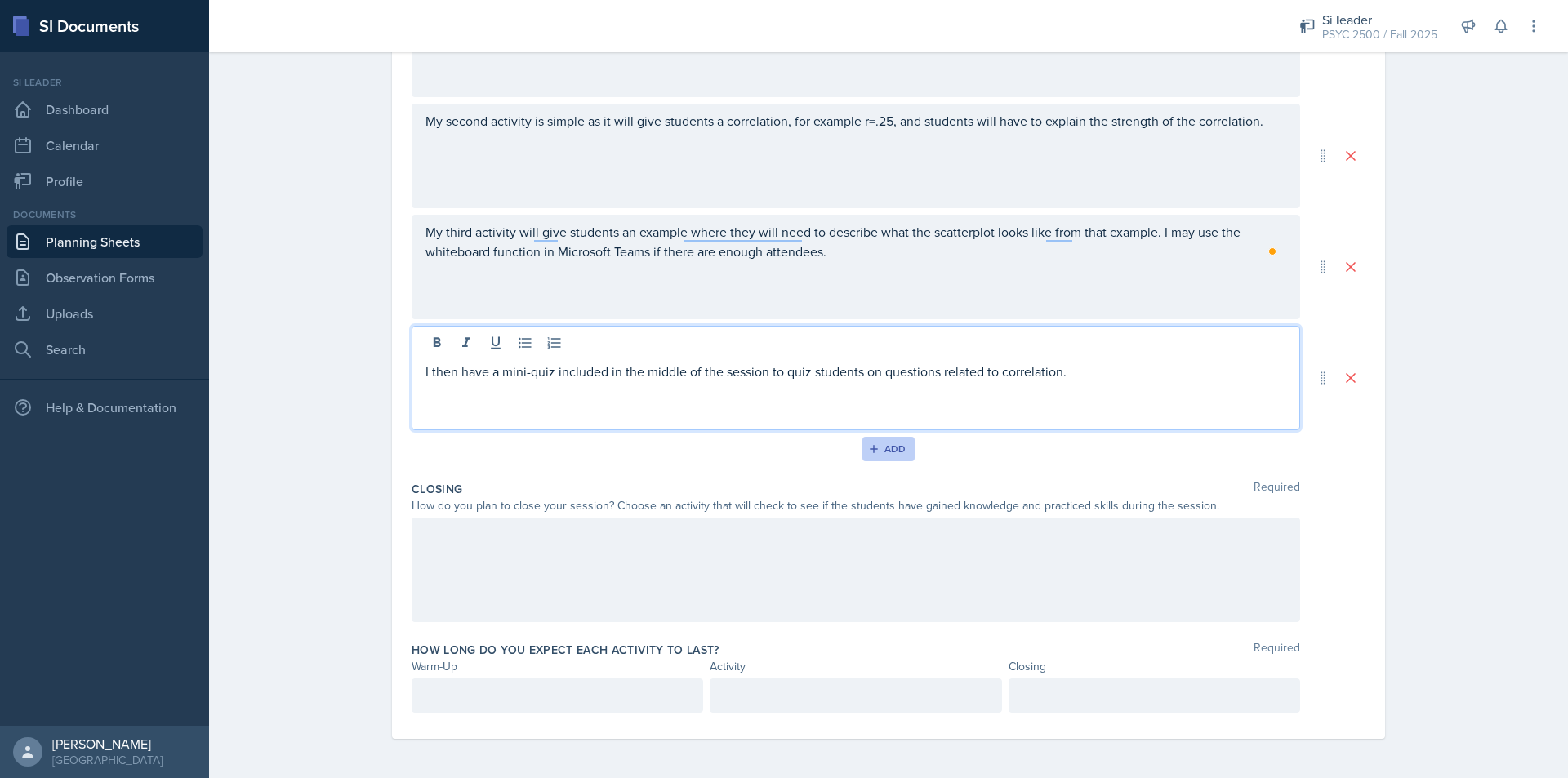
click at [871, 441] on button "Add" at bounding box center [889, 448] width 53 height 25
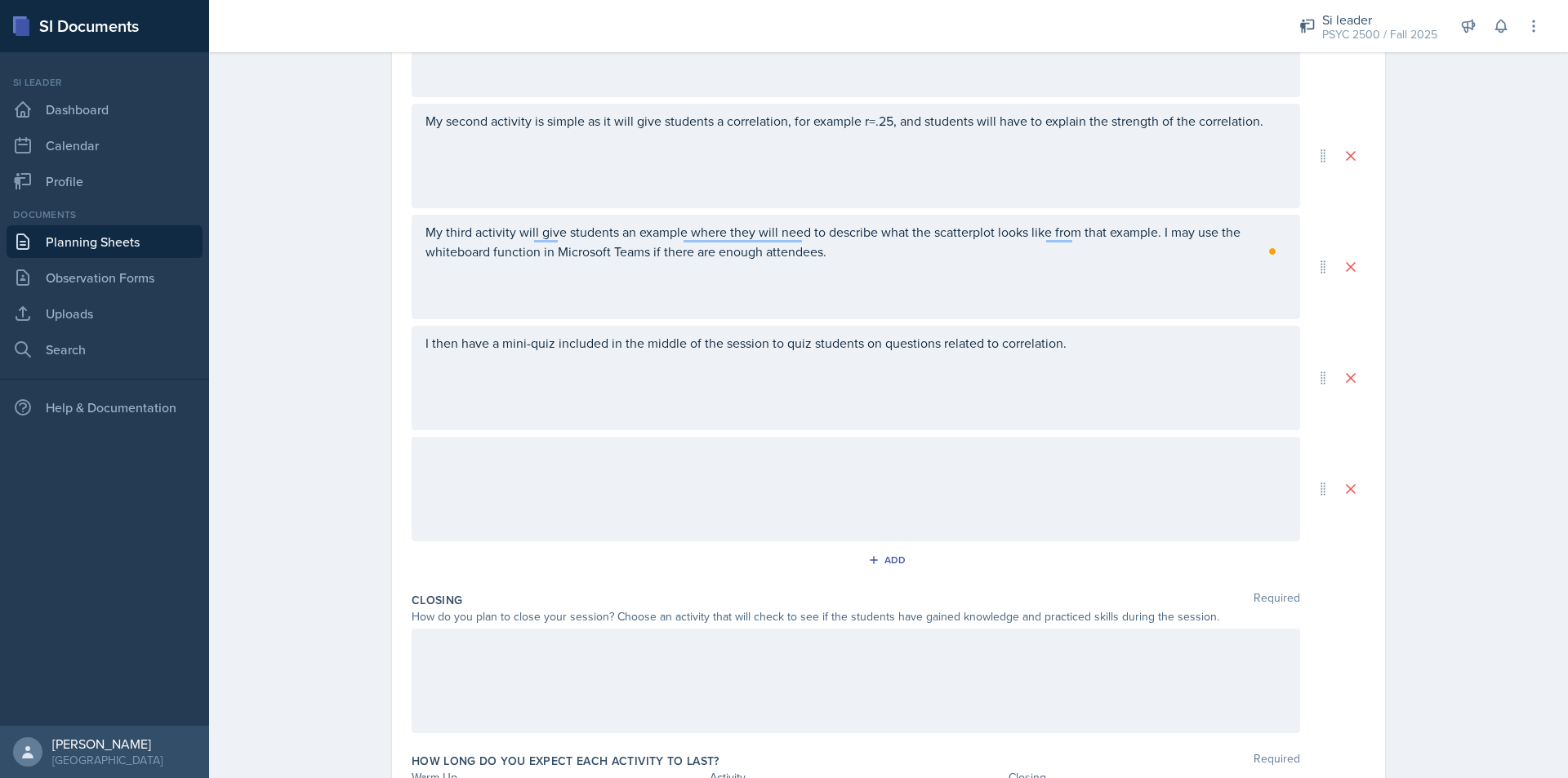
click at [605, 472] on div at bounding box center [856, 489] width 889 height 105
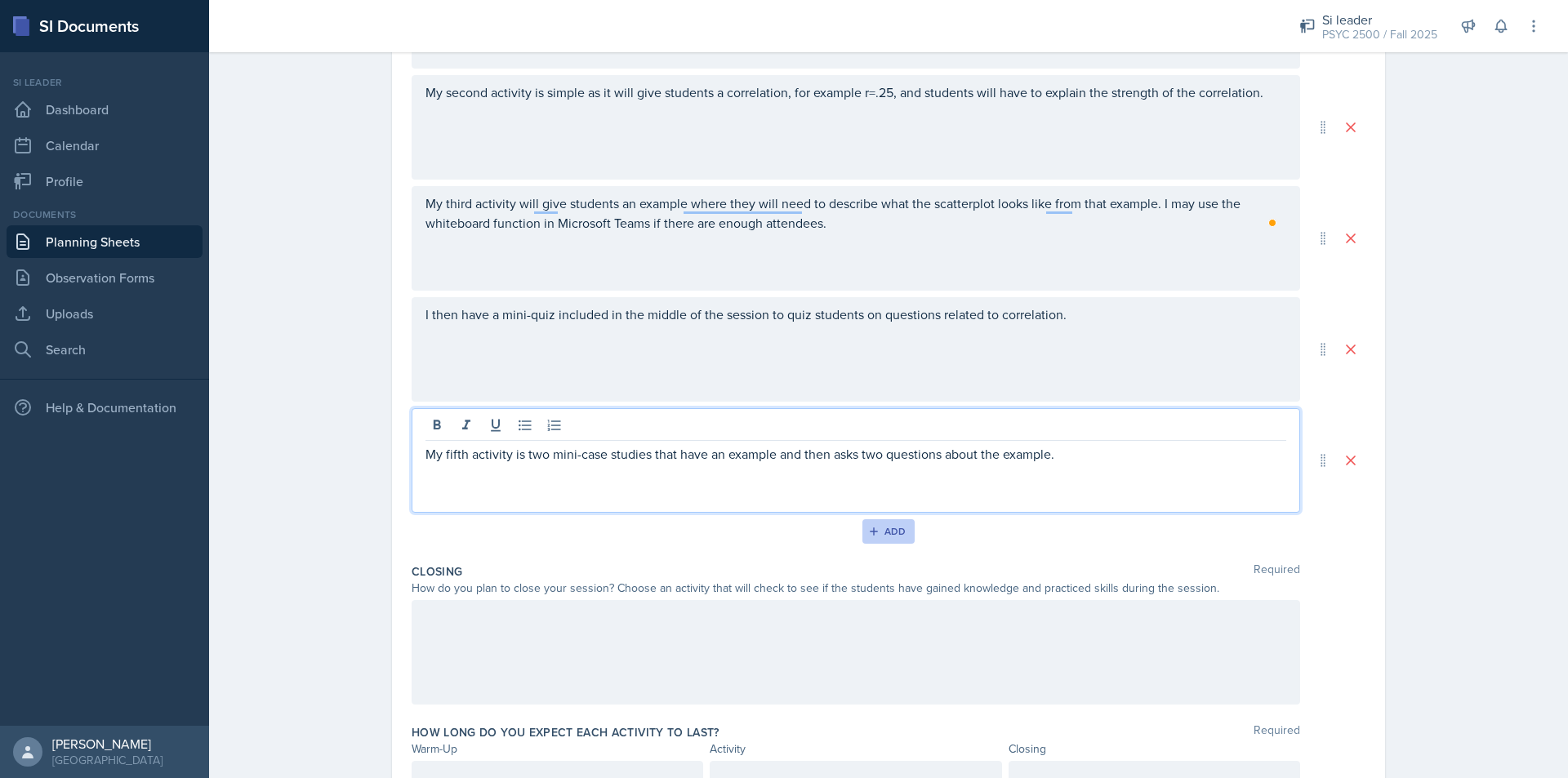
click at [902, 522] on button "Add" at bounding box center [889, 531] width 53 height 25
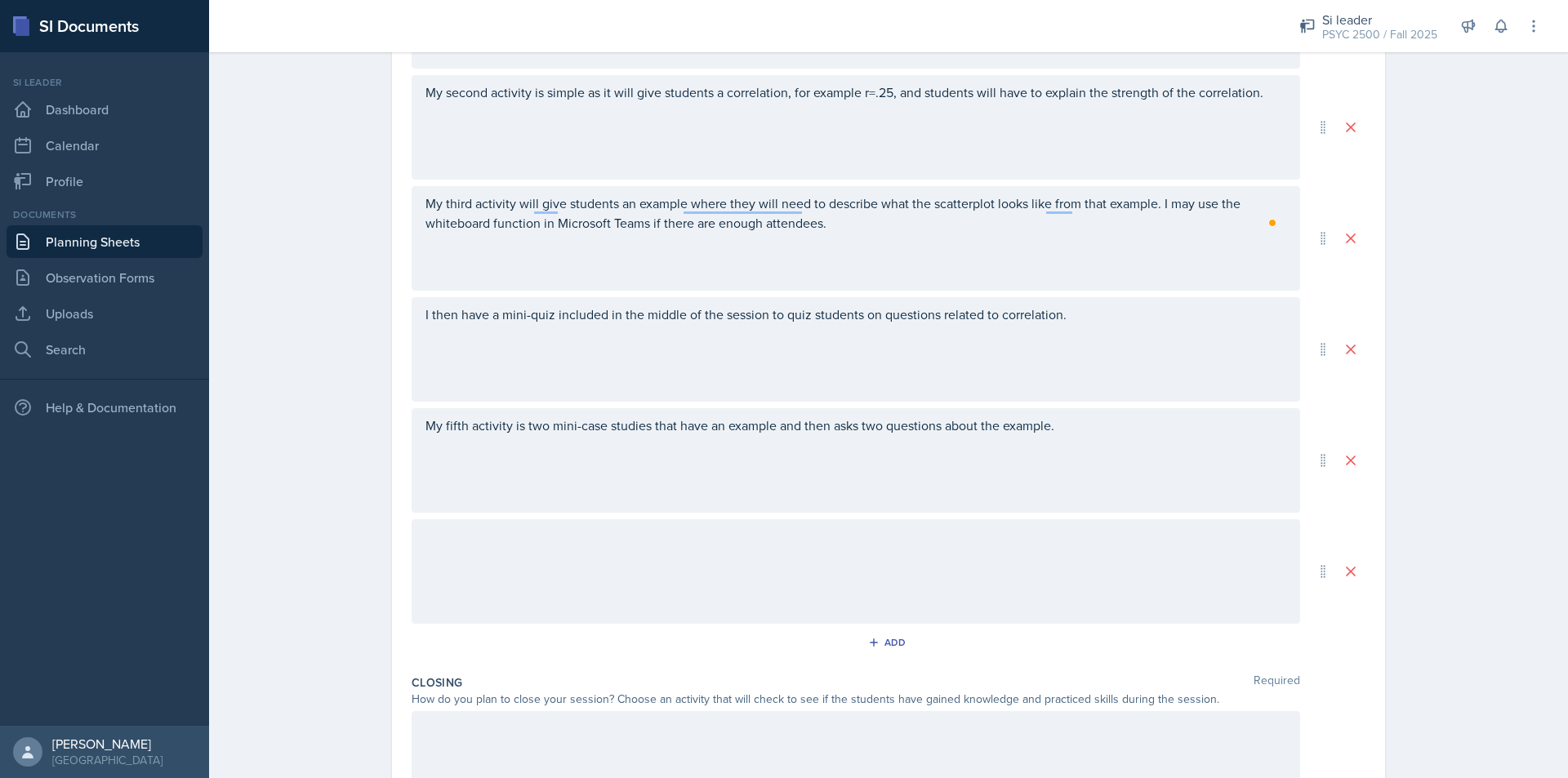
click at [727, 569] on div at bounding box center [856, 571] width 889 height 105
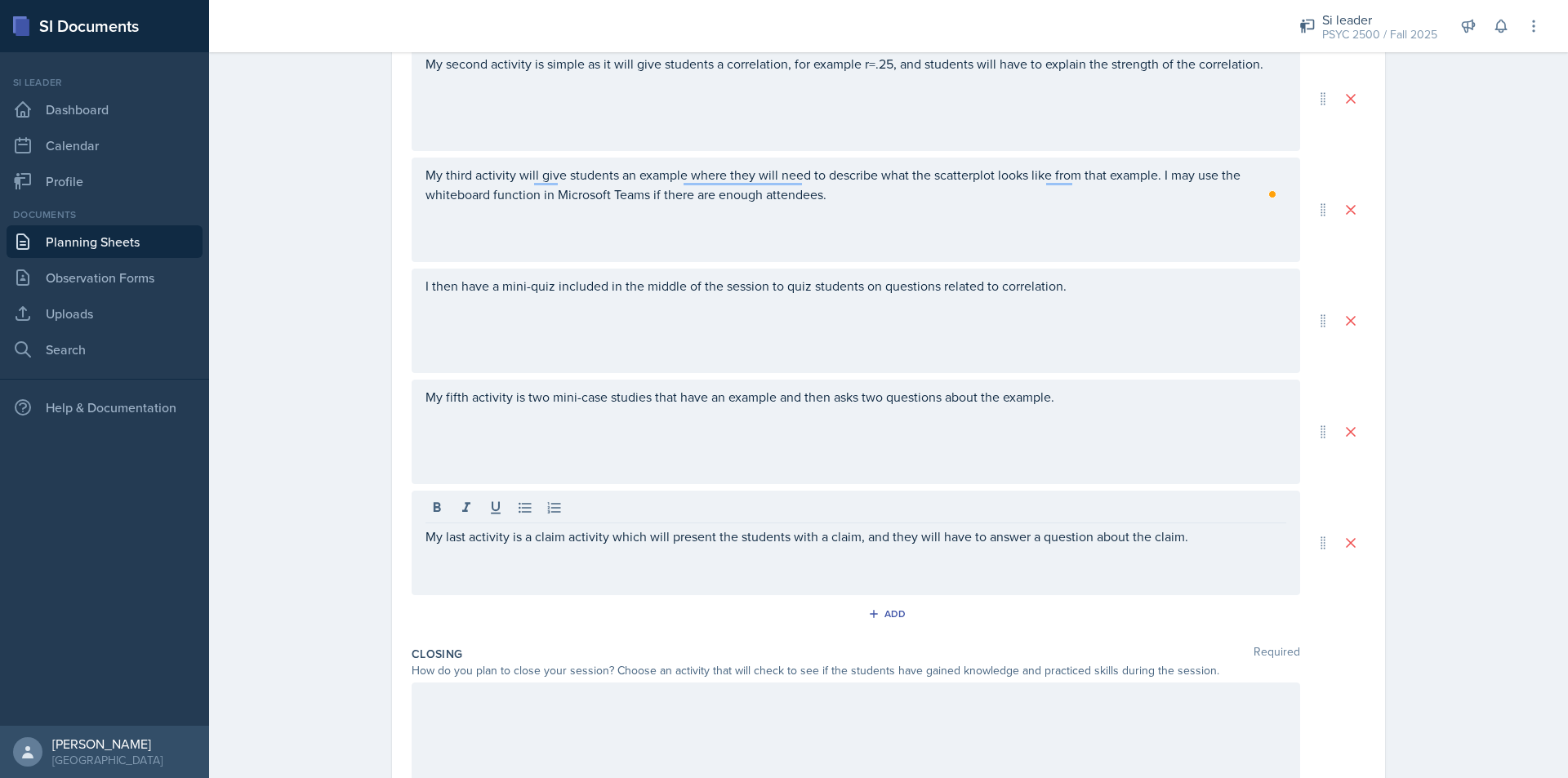
drag, startPoint x: 727, startPoint y: 569, endPoint x: 729, endPoint y: 580, distance: 11.2
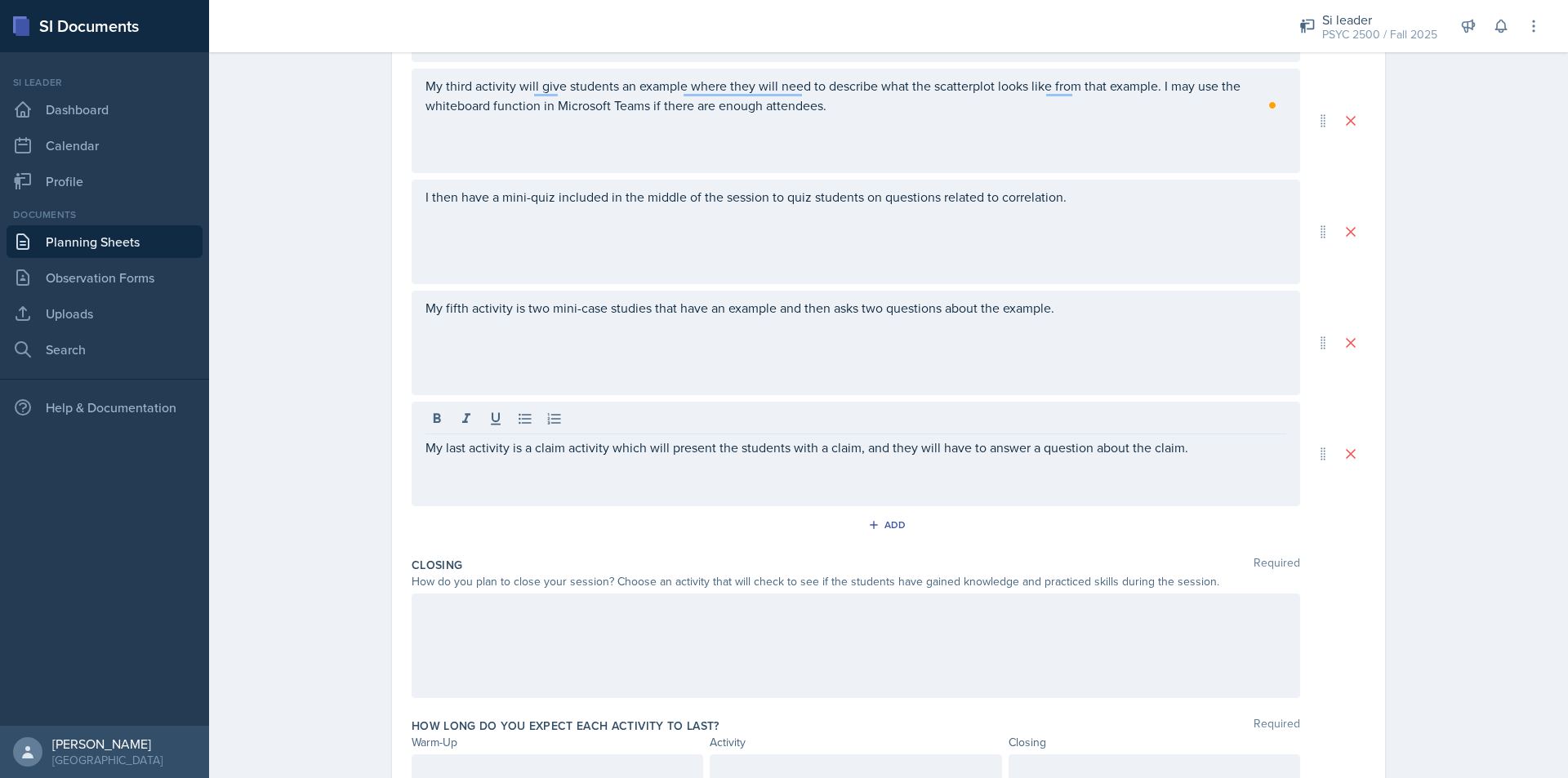
scroll to position [666, 0]
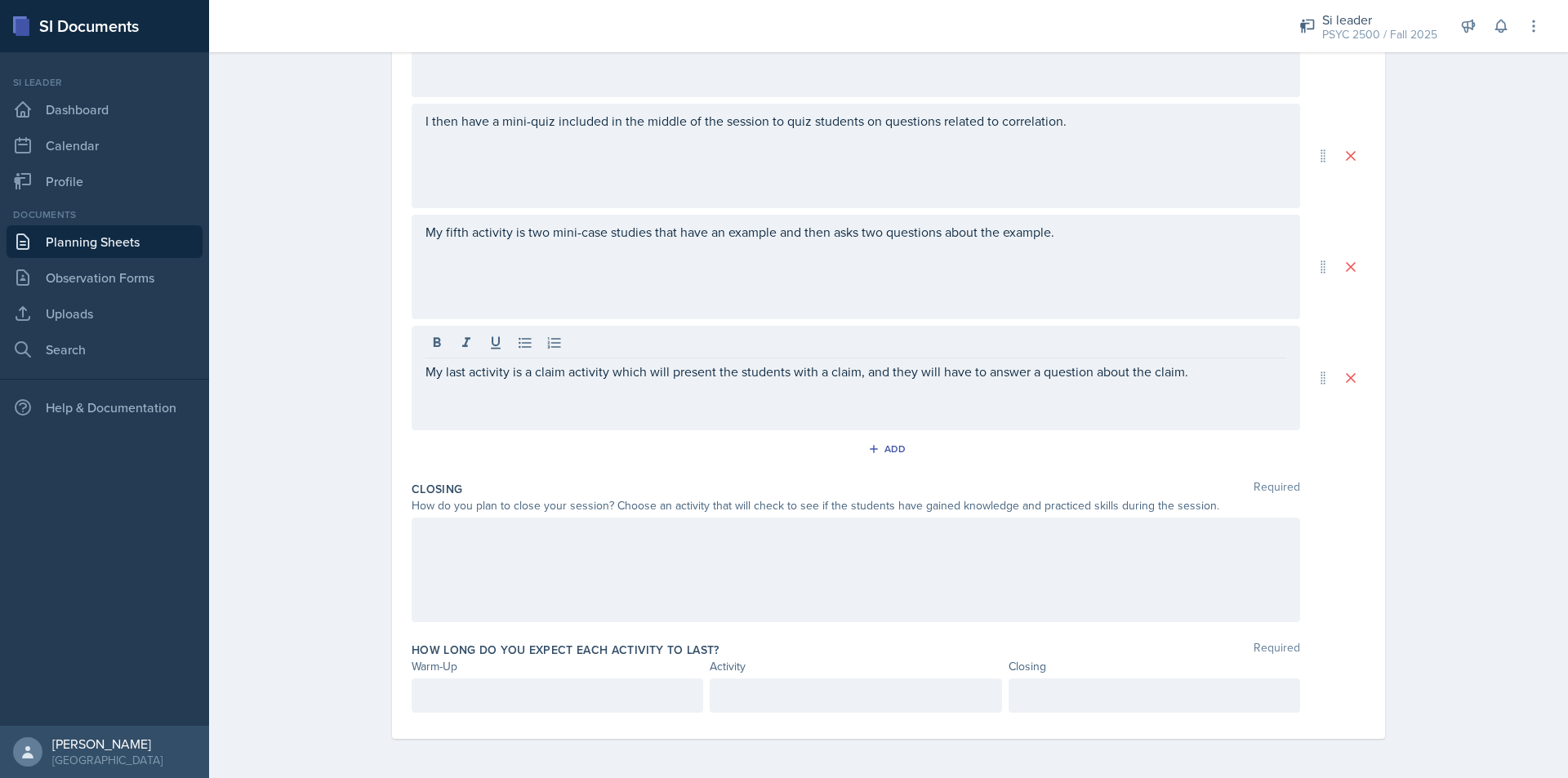
click at [587, 571] on div at bounding box center [856, 570] width 889 height 105
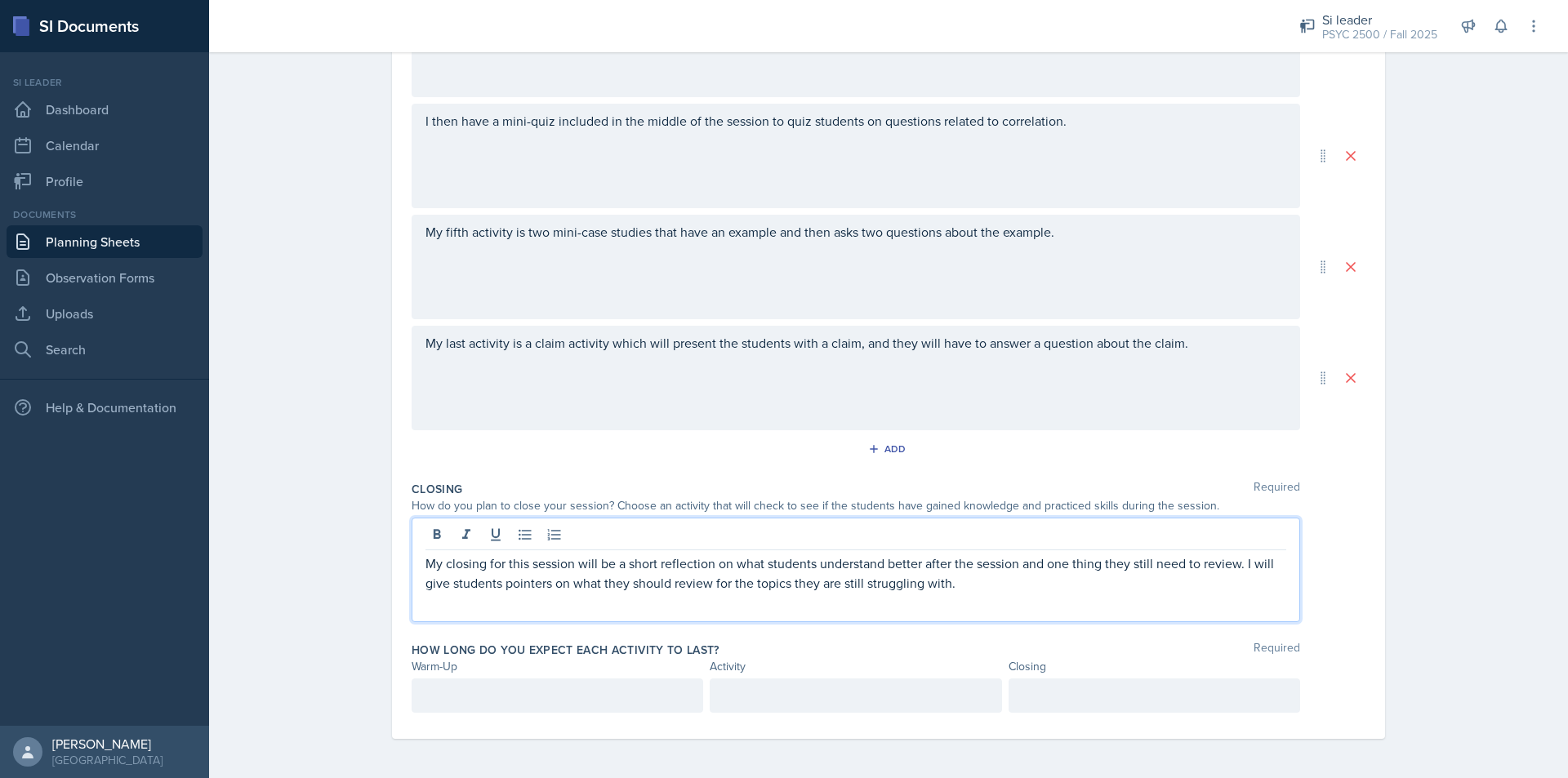
click at [488, 703] on p at bounding box center [557, 696] width 264 height 20
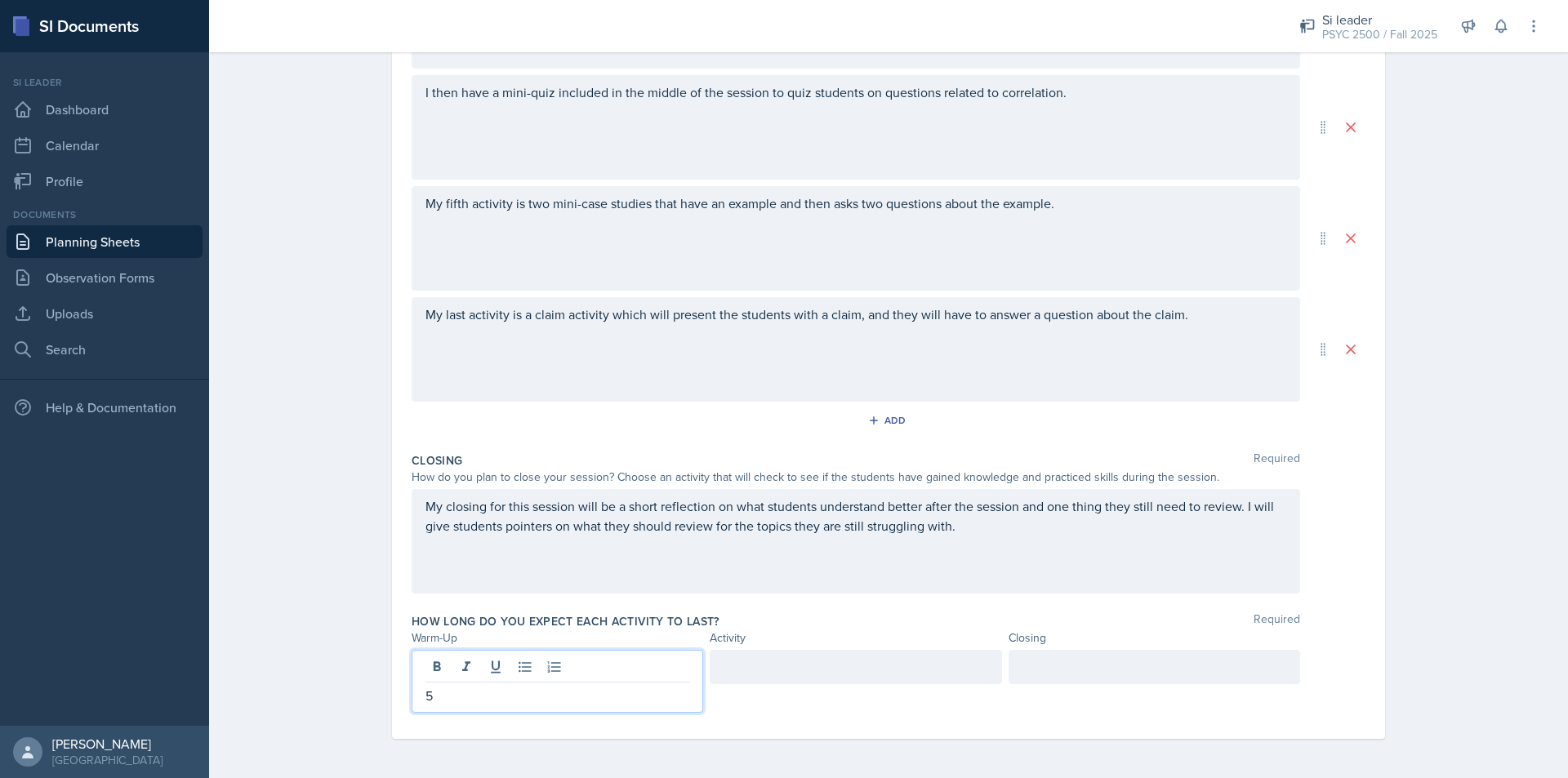
click at [1084, 667] on div at bounding box center [1154, 666] width 291 height 34
click at [820, 661] on div at bounding box center [855, 666] width 291 height 34
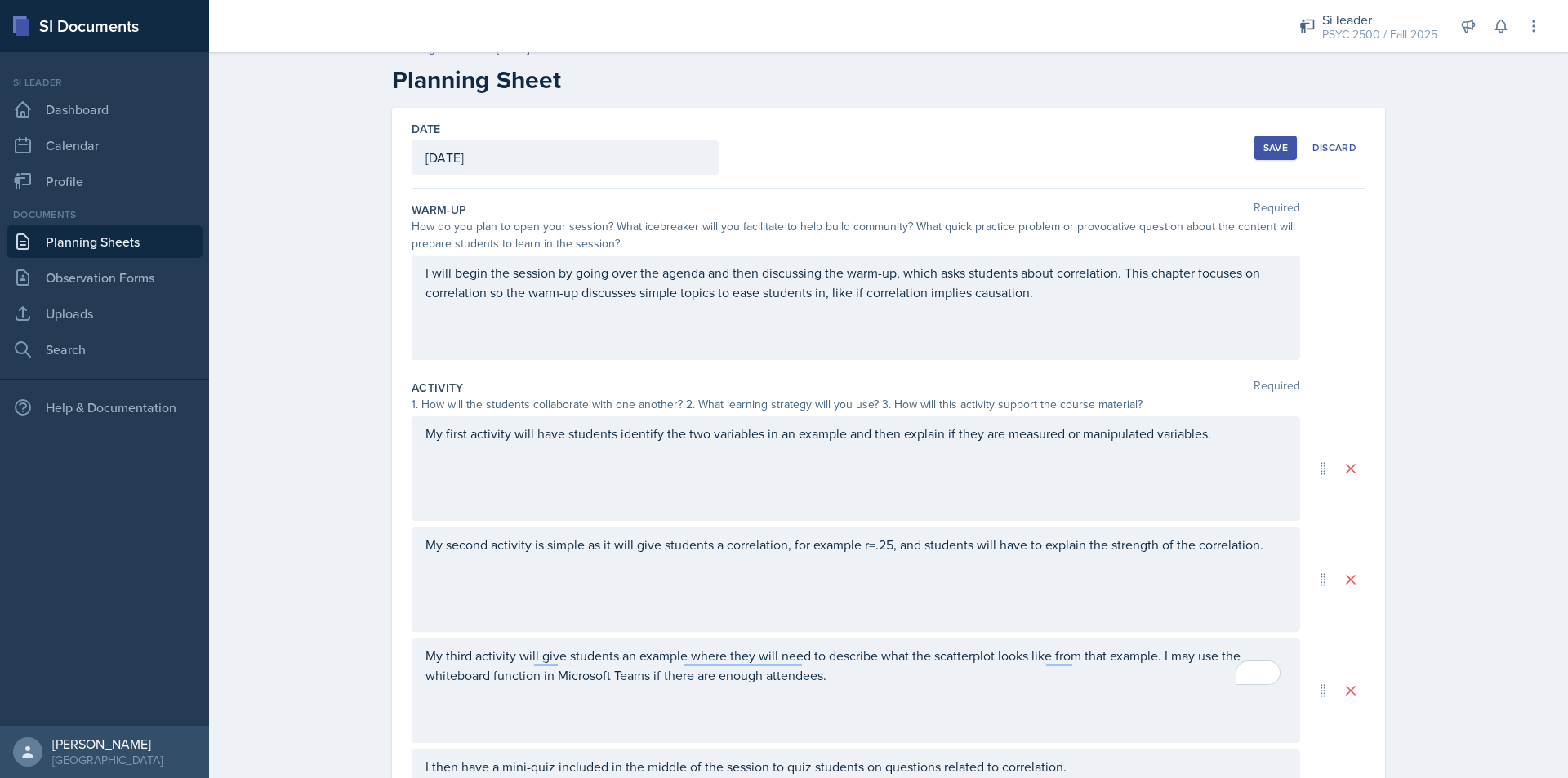
scroll to position [0, 0]
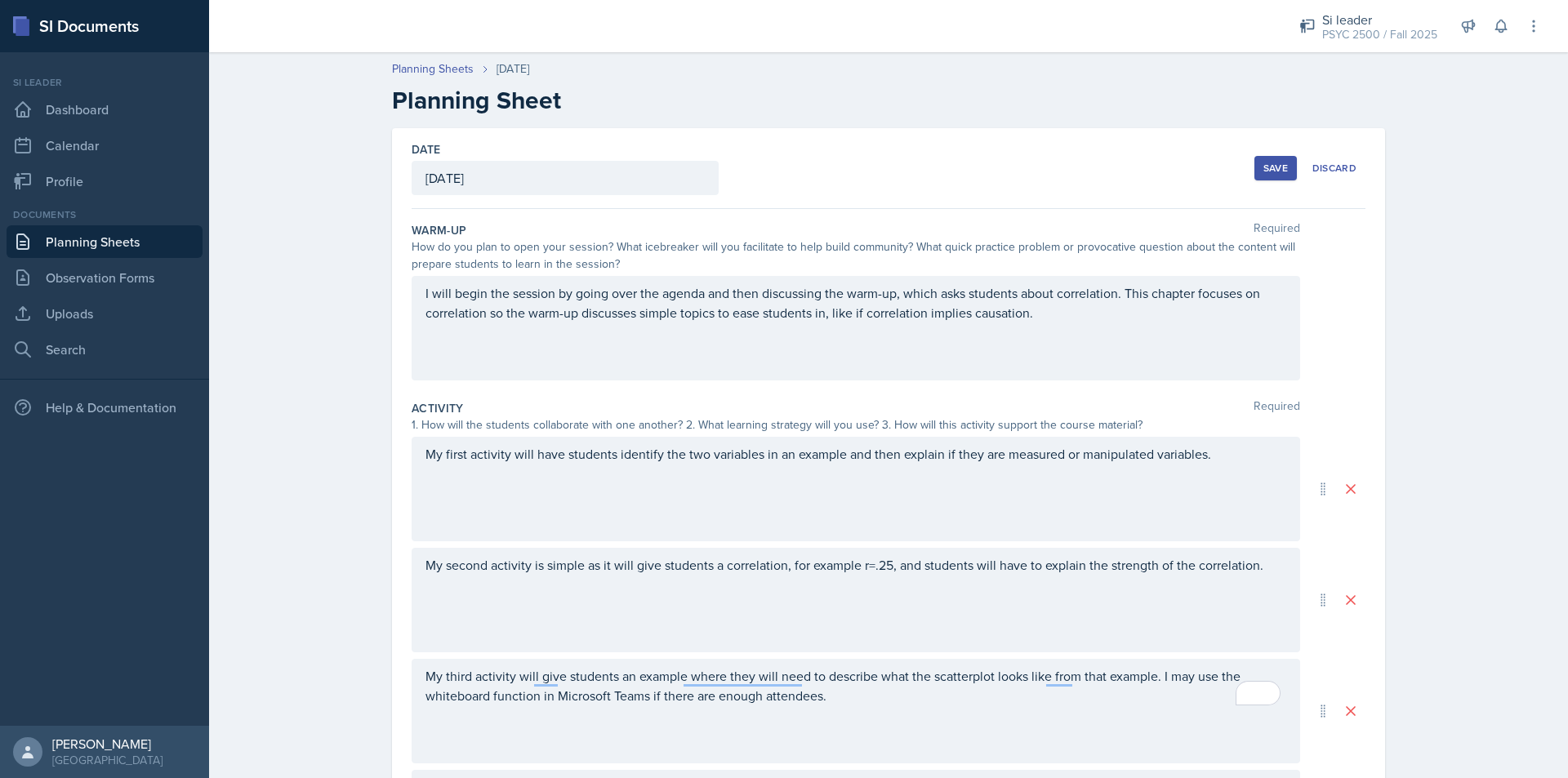
click at [1269, 169] on div "Save" at bounding box center [1276, 168] width 25 height 13
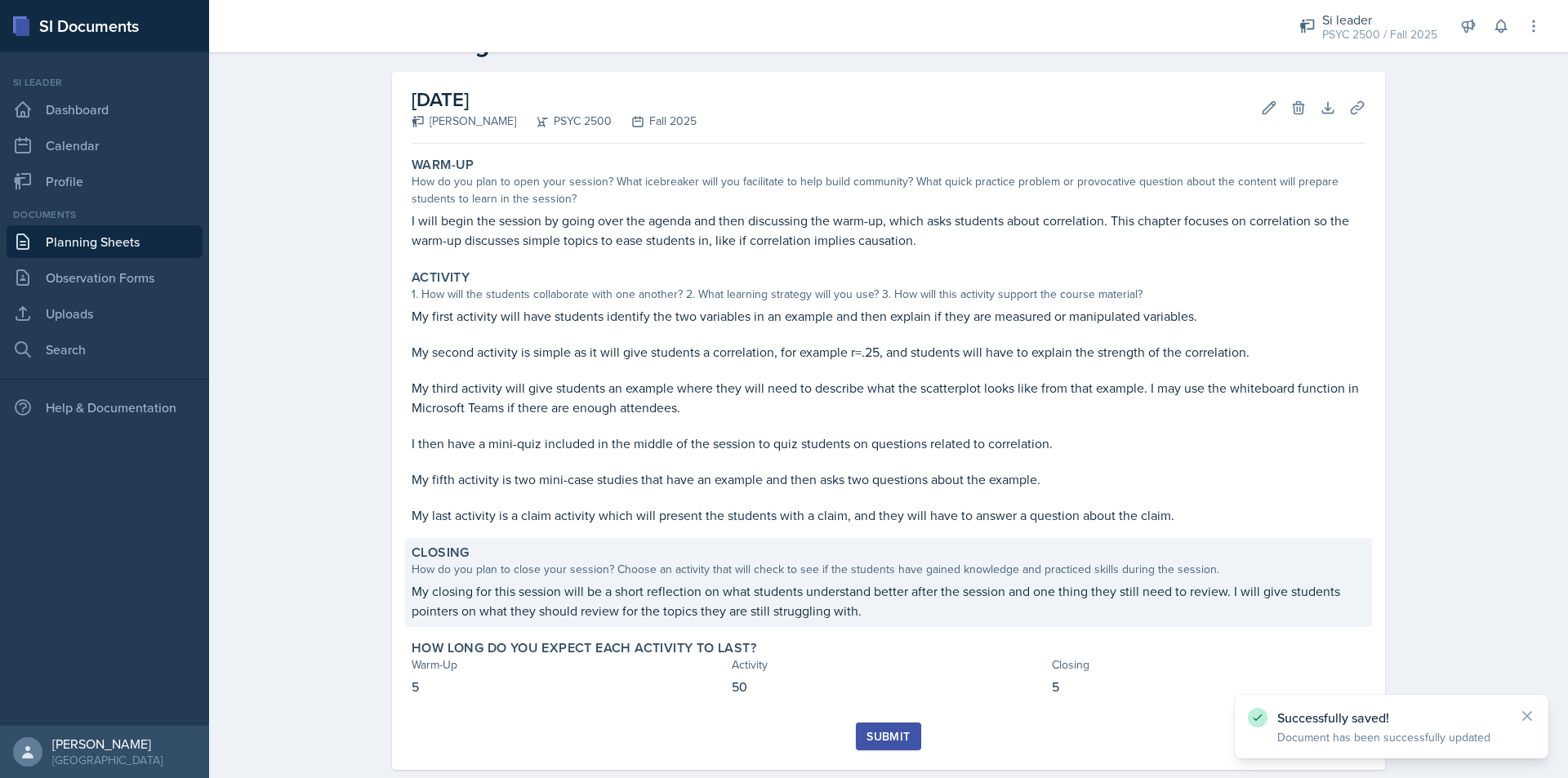
scroll to position [87, 0]
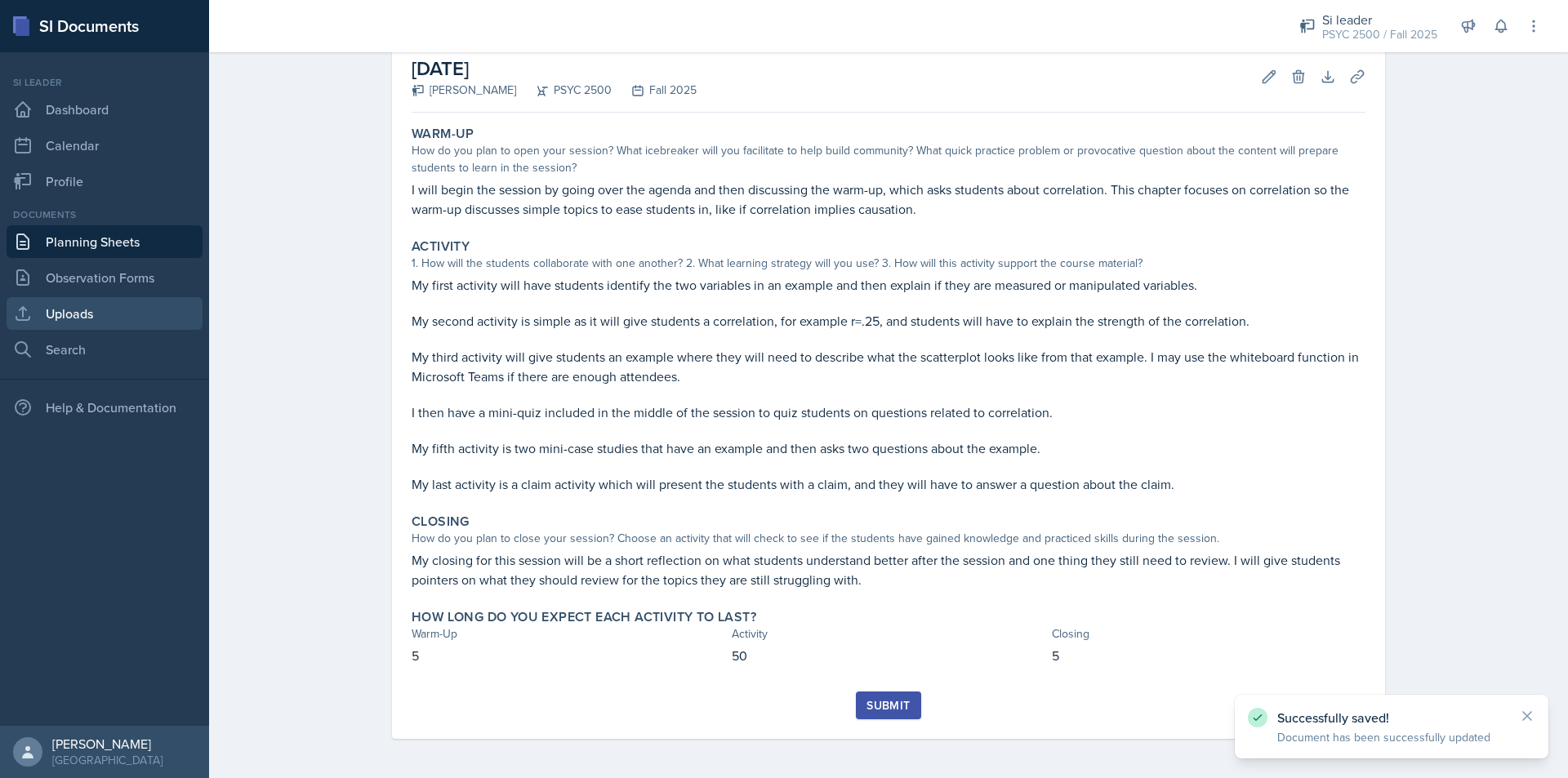
click at [113, 309] on link "Uploads" at bounding box center [105, 313] width 196 height 32
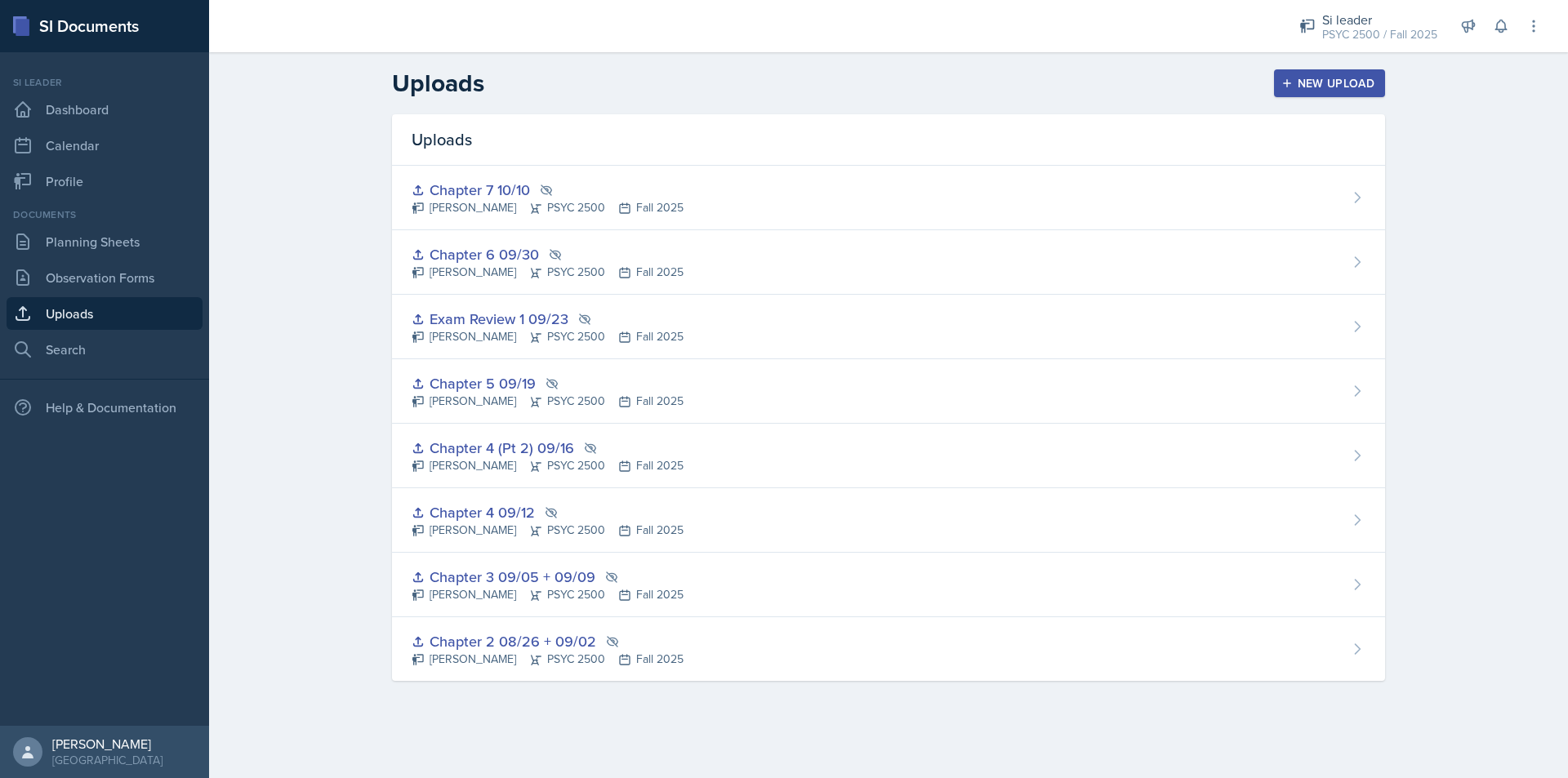
click at [1338, 70] on button "New Upload" at bounding box center [1330, 83] width 112 height 27
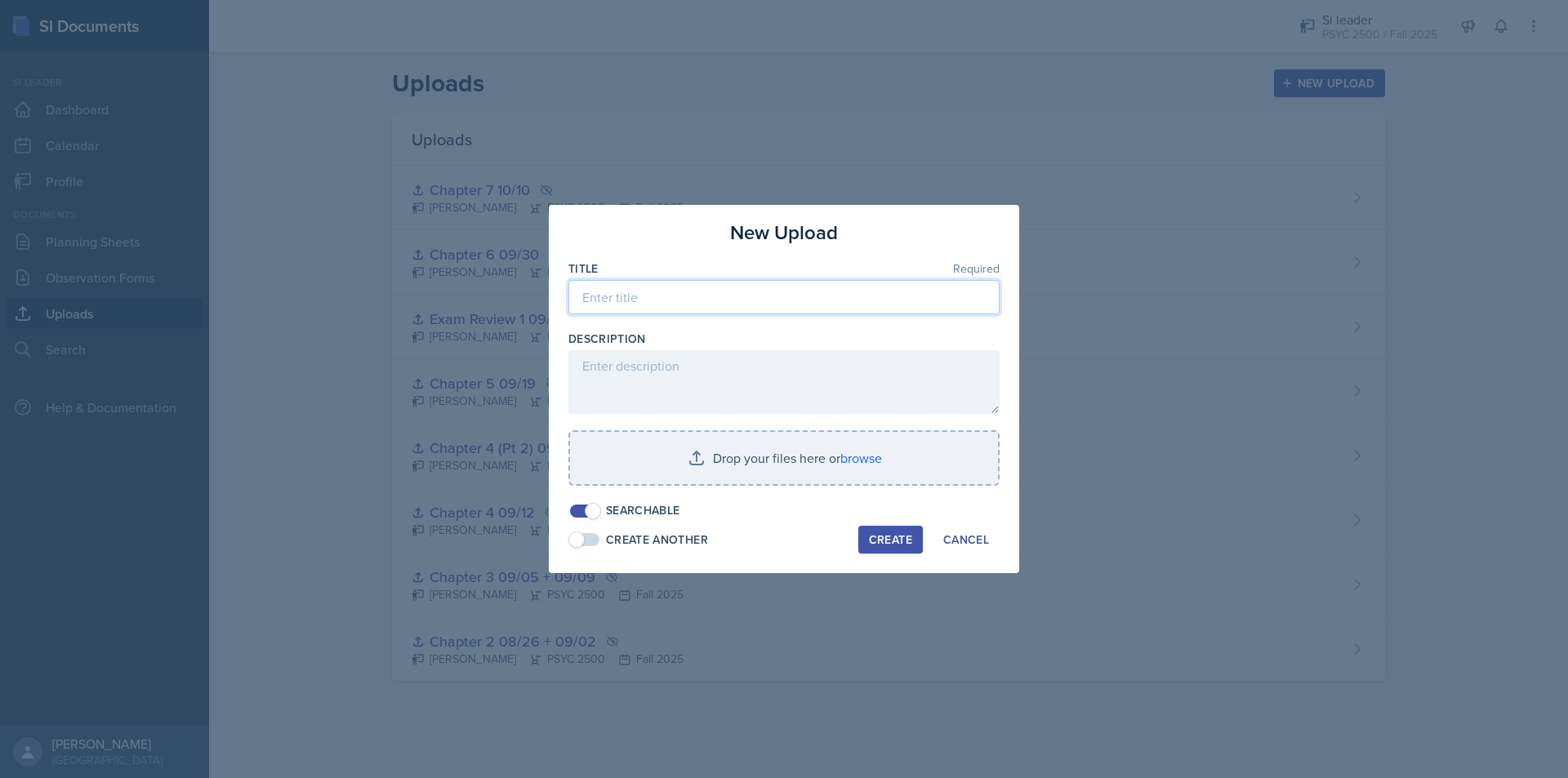
click at [652, 296] on input at bounding box center [783, 296] width 431 height 34
type input "Chapter 8 10/17"
click at [595, 512] on span at bounding box center [593, 511] width 17 height 17
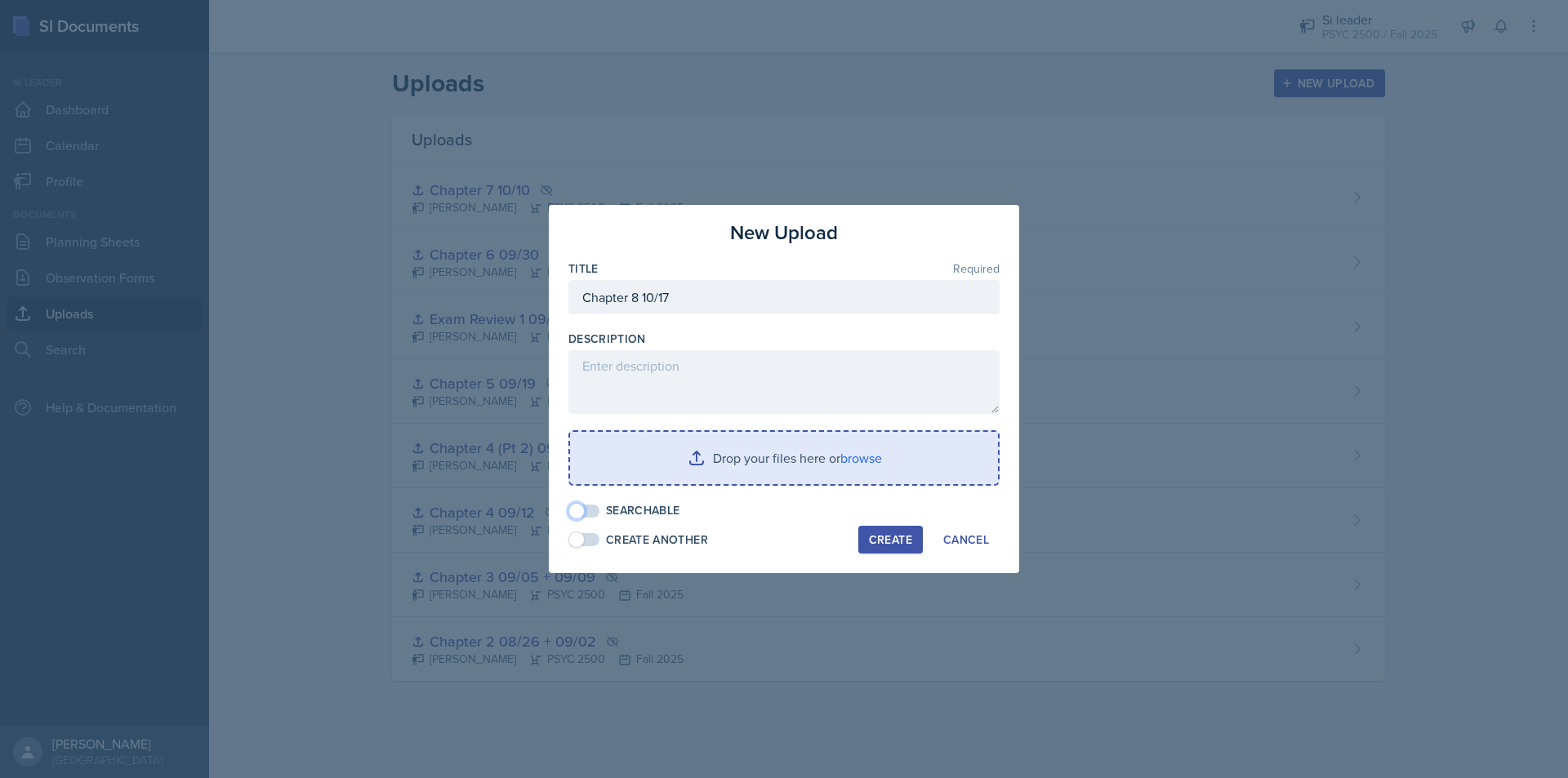
click at [718, 466] on input "file" at bounding box center [784, 457] width 428 height 52
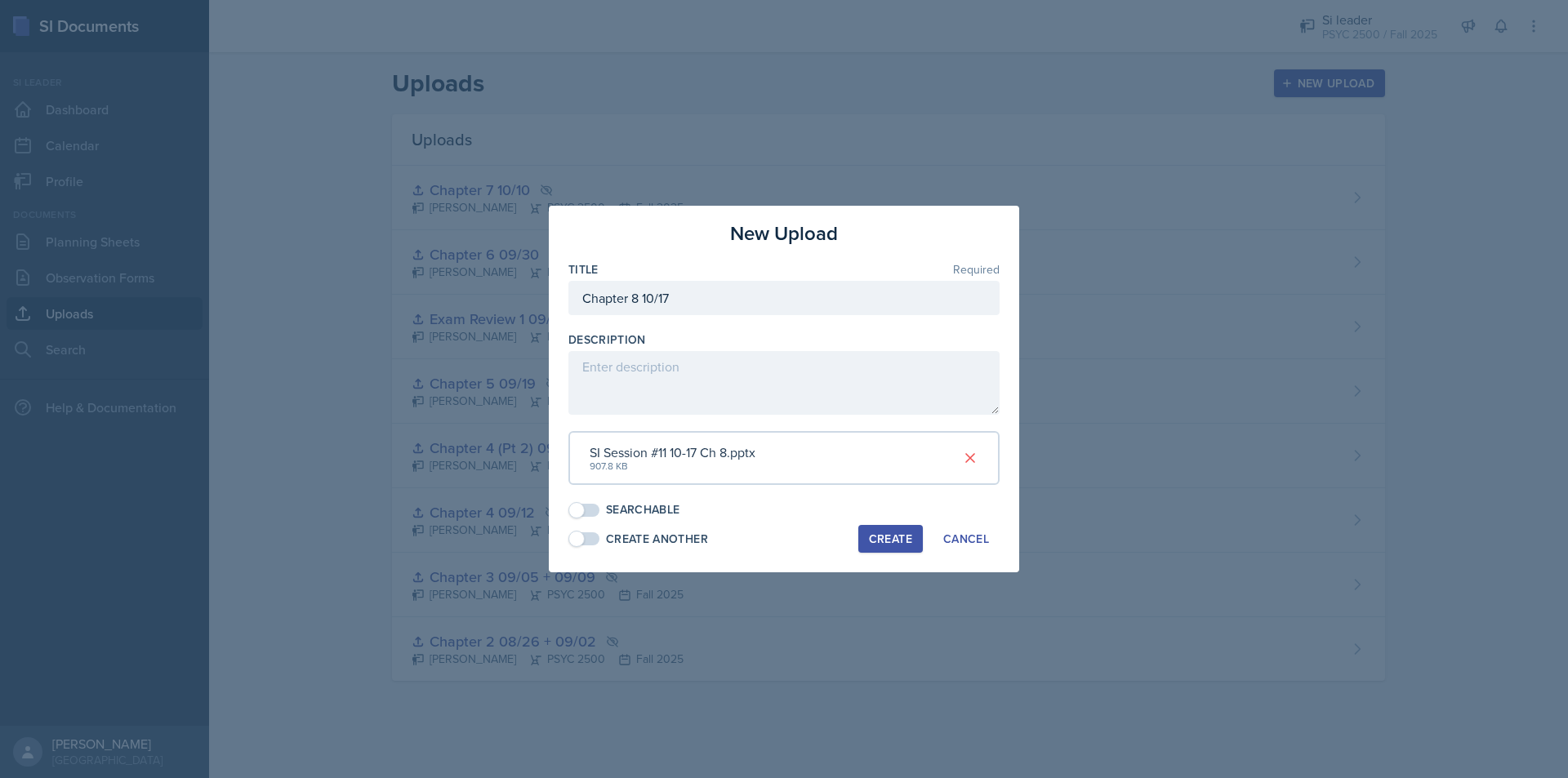
click at [889, 543] on div "Create" at bounding box center [891, 539] width 43 height 13
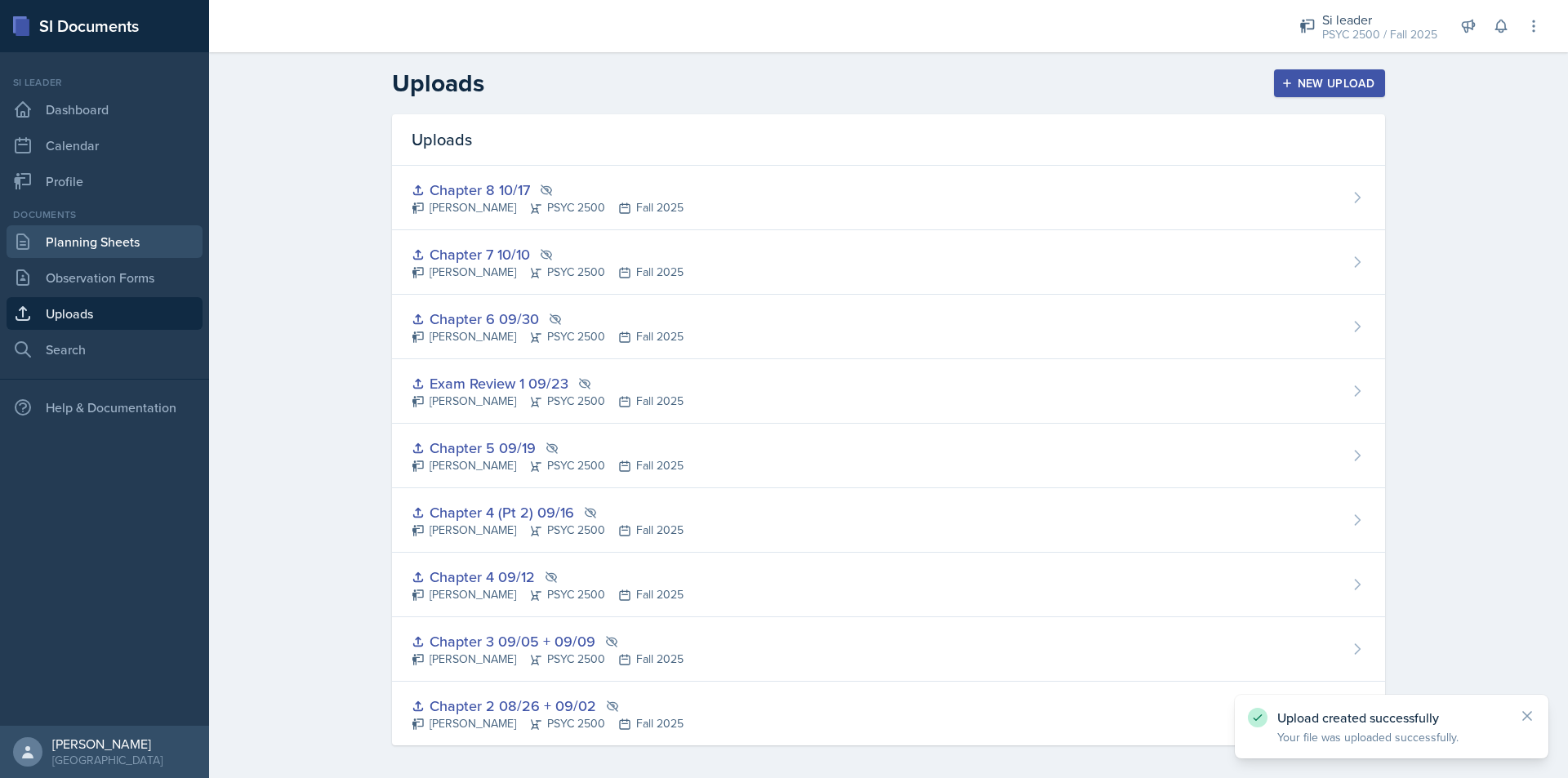
click at [96, 244] on link "Planning Sheets" at bounding box center [105, 241] width 196 height 32
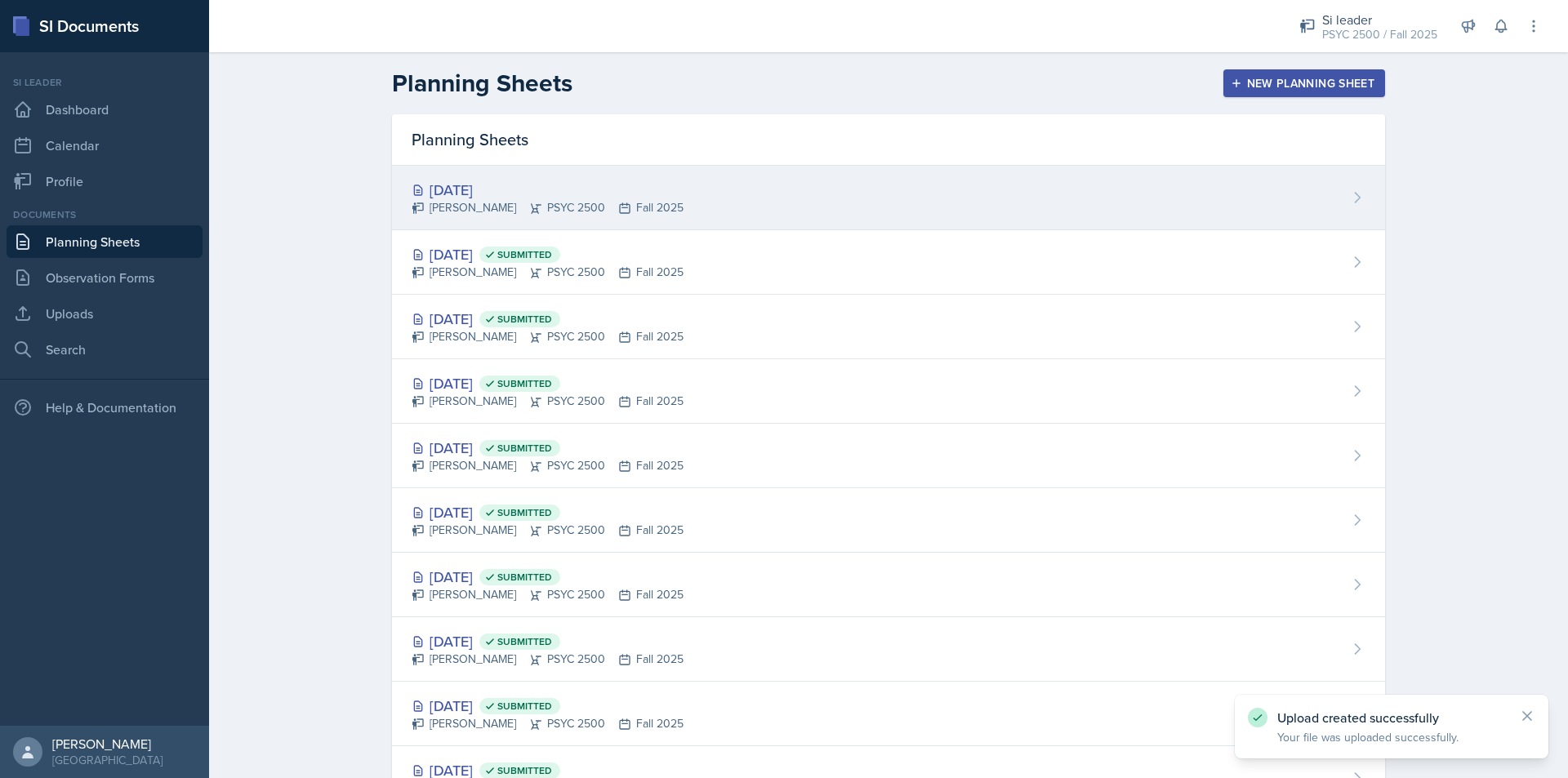
click at [582, 203] on div "[PERSON_NAME] PSYC 2500 Fall 2025" at bounding box center [547, 207] width 272 height 17
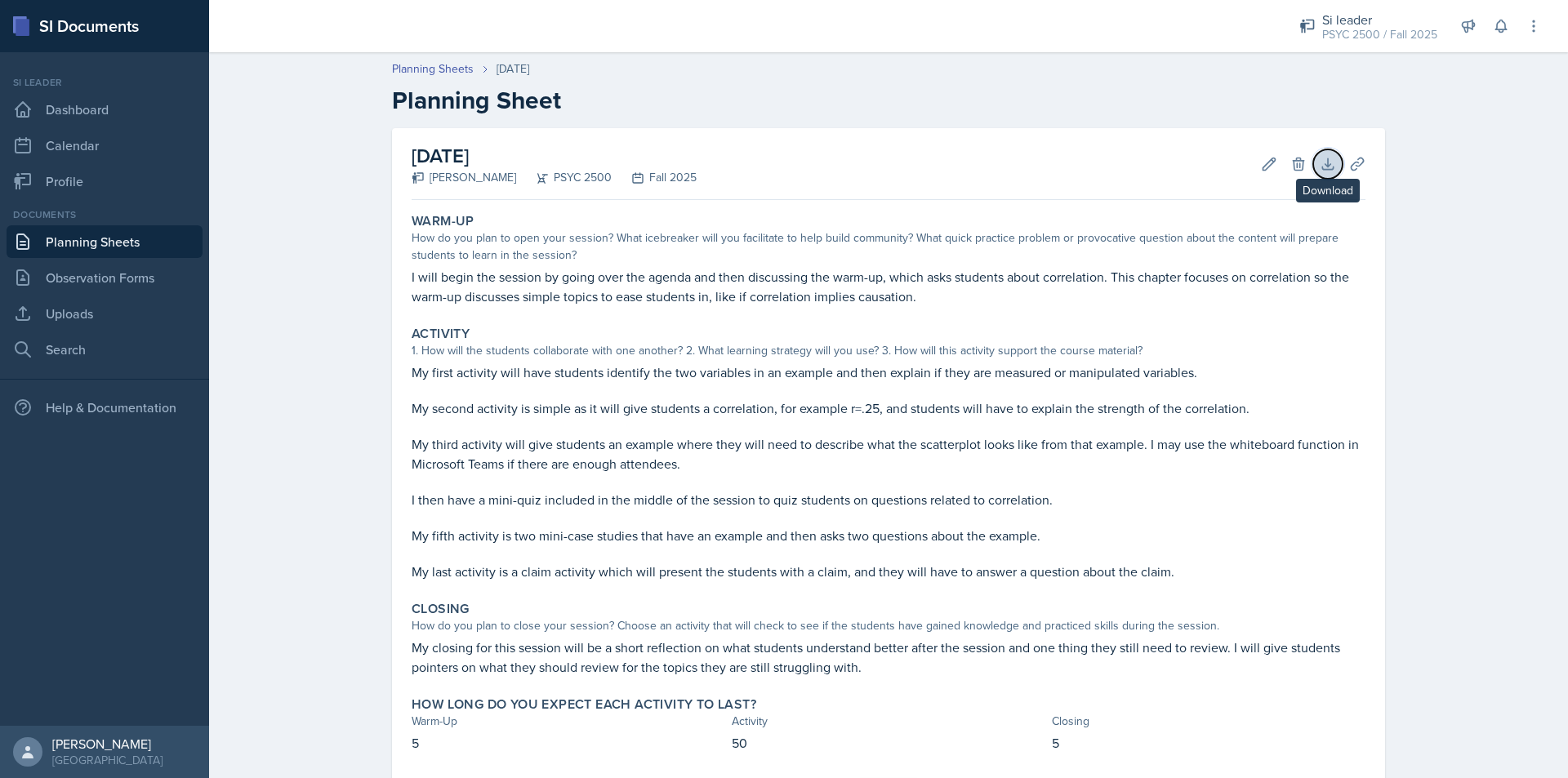
click at [1332, 159] on button "Download" at bounding box center [1328, 164] width 29 height 29
click at [1359, 156] on icon at bounding box center [1357, 164] width 17 height 17
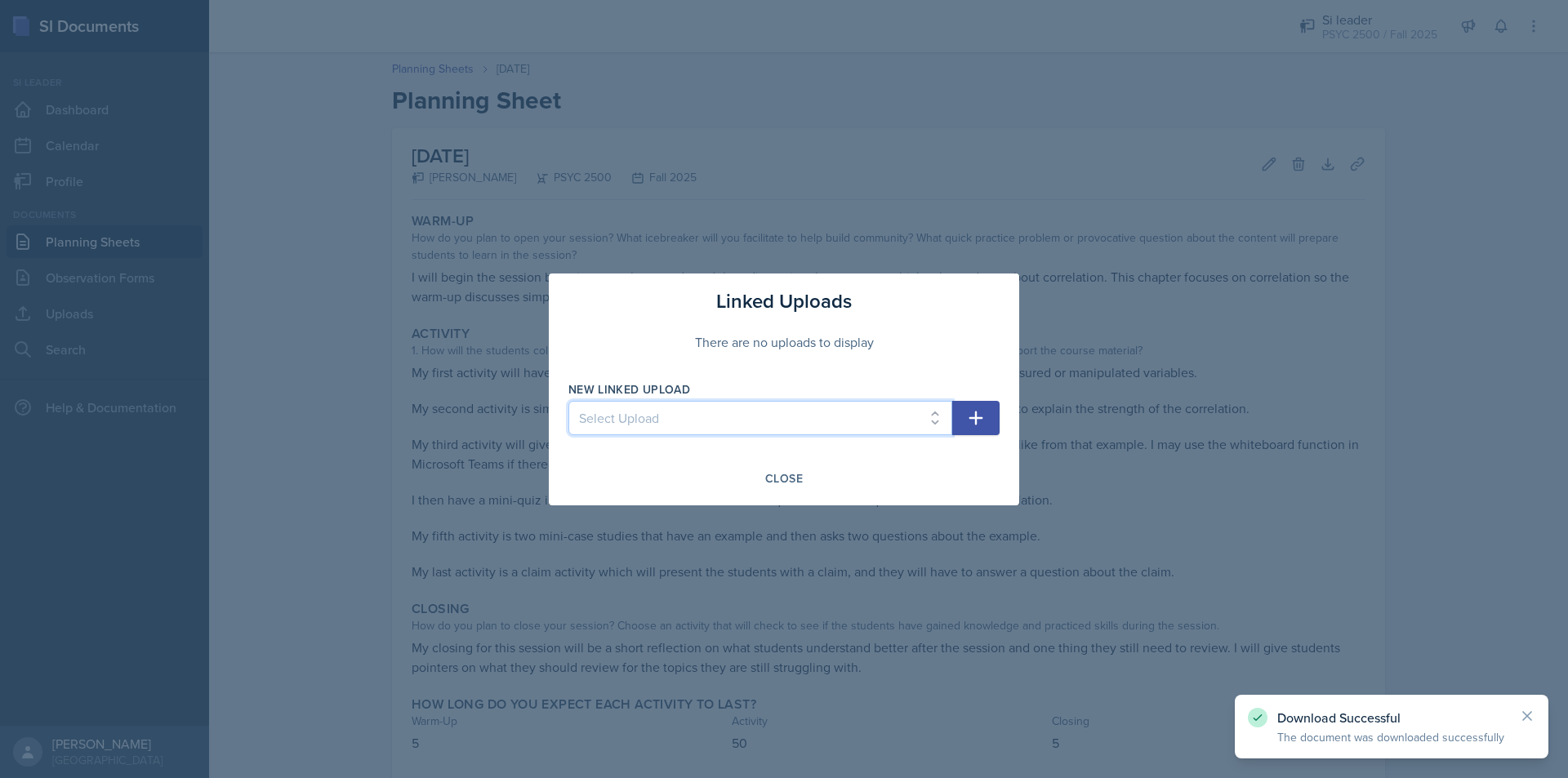
click at [772, 411] on select "Select Upload Chapter 2 08/26 + 09/02 Chapter 3 09/05 + 09/09 Chapter 4 09/12 C…" at bounding box center [759, 418] width 384 height 34
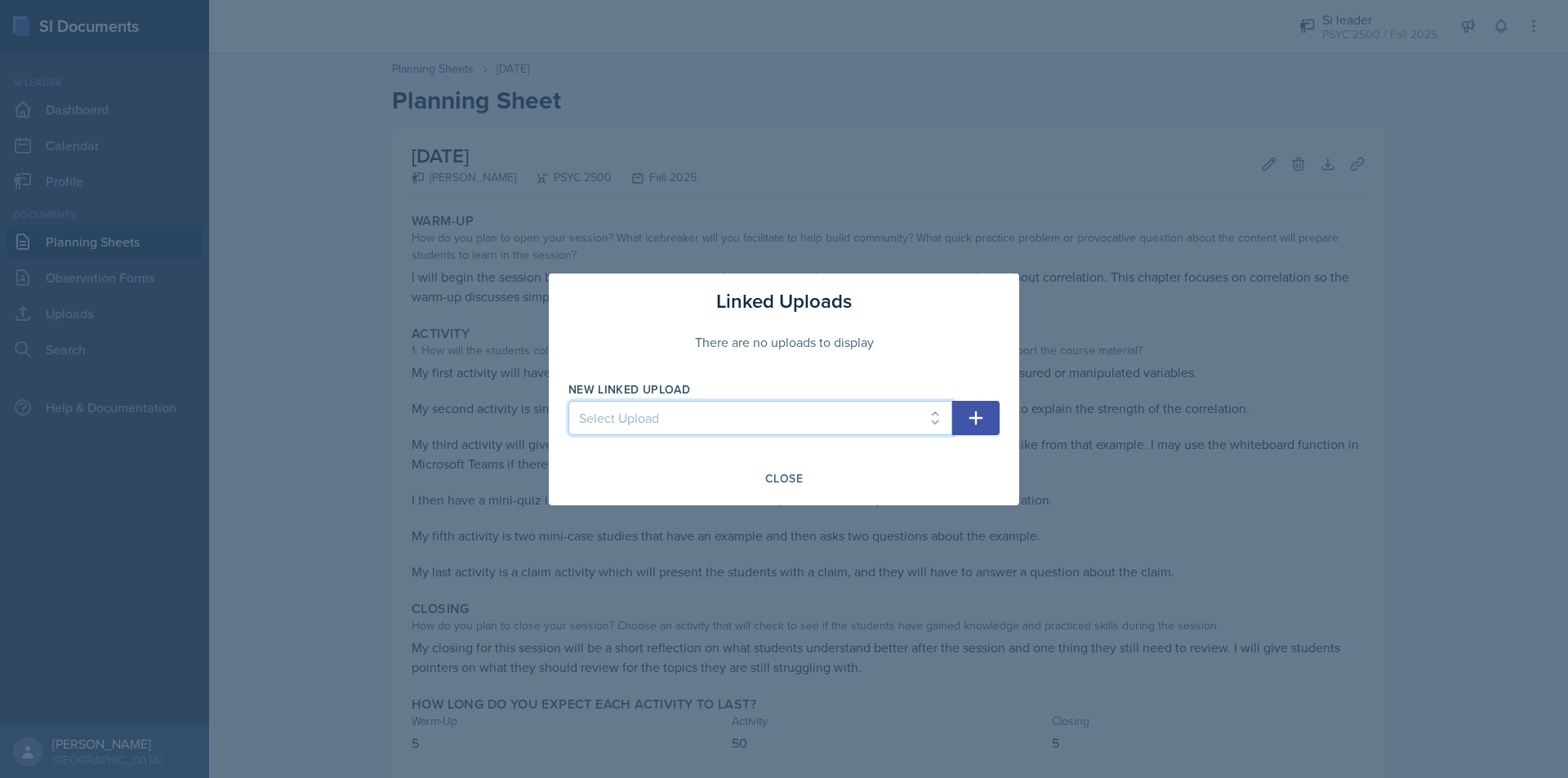
select select "b2114a9c-fdfc-4aa4-95fb-9e94a488c678"
click at [568, 401] on select "Select Upload Chapter 2 08/26 + 09/02 Chapter 3 09/05 + 09/09 Chapter 4 09/12 C…" at bounding box center [759, 418] width 384 height 34
click at [983, 418] on icon "button" at bounding box center [976, 418] width 20 height 20
select select
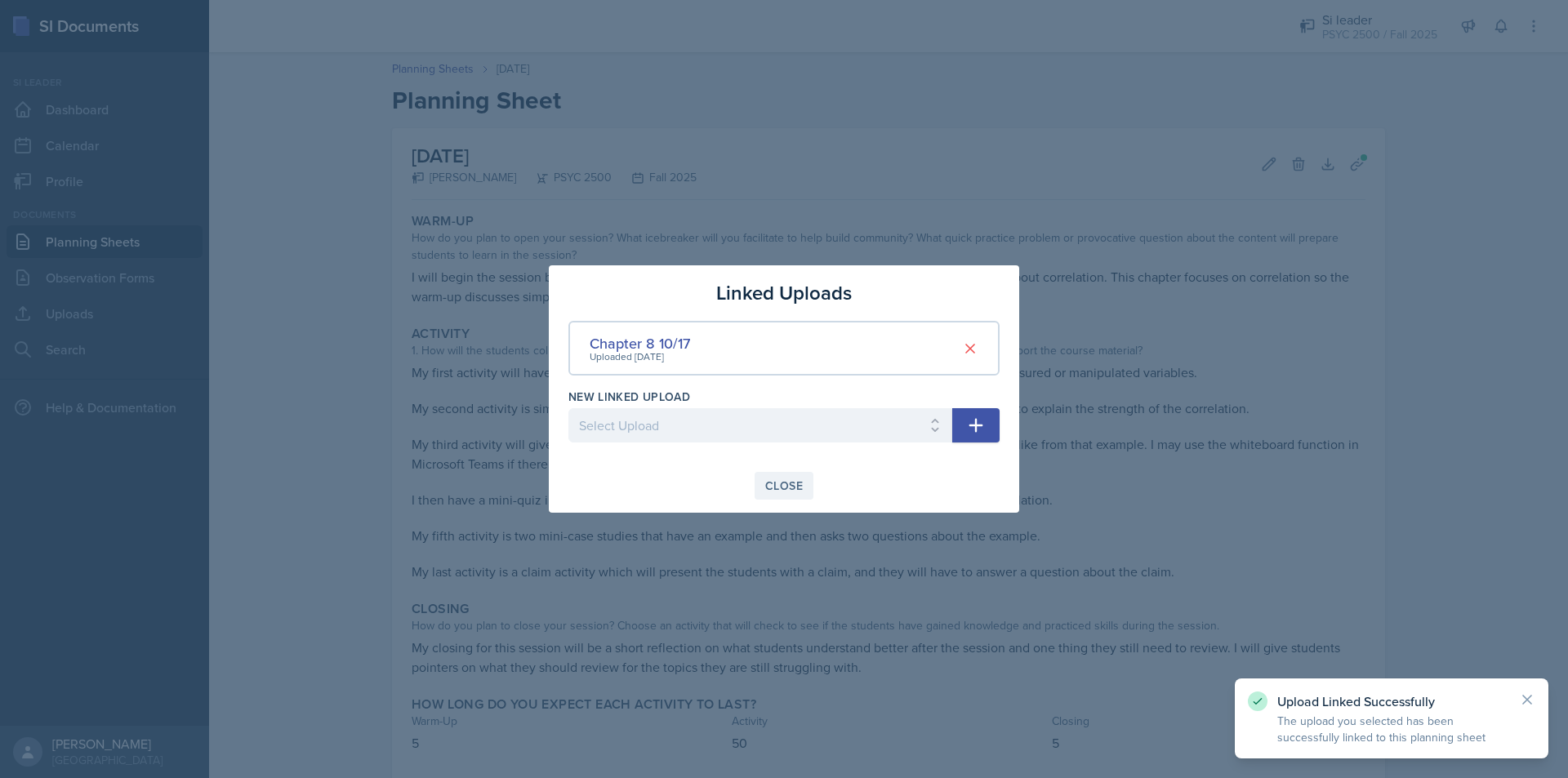
click at [776, 485] on div "Close" at bounding box center [784, 486] width 37 height 13
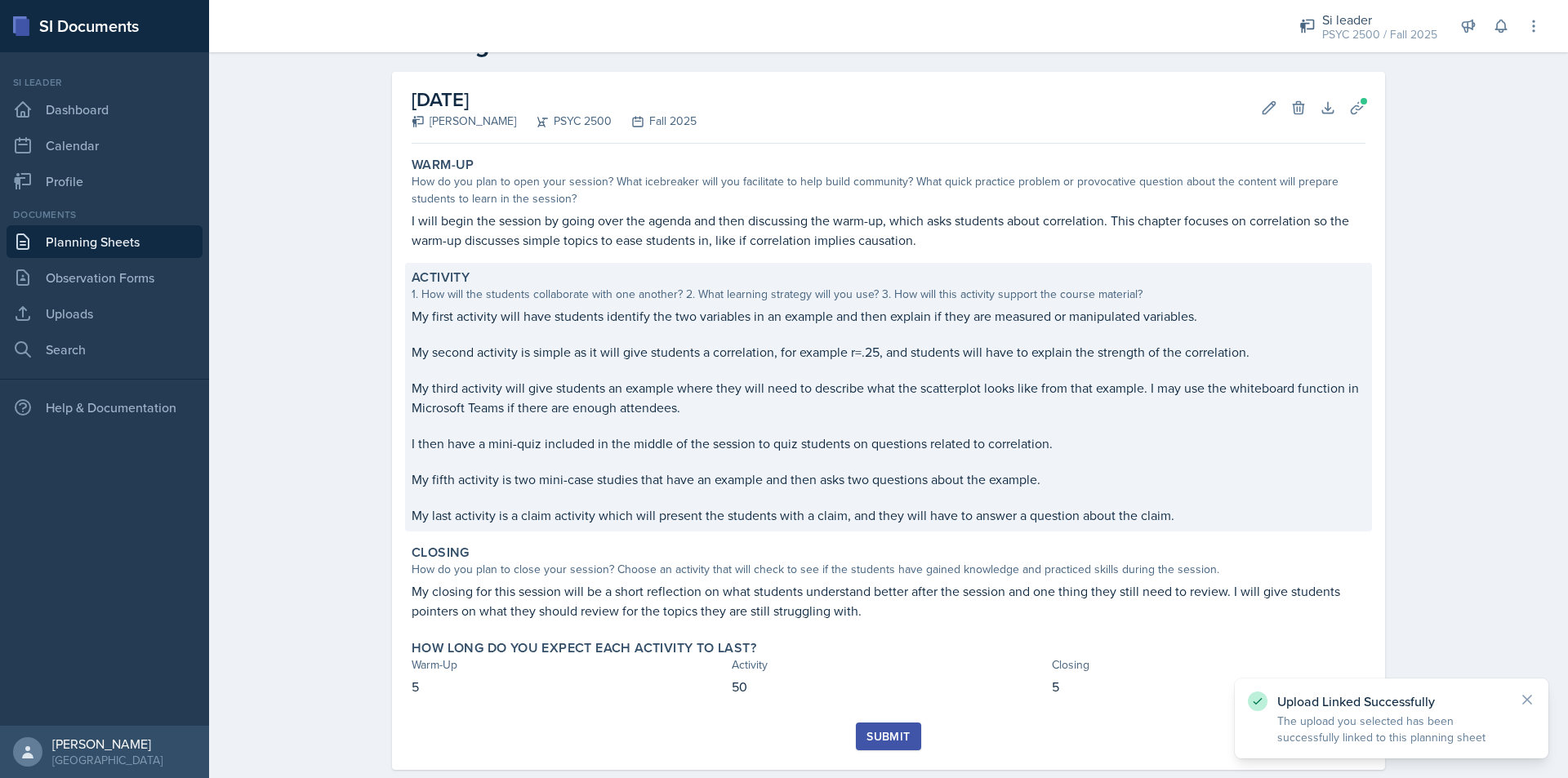
scroll to position [87, 0]
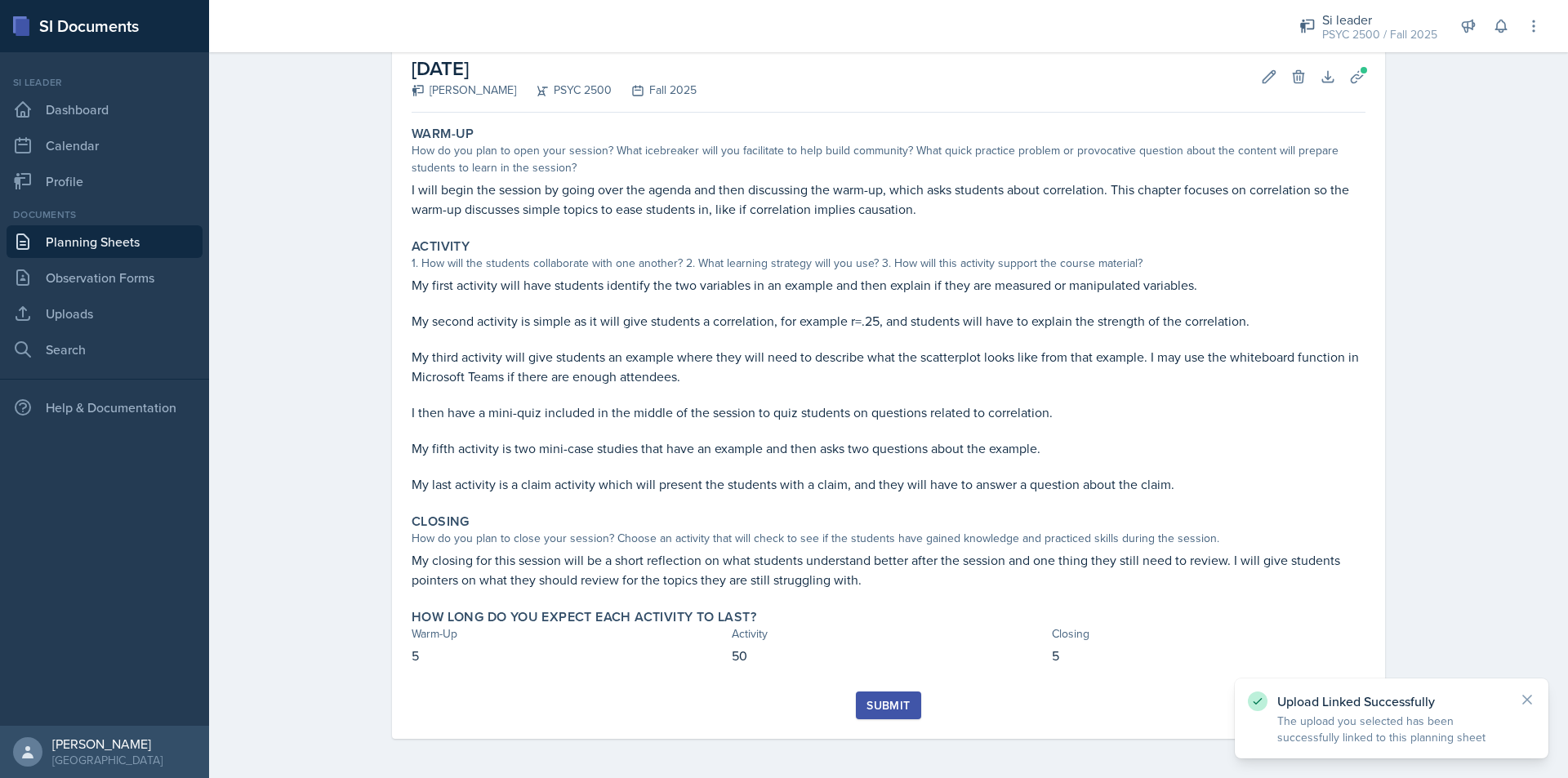
click at [884, 702] on div "Submit" at bounding box center [888, 704] width 43 height 13
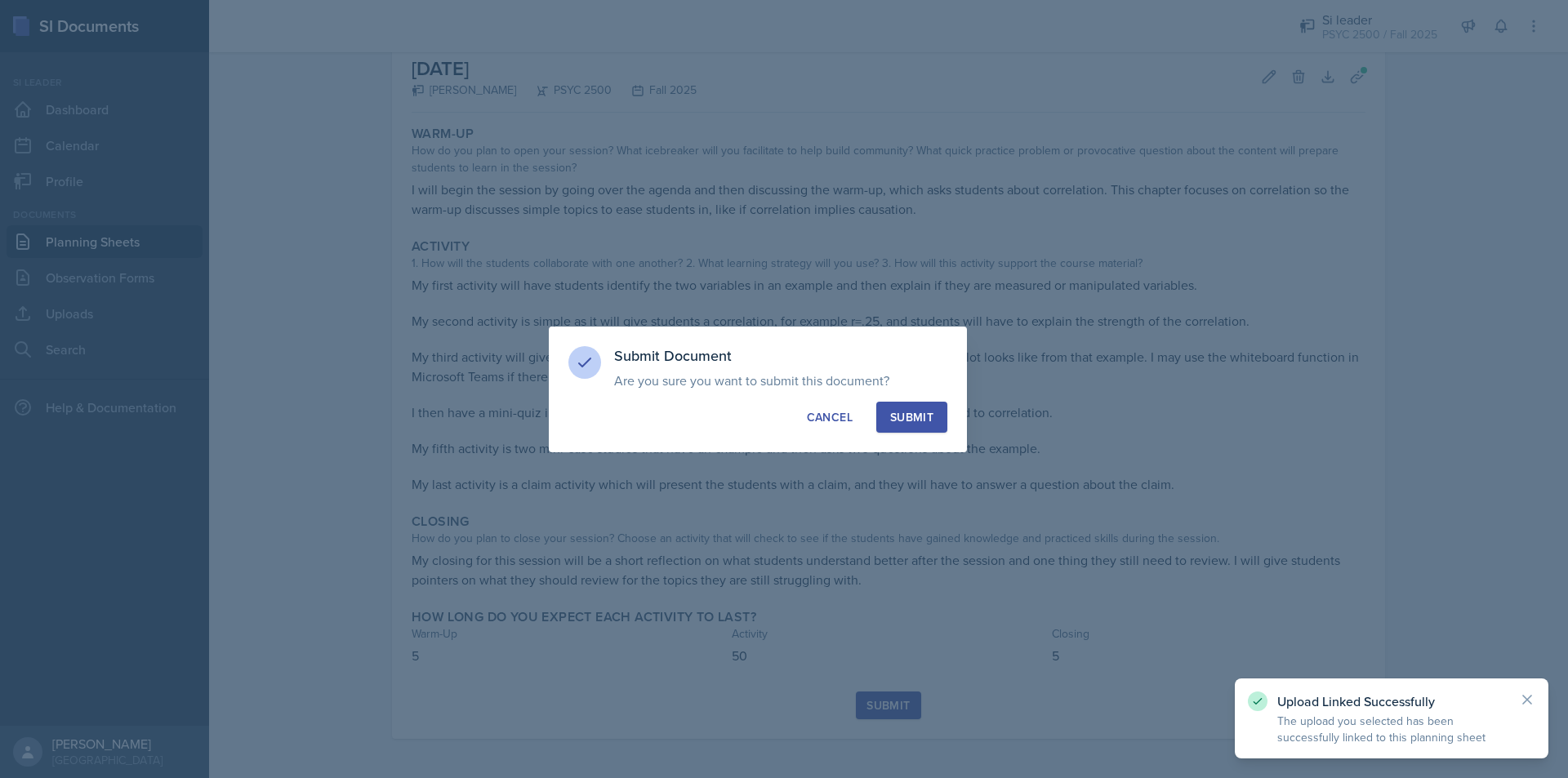
click at [932, 430] on button "Submit" at bounding box center [912, 417] width 71 height 31
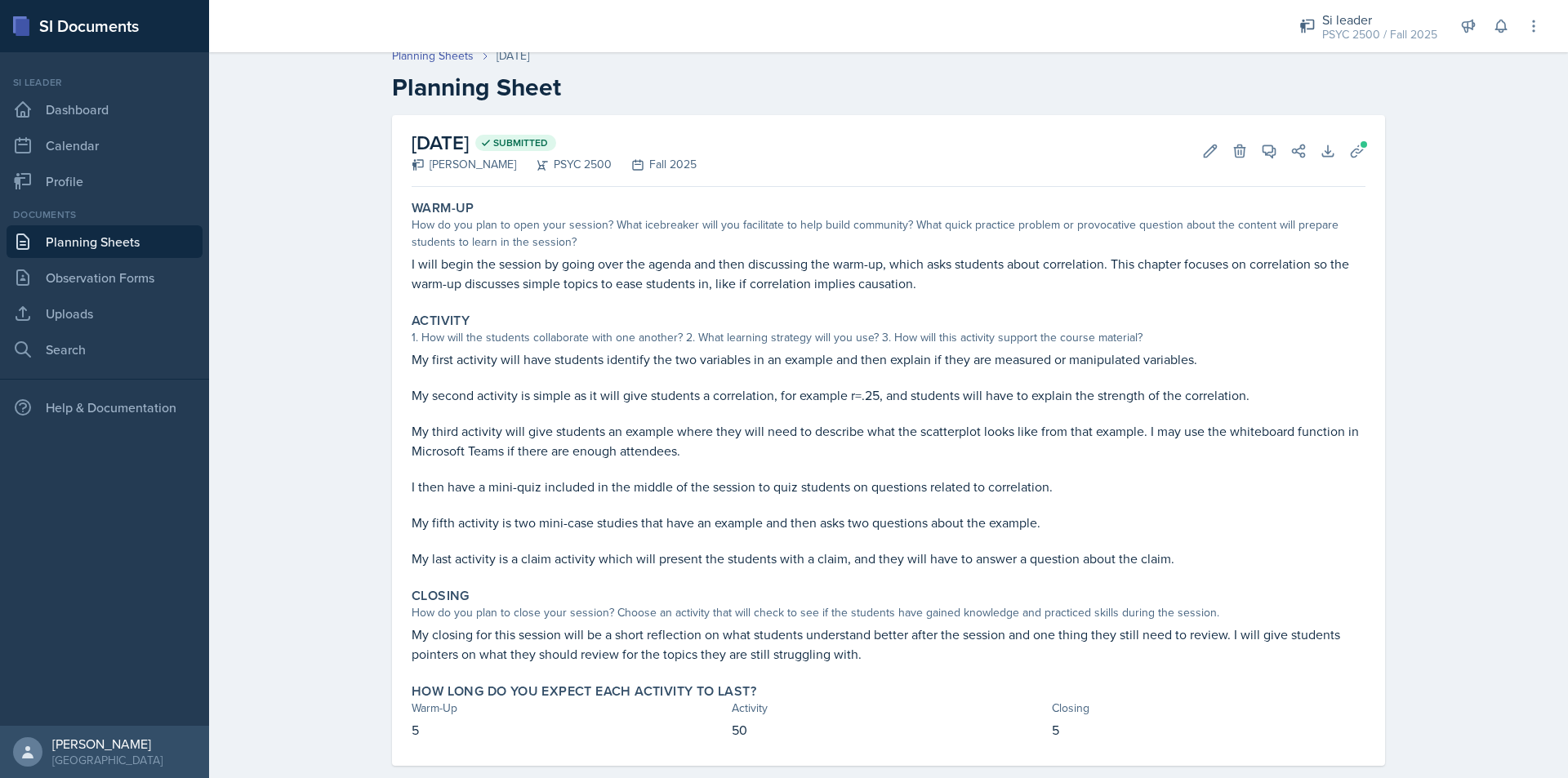
scroll to position [0, 0]
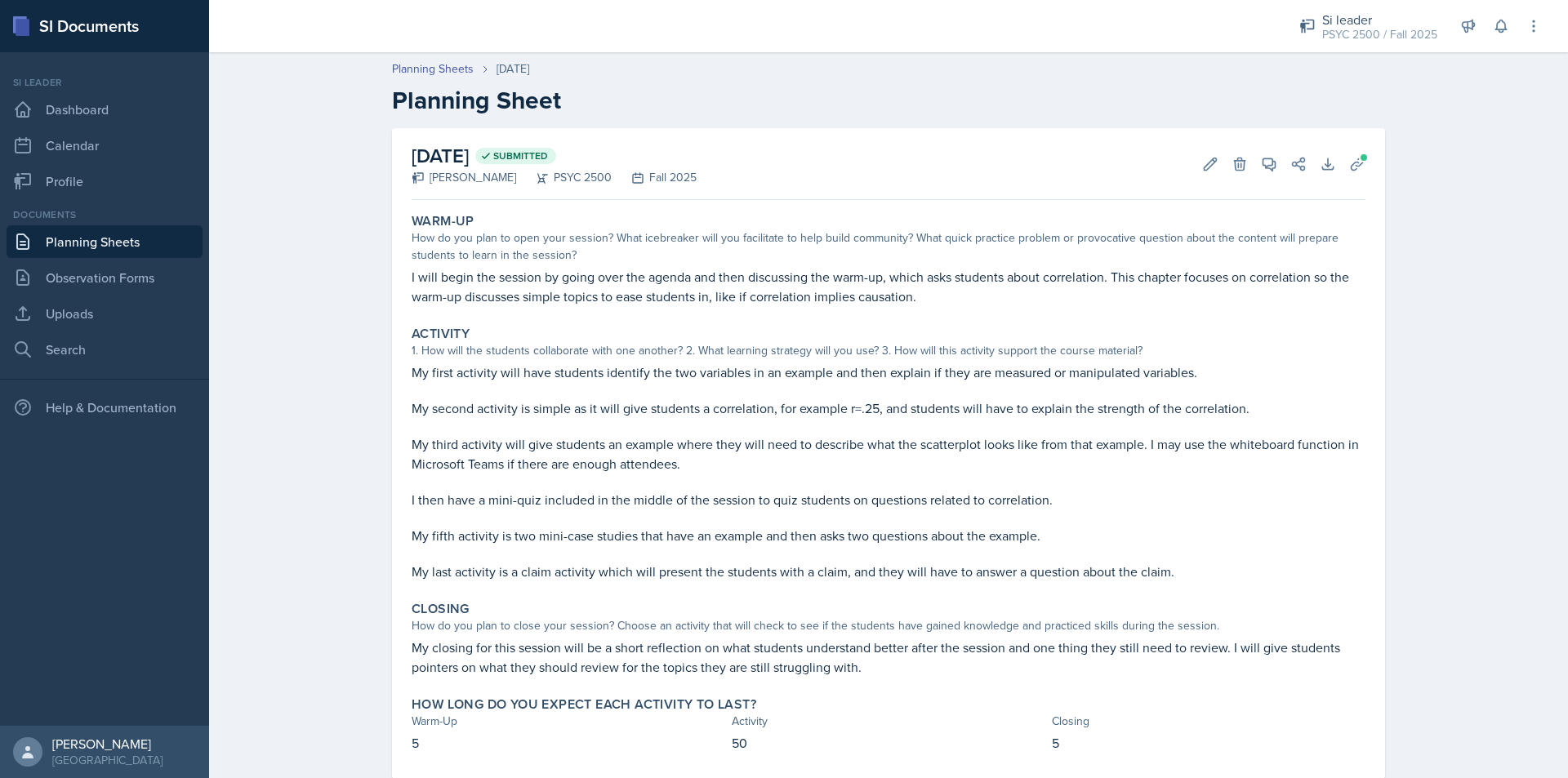
click at [80, 232] on link "Planning Sheets" at bounding box center [105, 241] width 196 height 32
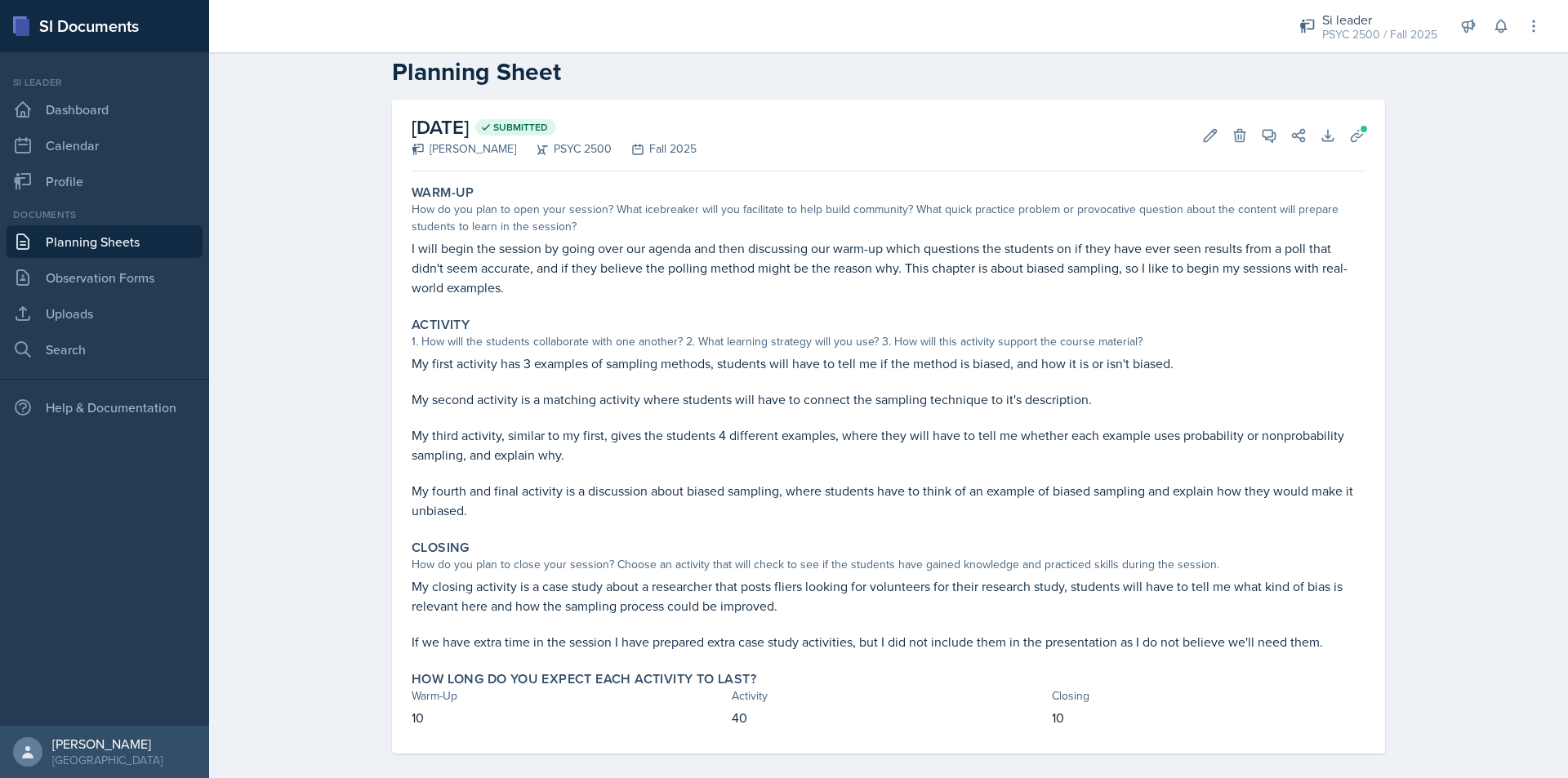
scroll to position [43, 0]
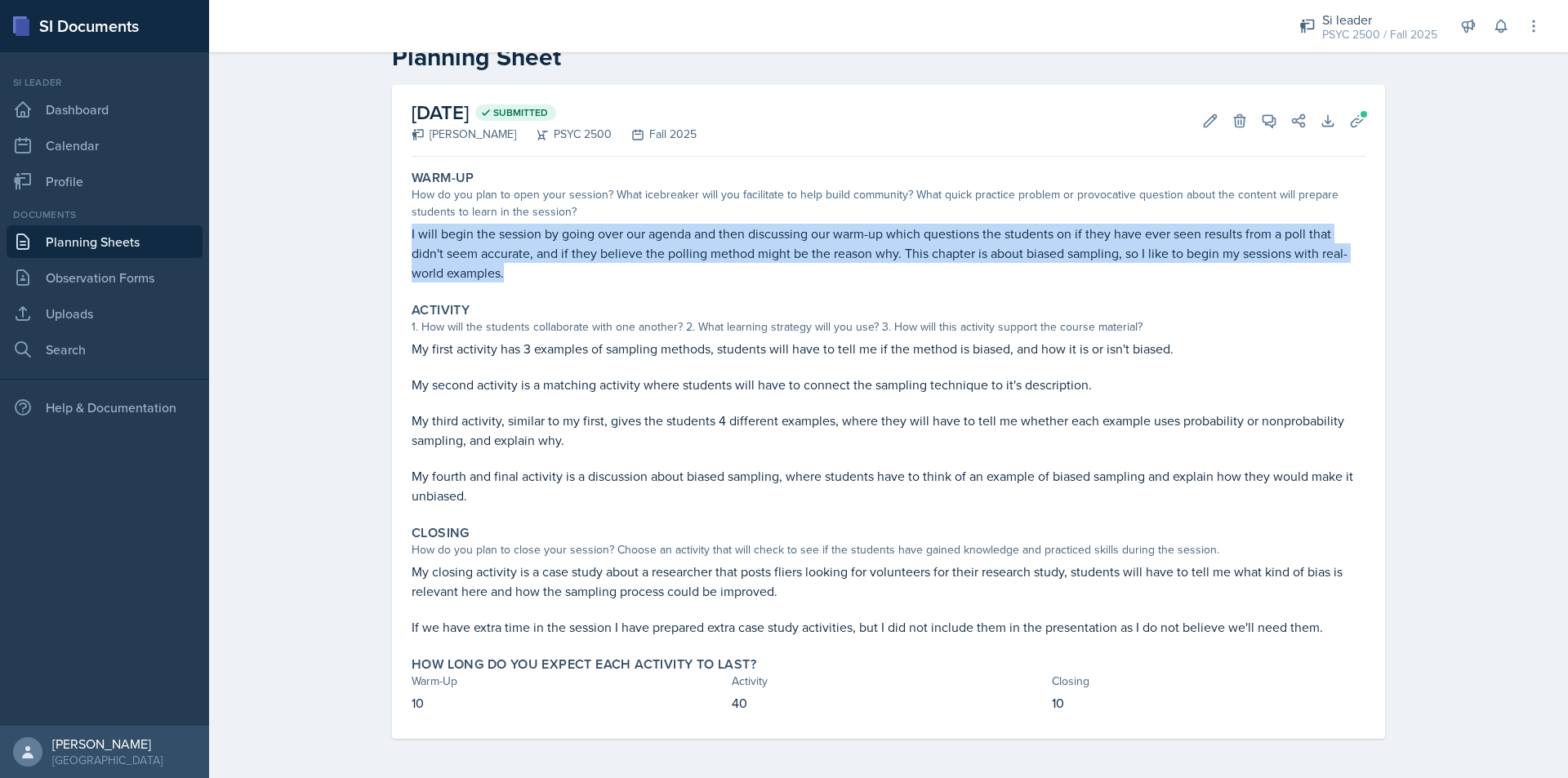
drag, startPoint x: 400, startPoint y: 232, endPoint x: 514, endPoint y: 285, distance: 125.7
click at [514, 285] on div "October 10th, 2025 Submitted Rayann Afani PSYC 2500 Fall 2025 Edit Delete View …" at bounding box center [888, 412] width 993 height 654
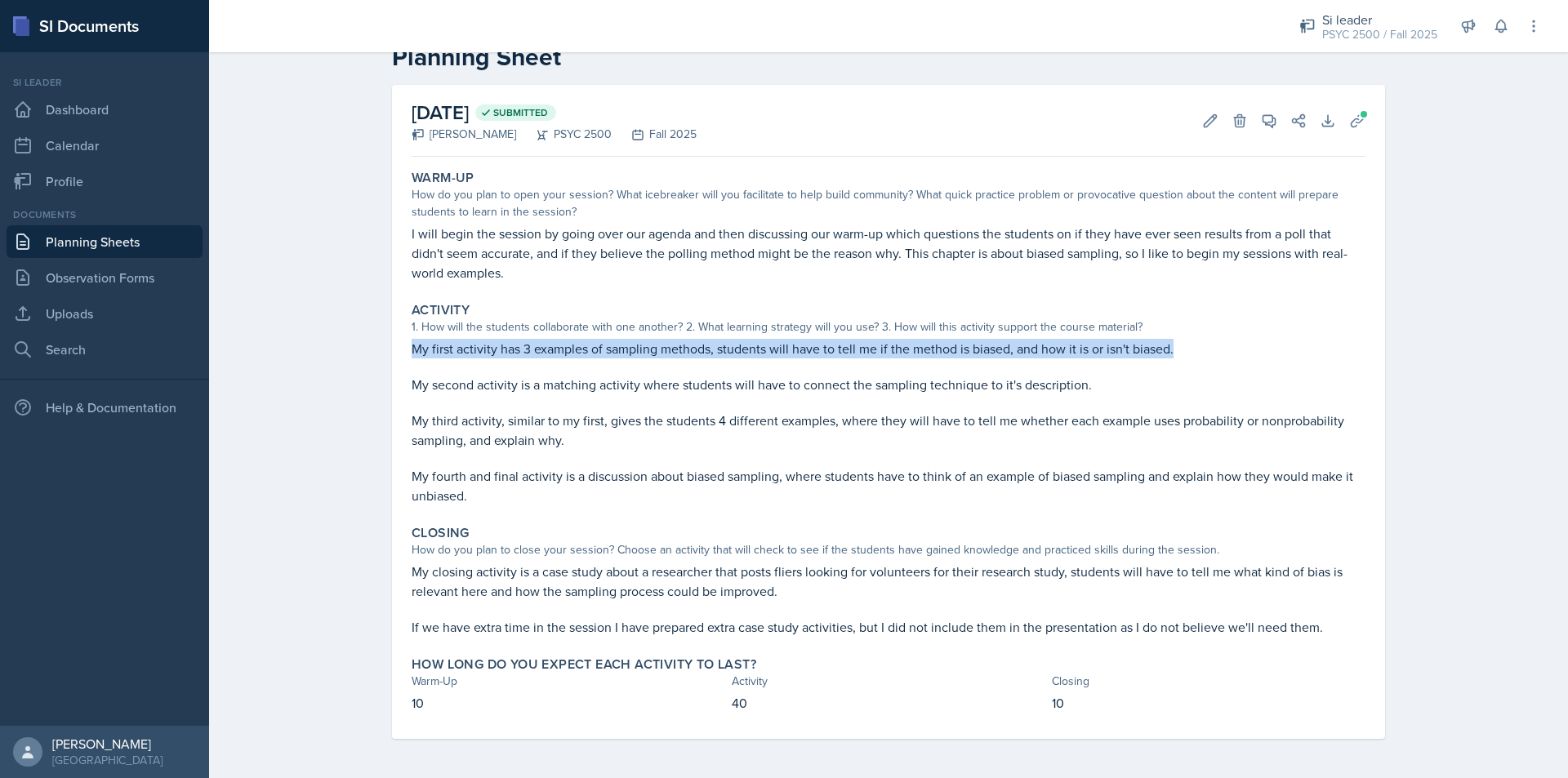
drag, startPoint x: 405, startPoint y: 350, endPoint x: 1194, endPoint y: 343, distance: 789.0
click at [1194, 343] on p "My first activity has 3 examples of sampling methods, students will have to tel…" at bounding box center [888, 348] width 954 height 20
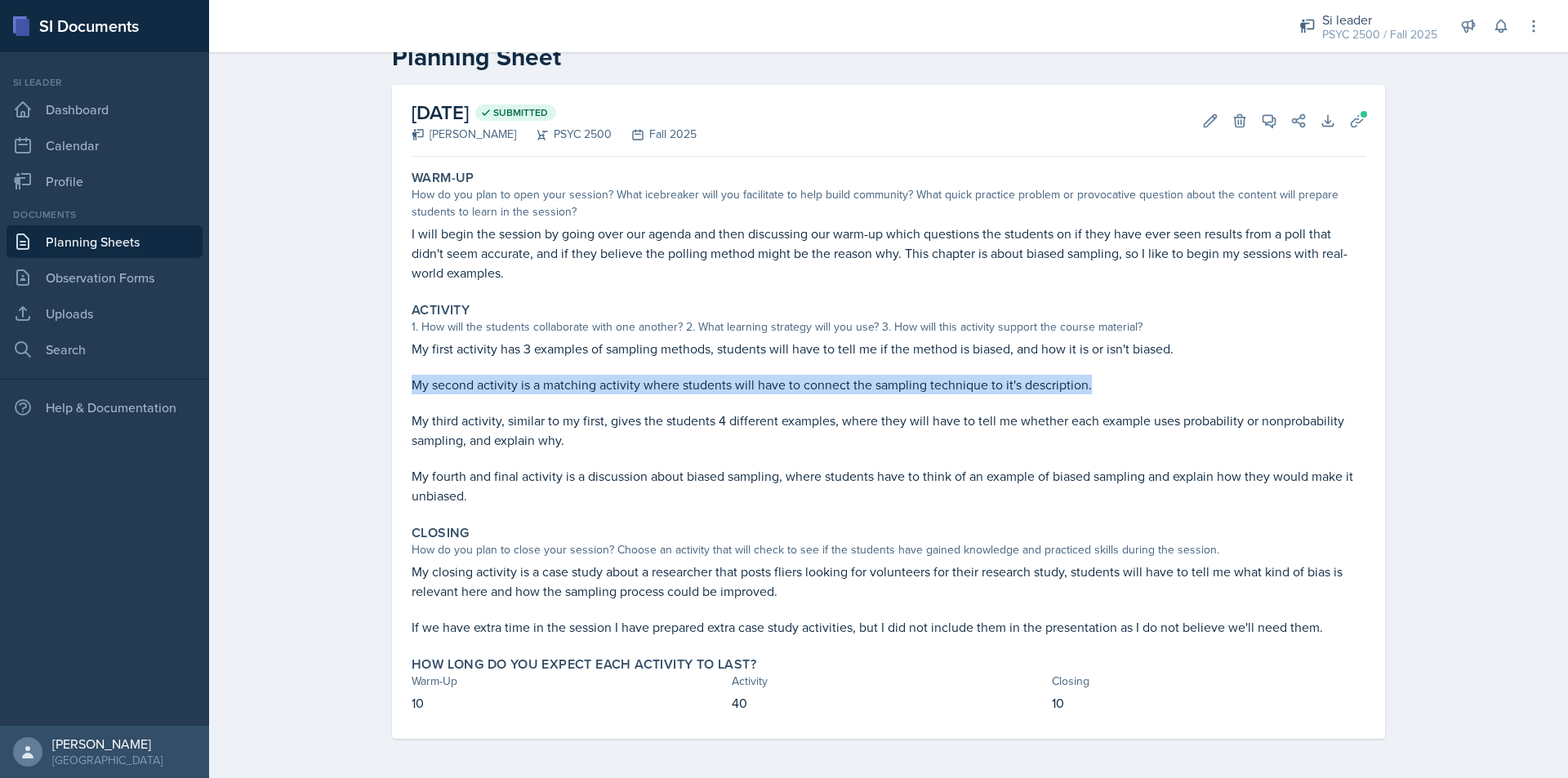
drag, startPoint x: 422, startPoint y: 377, endPoint x: 1100, endPoint y: 373, distance: 678.0
click at [1100, 373] on div "Activity 1. How will the students collaborate with one another? 2. What learnin…" at bounding box center [888, 403] width 967 height 217
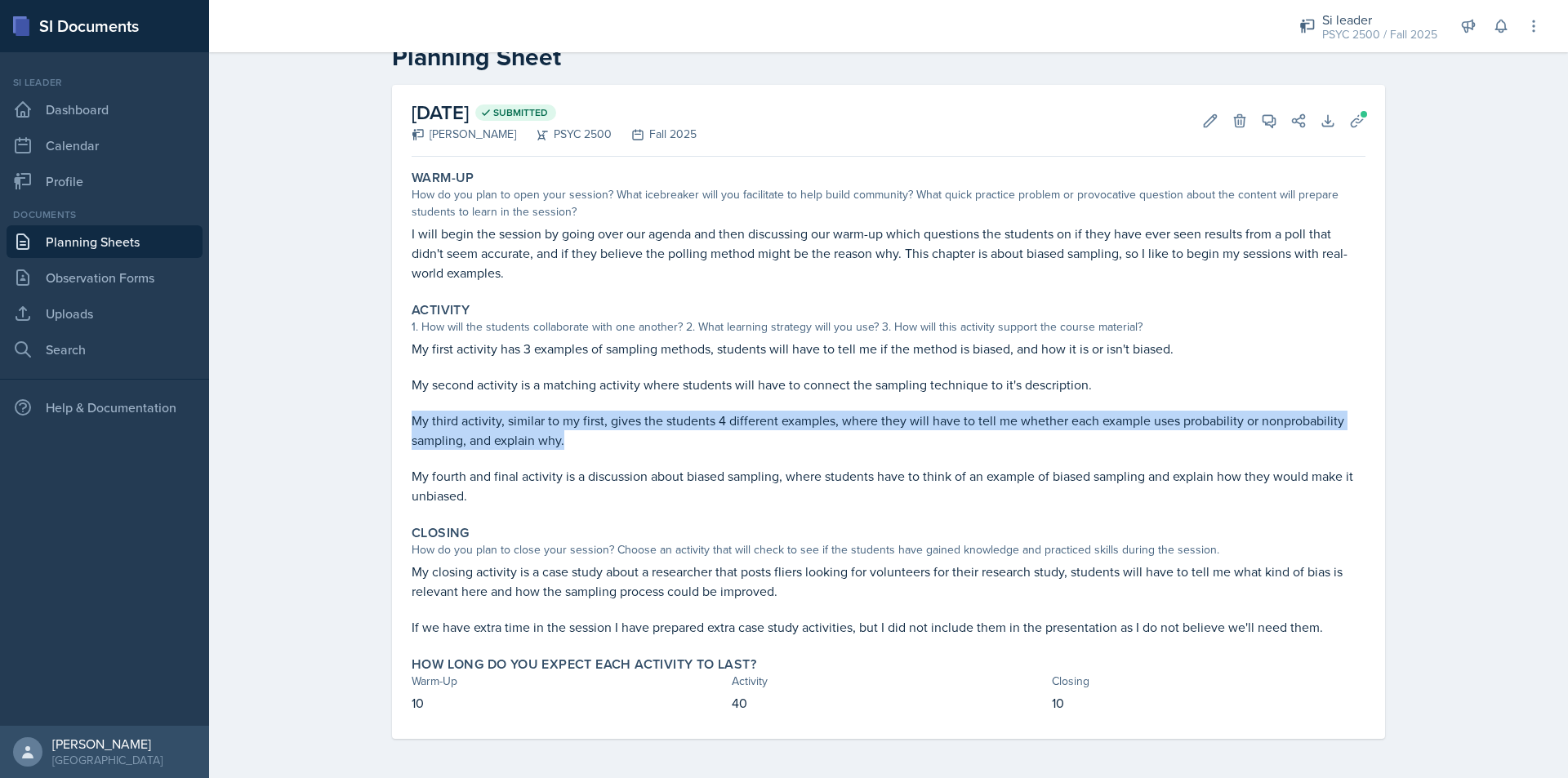
drag, startPoint x: 401, startPoint y: 414, endPoint x: 570, endPoint y: 441, distance: 171.1
click at [570, 441] on div "Activity 1. How will the students collaborate with one another? 2. What learnin…" at bounding box center [888, 403] width 967 height 217
copy p "My third activity, similar to my first, gives the students 4 different examples…"
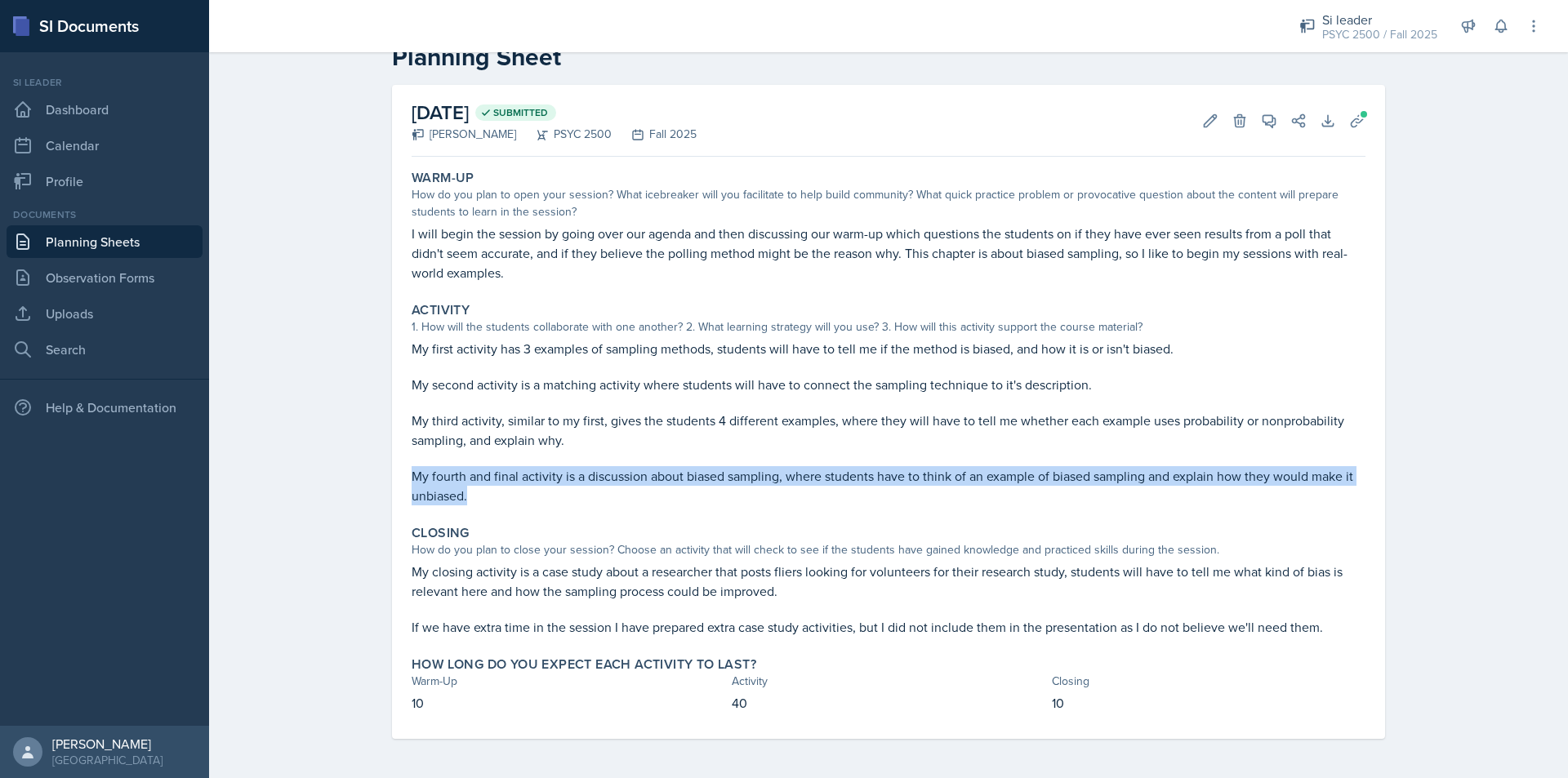
drag, startPoint x: 423, startPoint y: 478, endPoint x: 467, endPoint y: 499, distance: 48.8
click at [467, 499] on p "My fourth and final activity is a discussion about biased sampling, where stude…" at bounding box center [888, 486] width 954 height 39
copy p "My fourth and final activity is a discussion about biased sampling, where stude…"
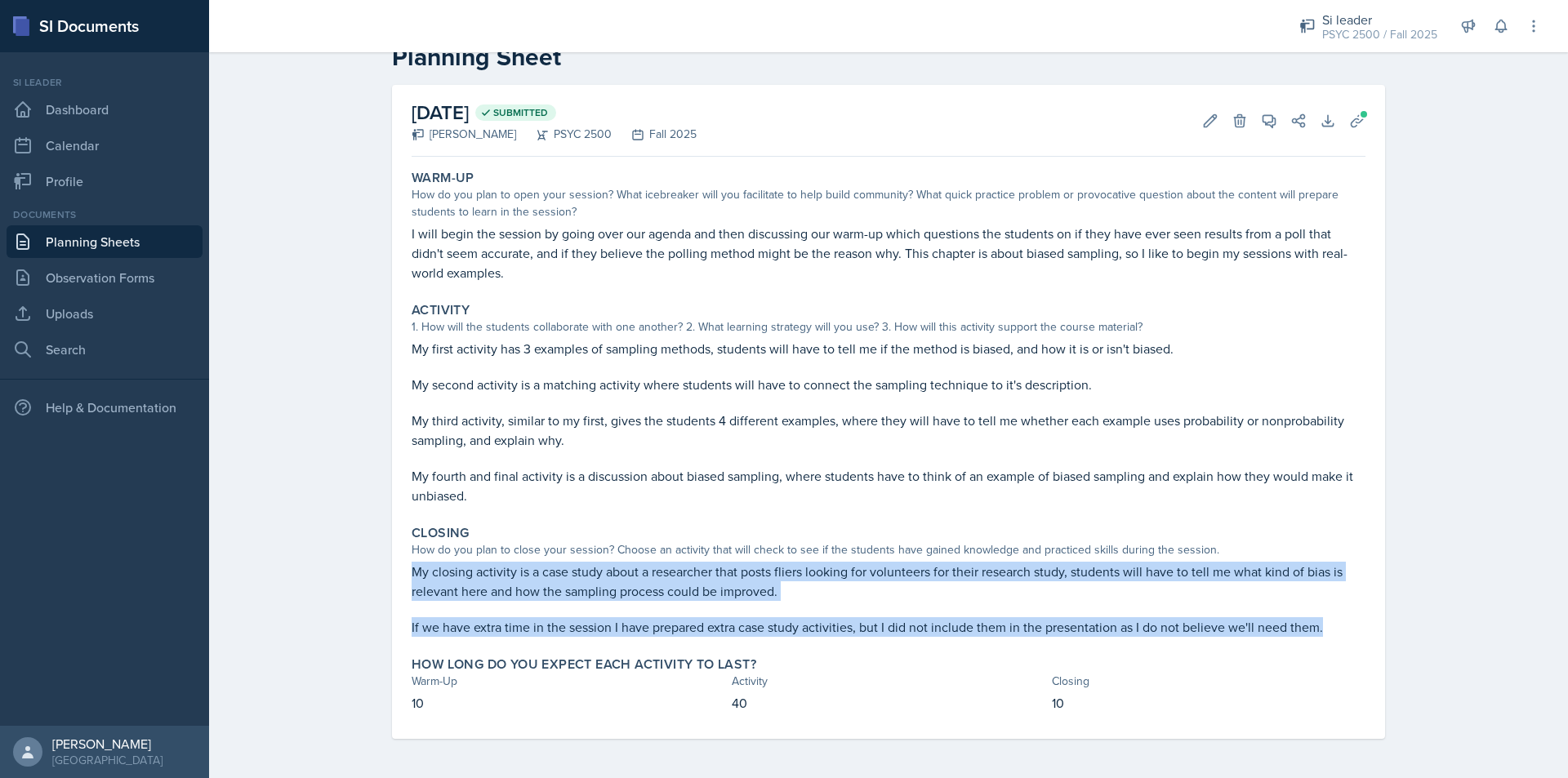
drag, startPoint x: 406, startPoint y: 569, endPoint x: 1340, endPoint y: 633, distance: 936.2
click at [1340, 633] on div "My closing activity is a case study about a researcher that posts fliers lookin…" at bounding box center [888, 599] width 954 height 76
copy div "My closing activity is a case study about a researcher that posts fliers lookin…"
